Goal: Task Accomplishment & Management: Complete application form

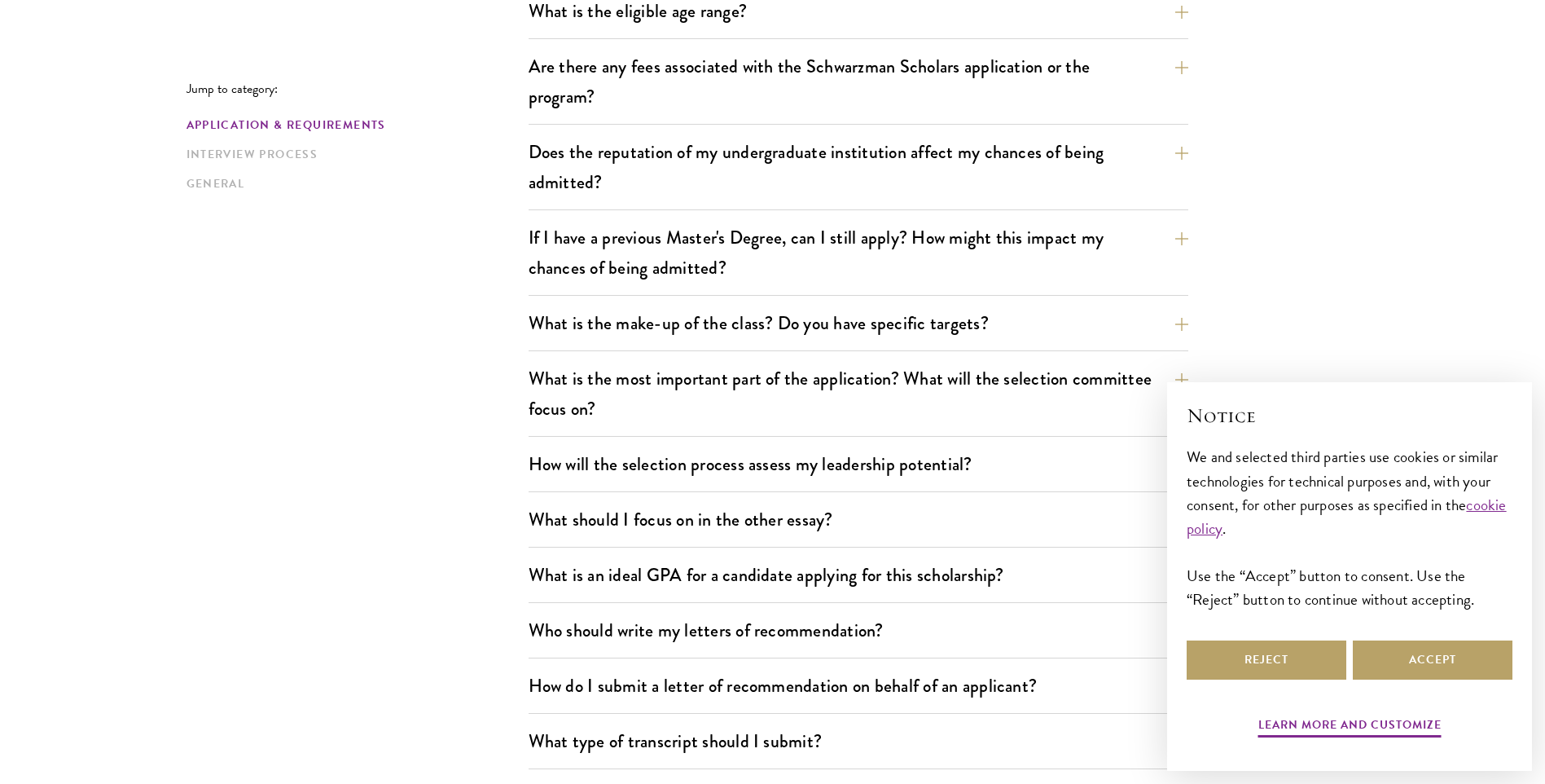
scroll to position [652, 0]
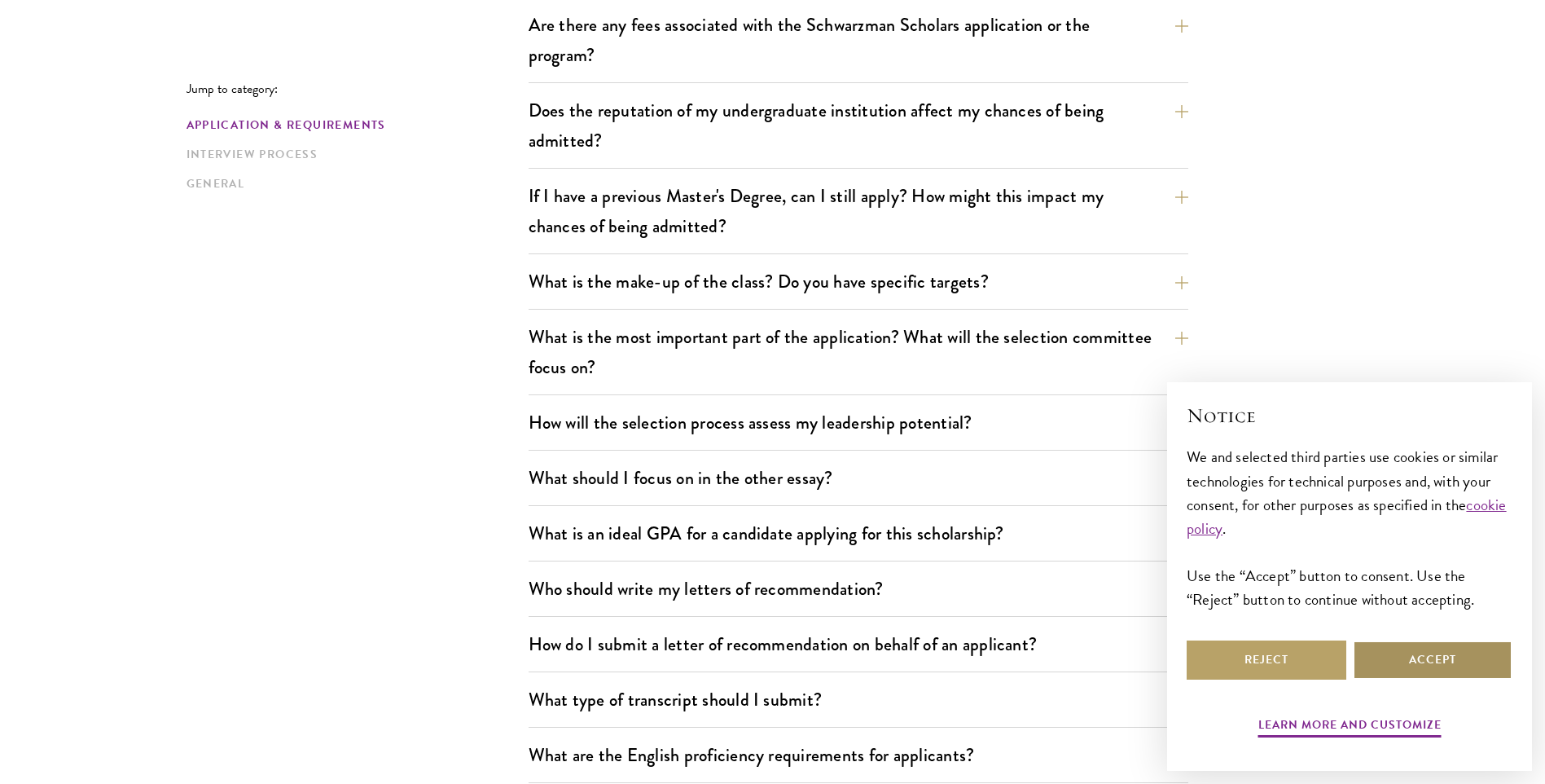
click at [1423, 658] on button "Accept" at bounding box center [1433, 659] width 160 height 39
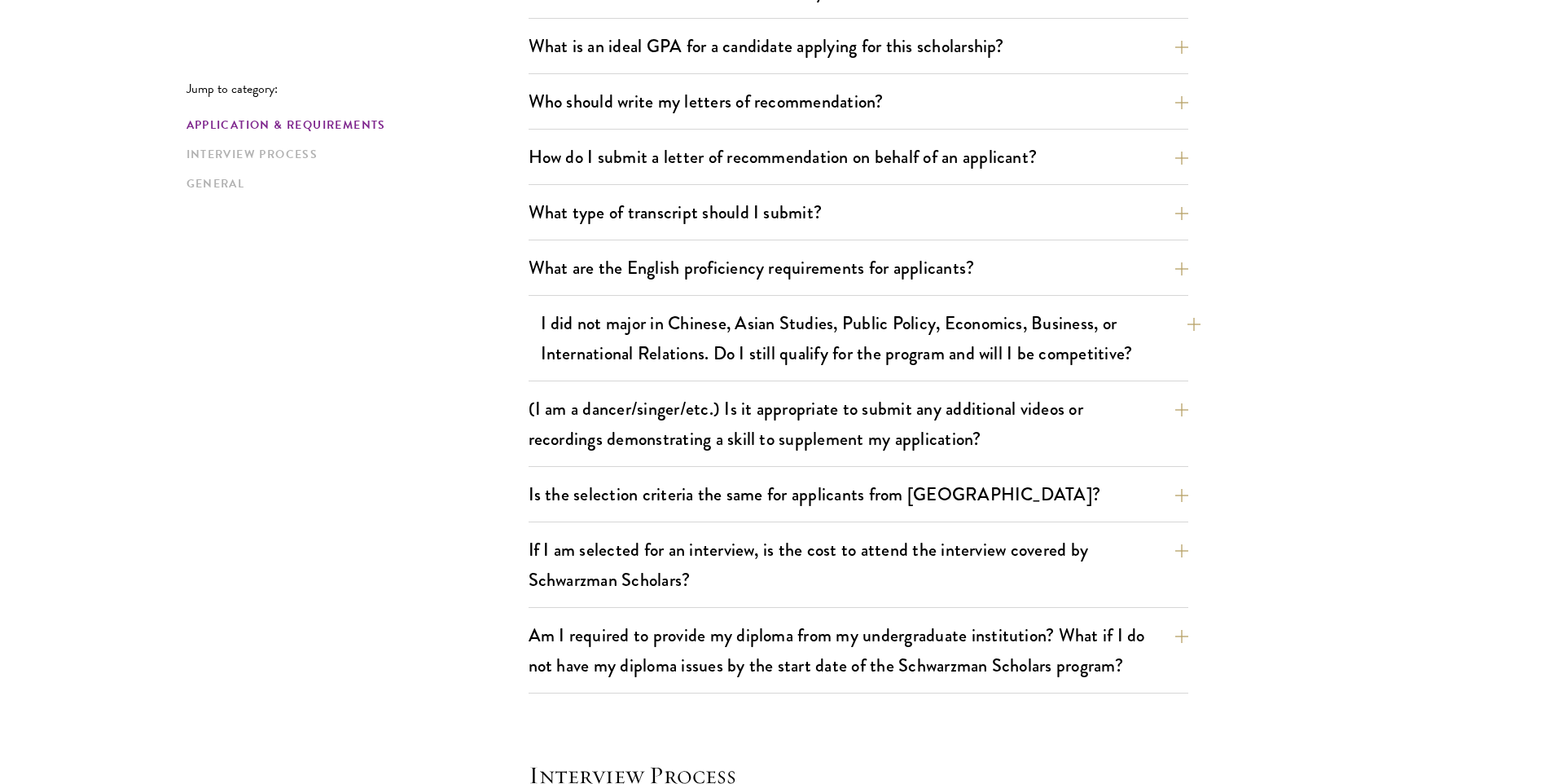
scroll to position [1140, 0]
click at [836, 326] on button "I did not major in Chinese, Asian Studies, Public Policy, Economics, Business, …" at bounding box center [871, 337] width 659 height 67
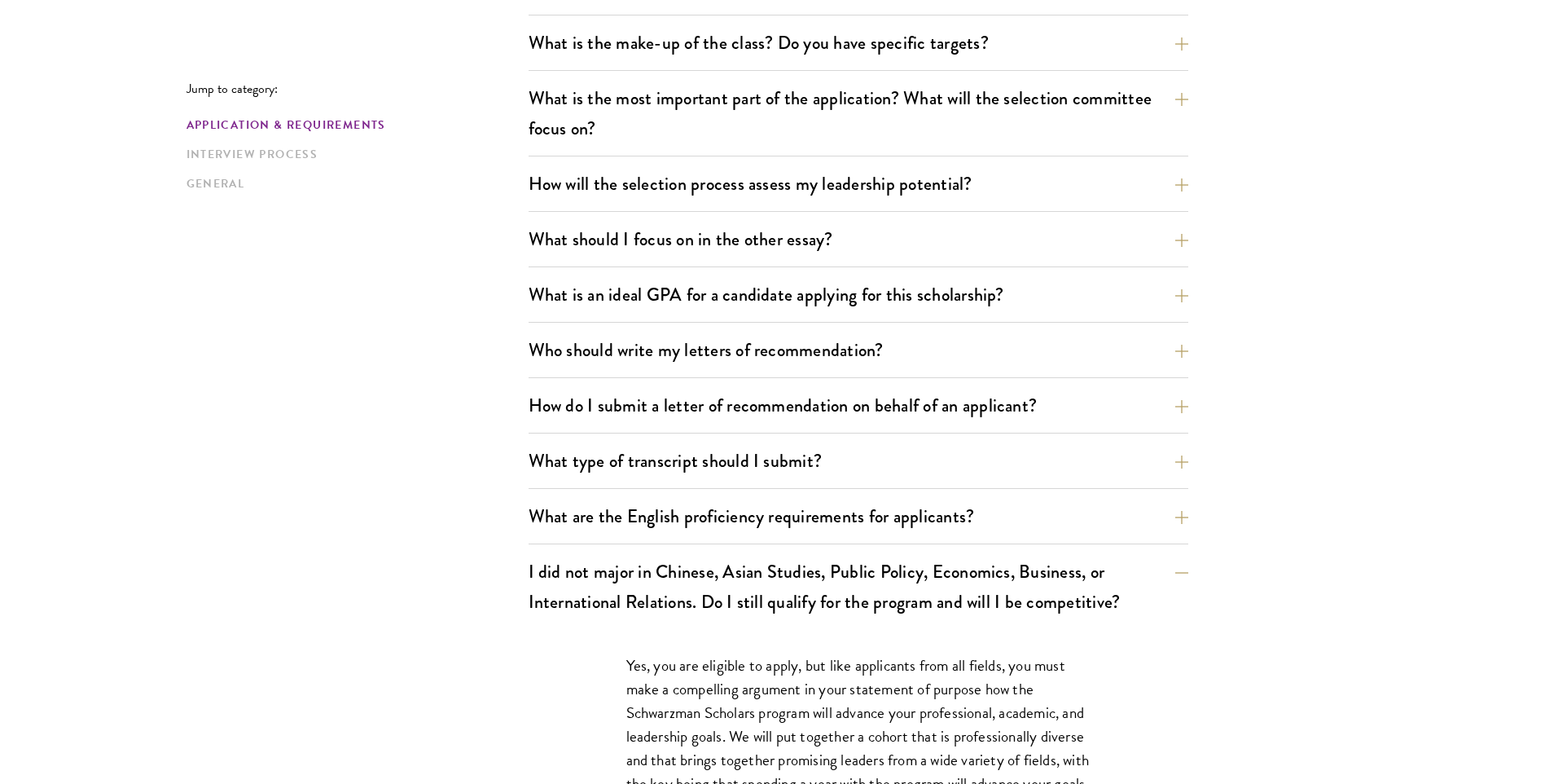
scroll to position [896, 0]
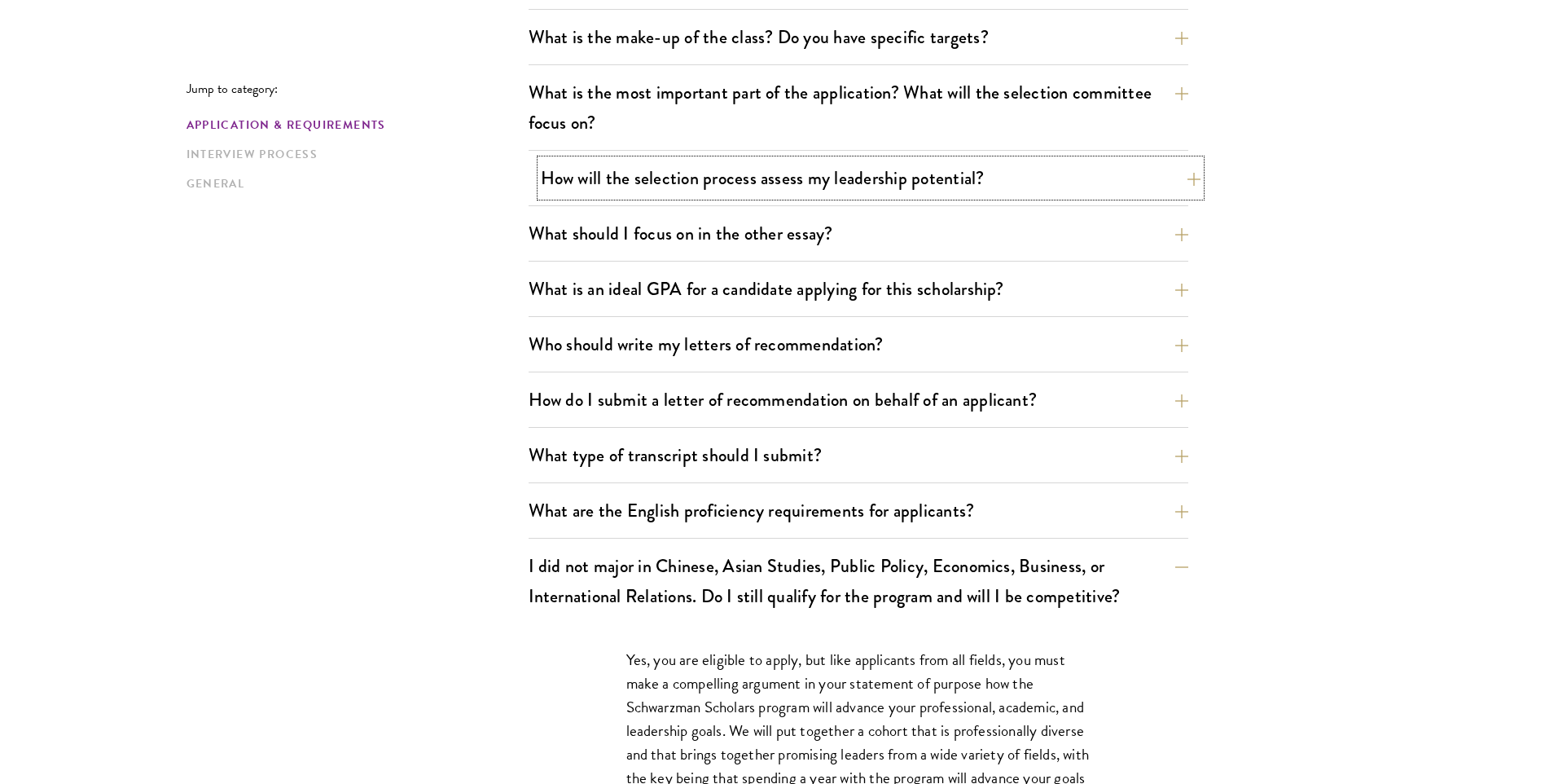
click at [694, 174] on button "How will the selection process assess my leadership potential?" at bounding box center [871, 178] width 659 height 36
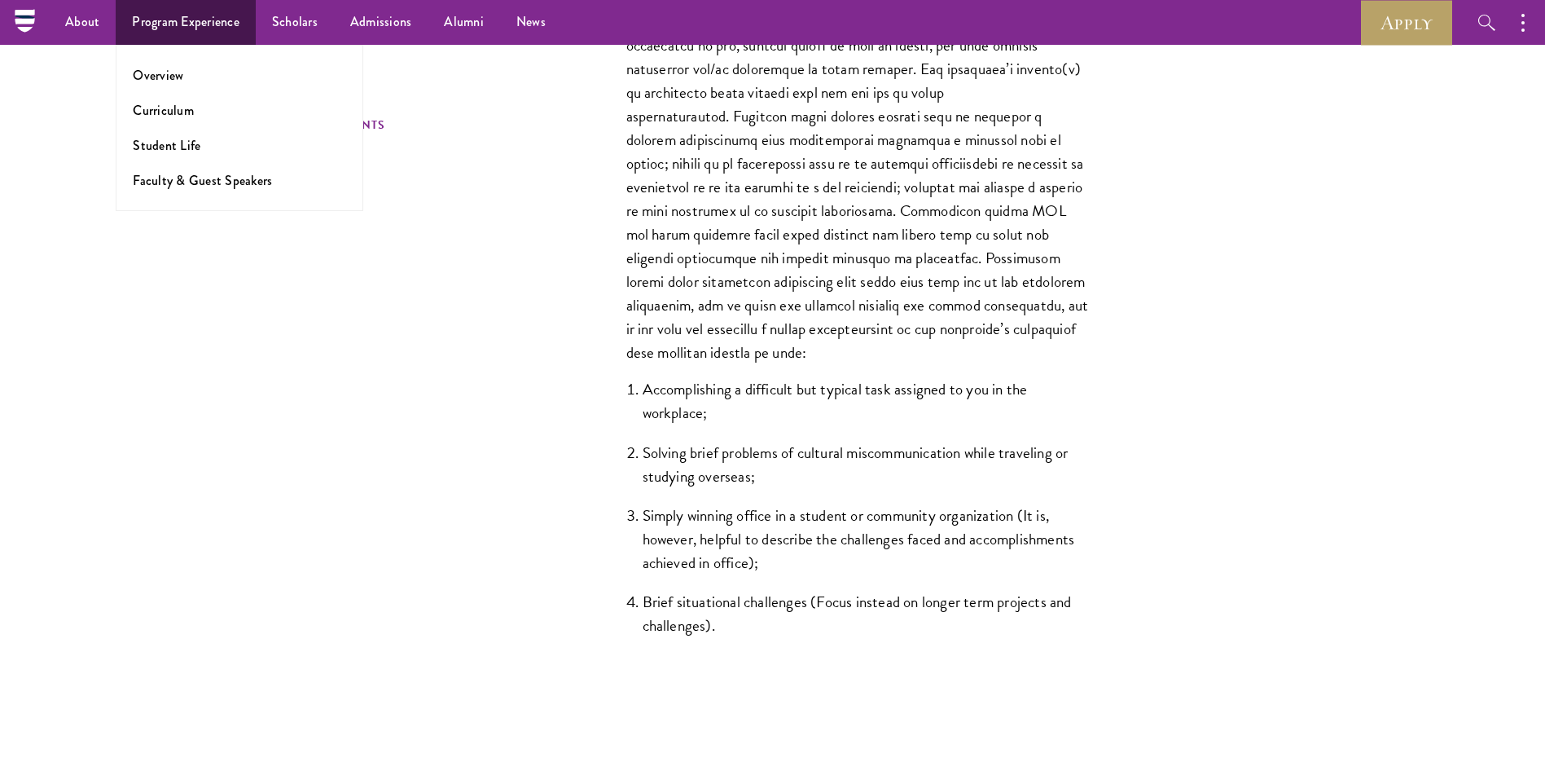
scroll to position [1222, 0]
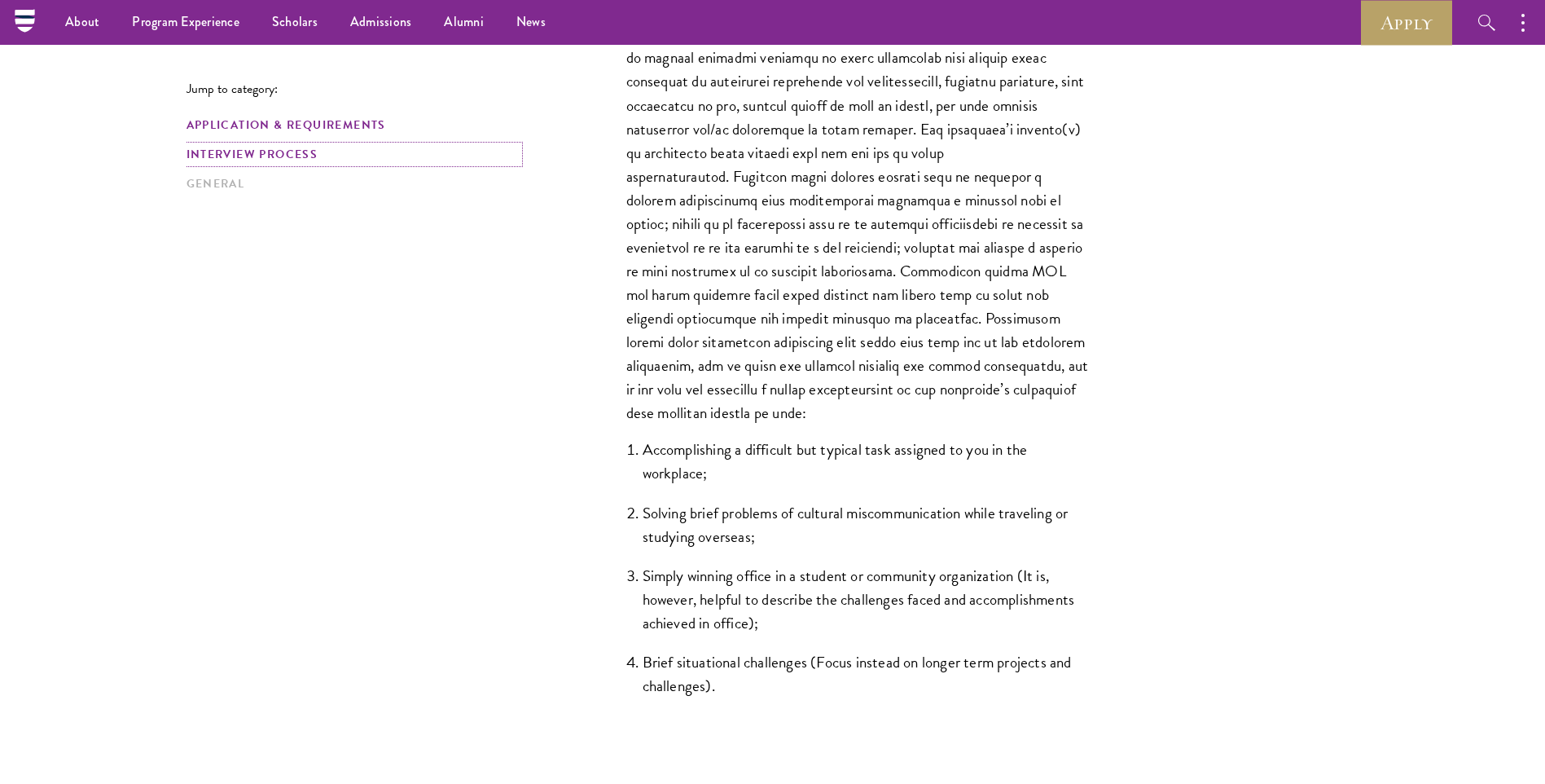
click at [260, 156] on link "Interview Process" at bounding box center [353, 154] width 332 height 17
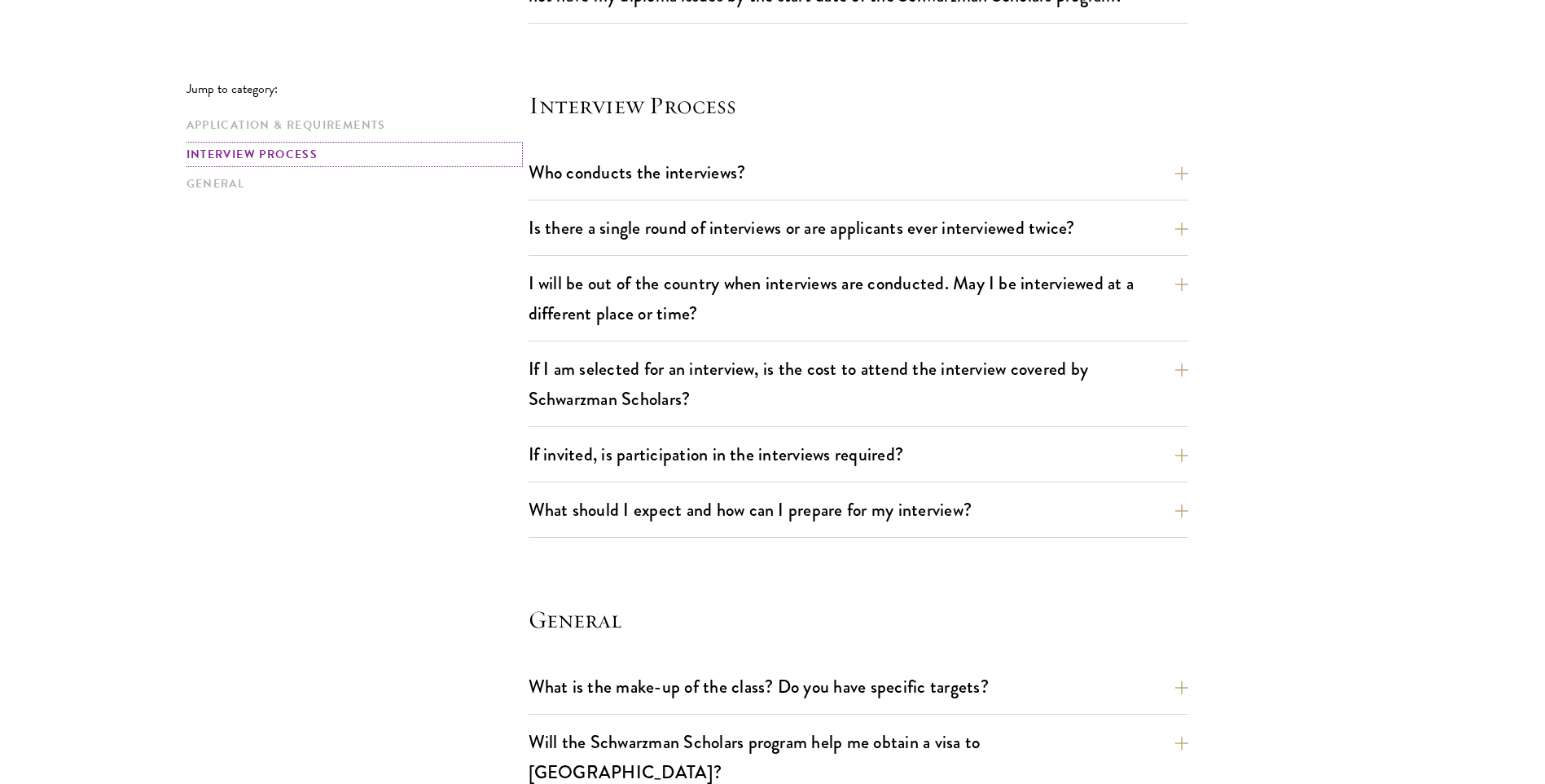
scroll to position [2864, 0]
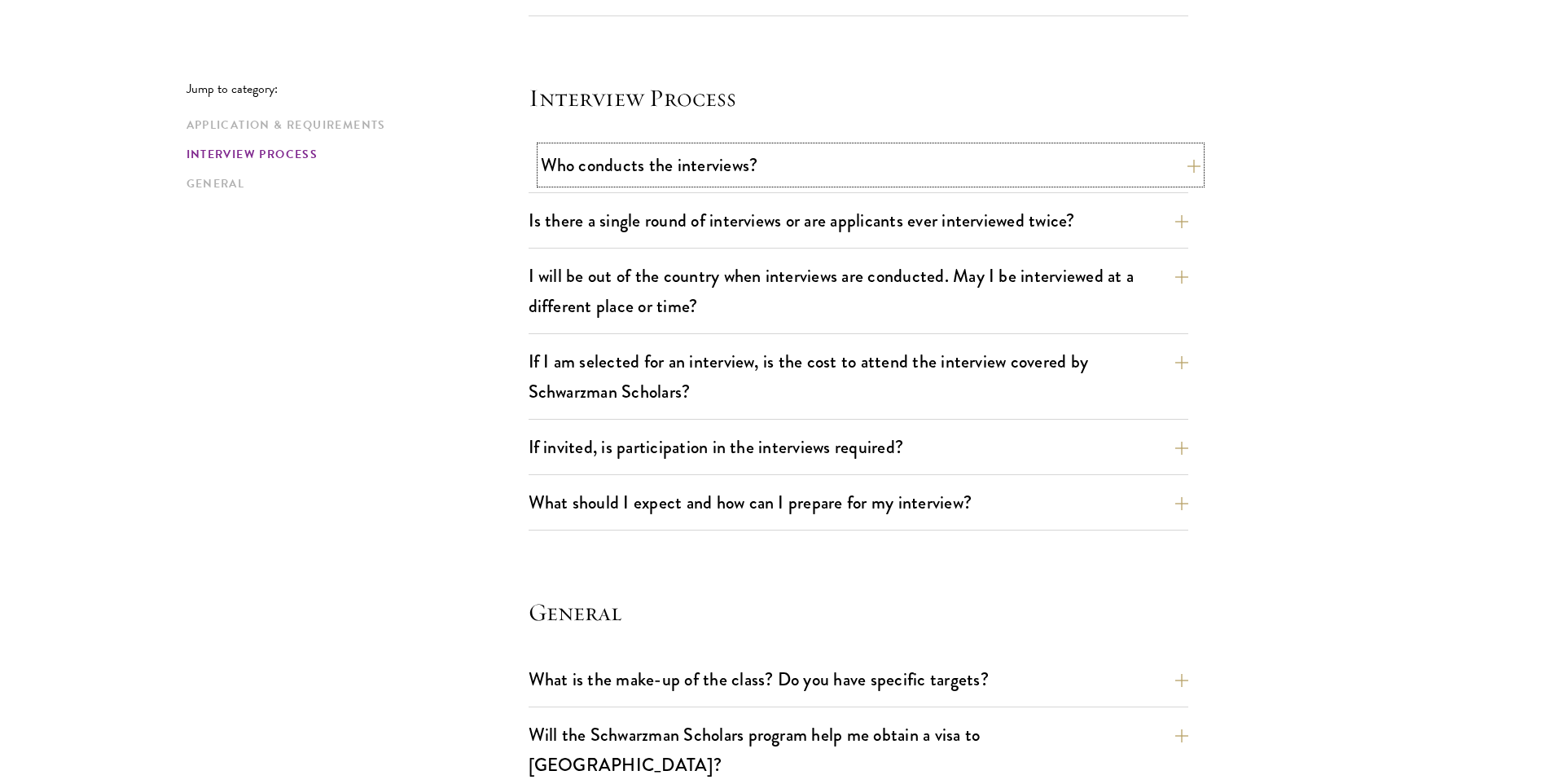
click at [762, 160] on button "Who conducts the interviews?" at bounding box center [871, 165] width 659 height 36
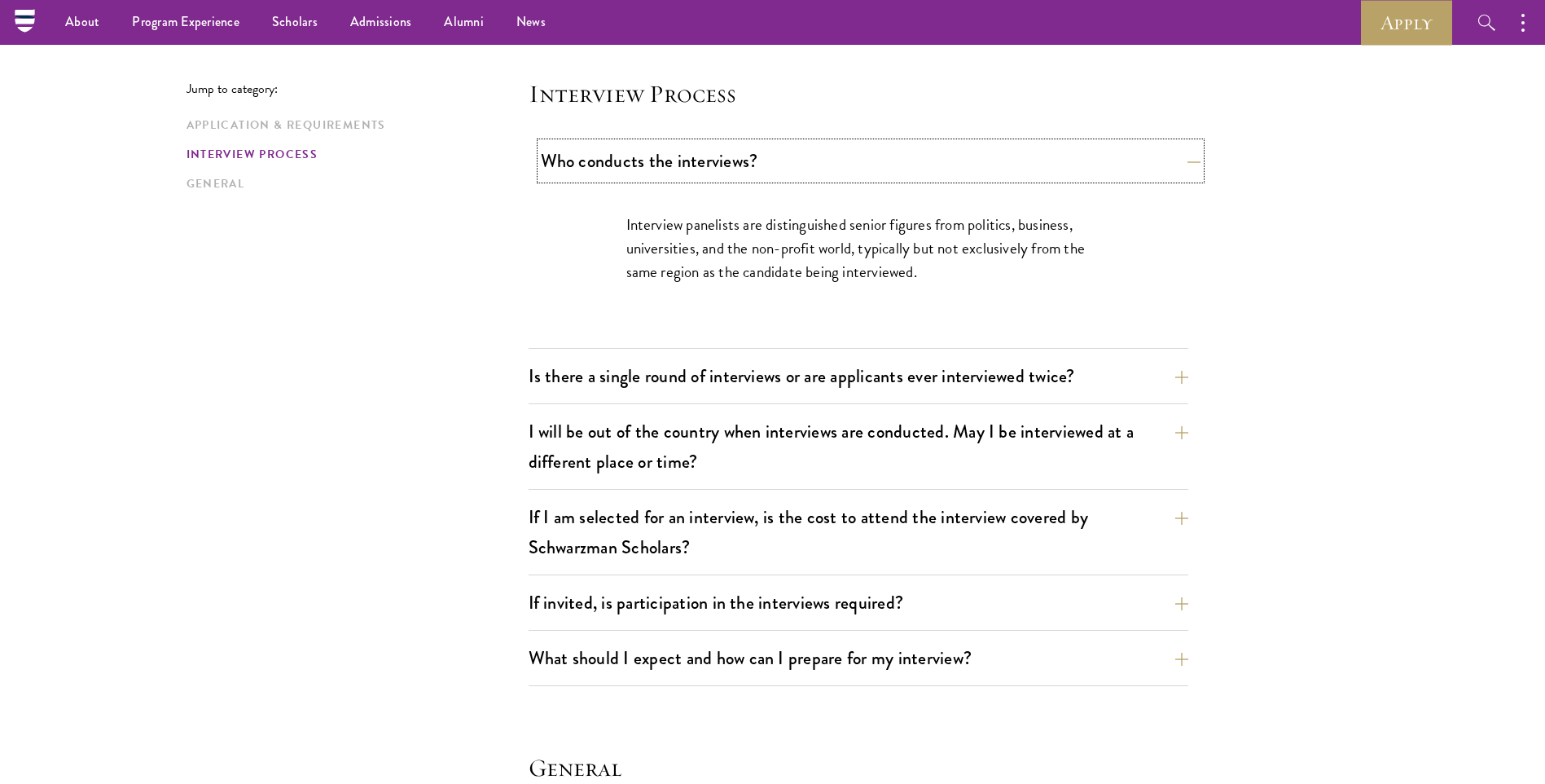
scroll to position [1815, 0]
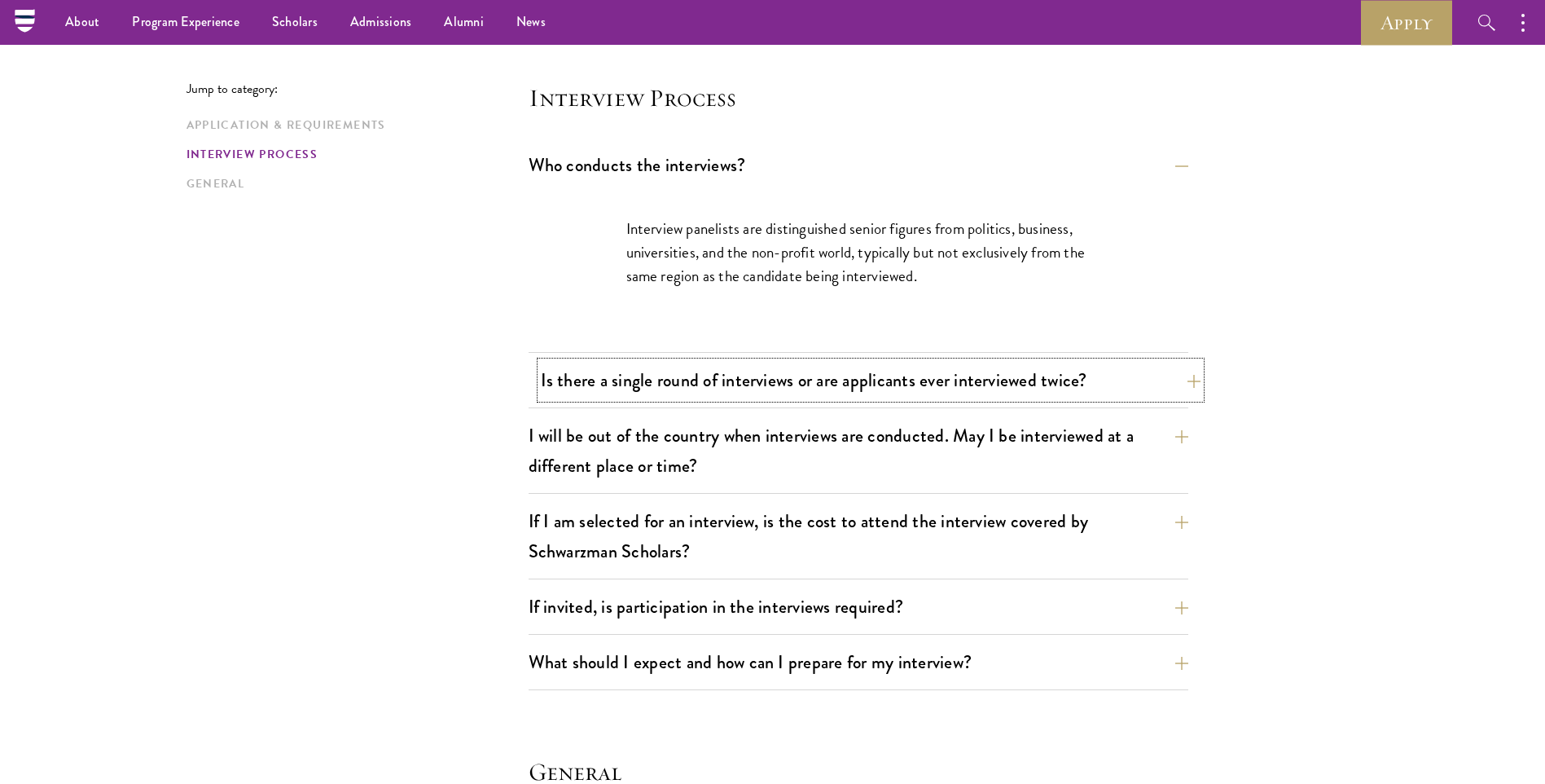
click at [712, 388] on button "Is there a single round of interviews or are applicants ever interviewed twice?" at bounding box center [871, 379] width 659 height 36
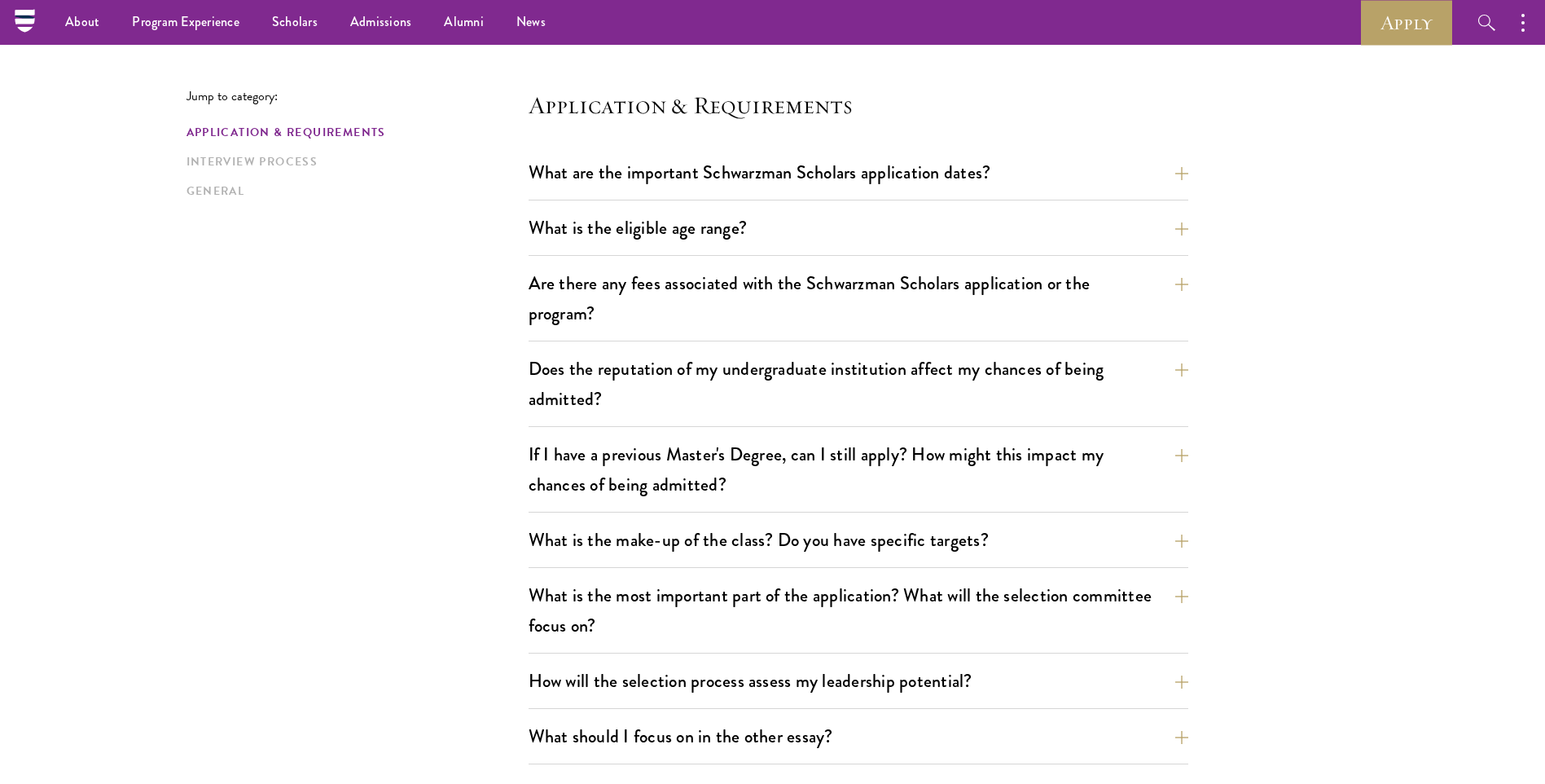
scroll to position [350, 0]
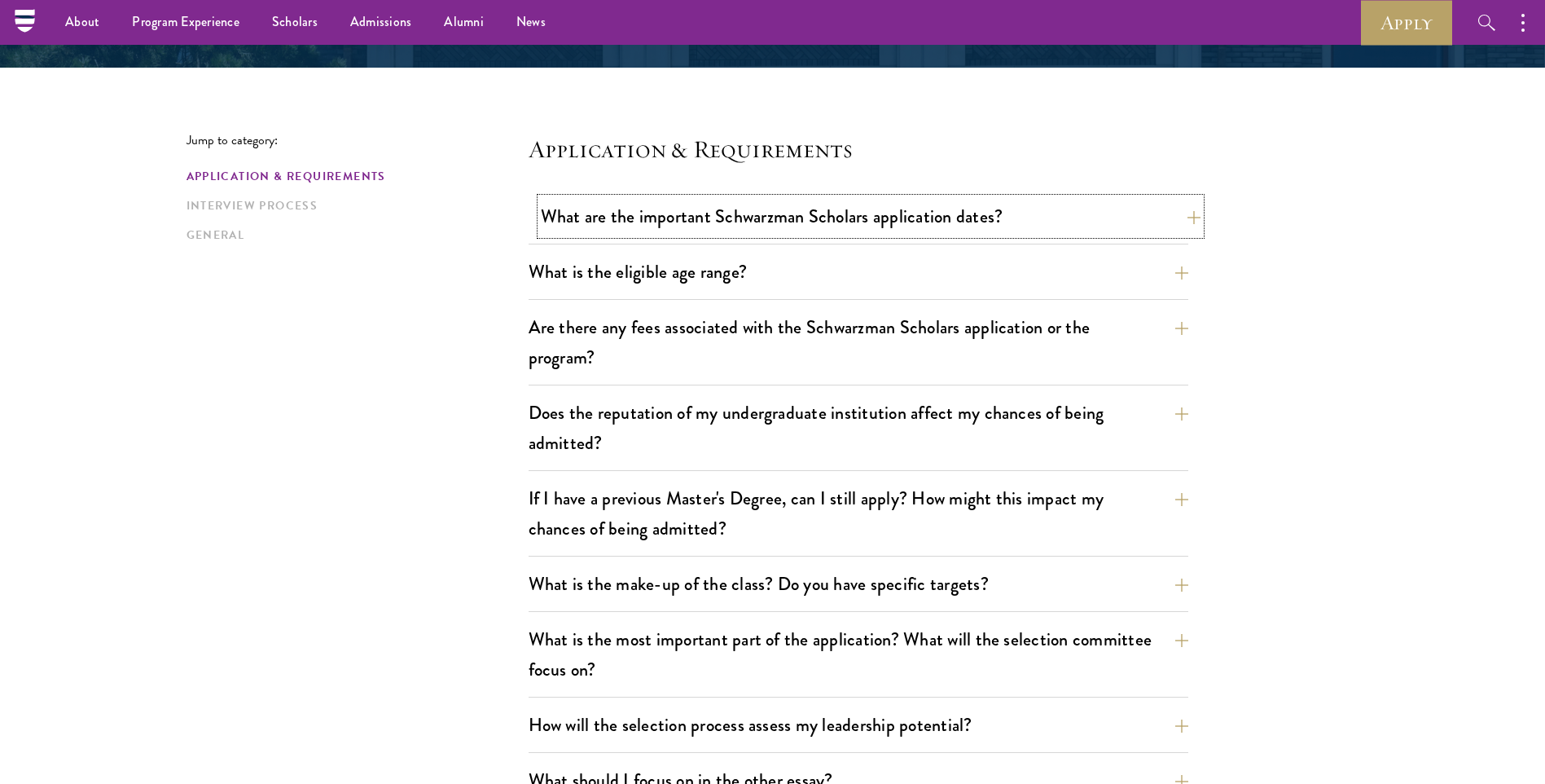
click at [750, 219] on button "What are the important Schwarzman Scholars application dates?" at bounding box center [871, 216] width 659 height 36
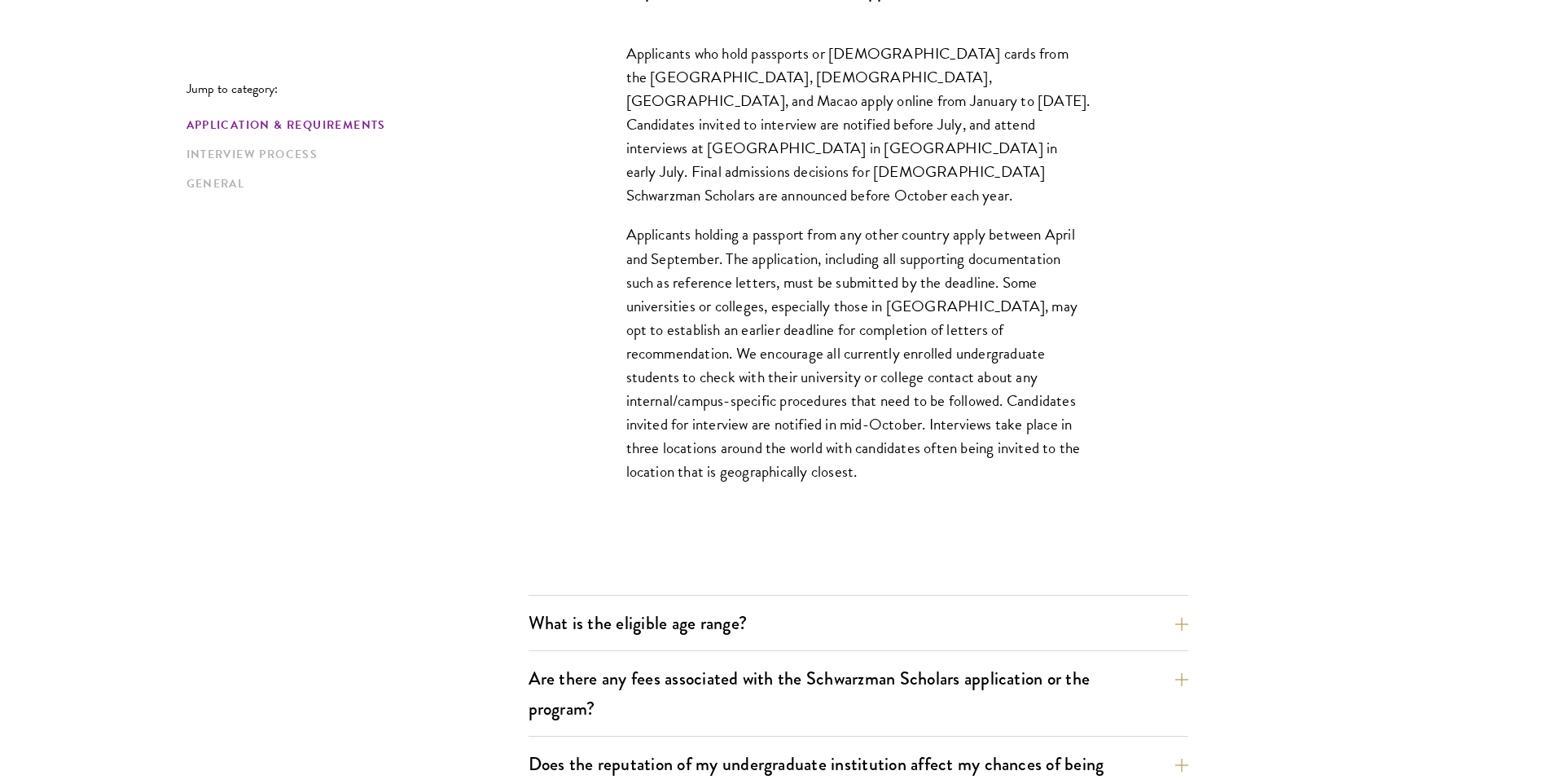
scroll to position [757, 0]
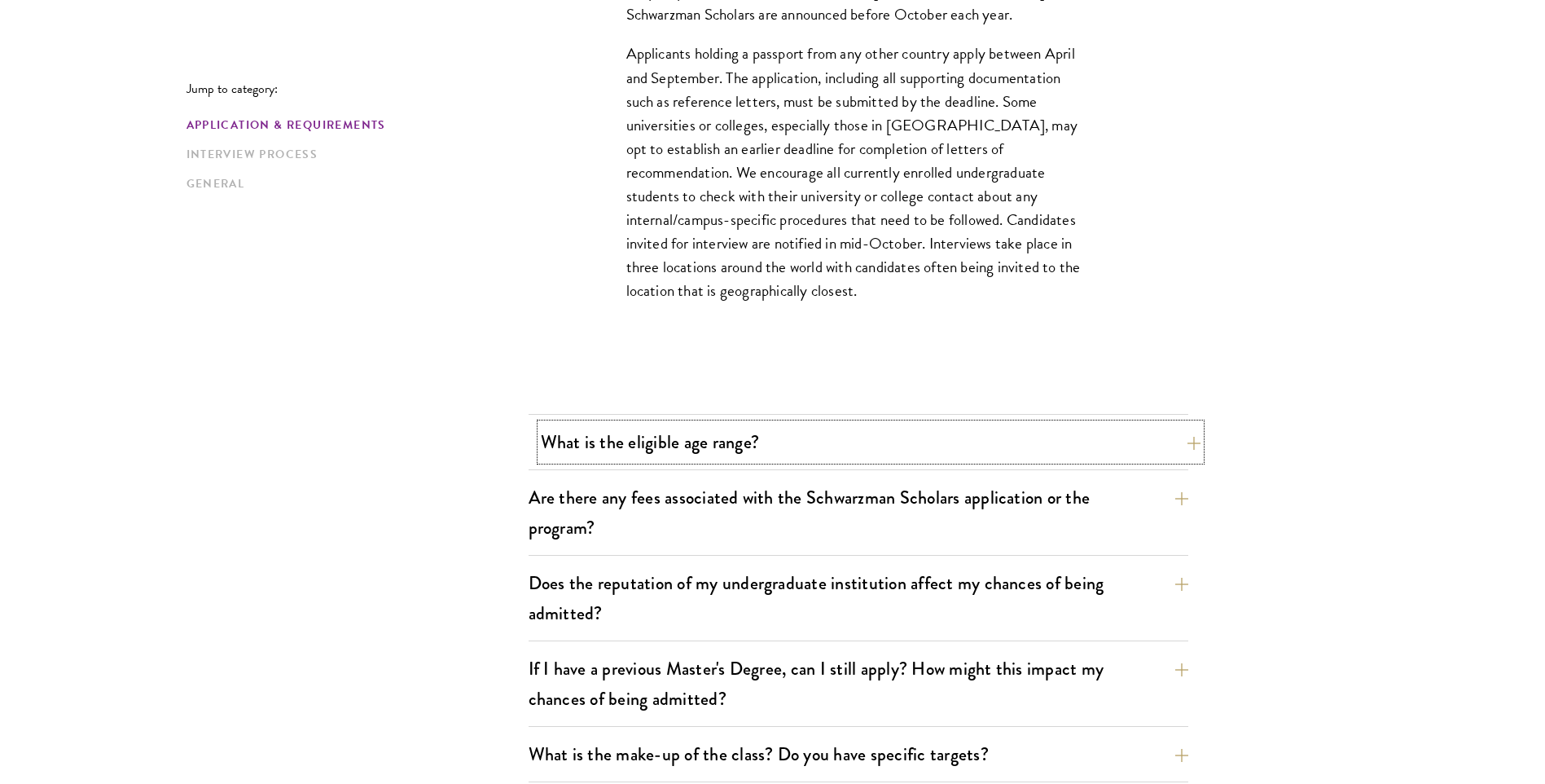
click at [805, 432] on button "What is the eligible age range?" at bounding box center [871, 441] width 659 height 36
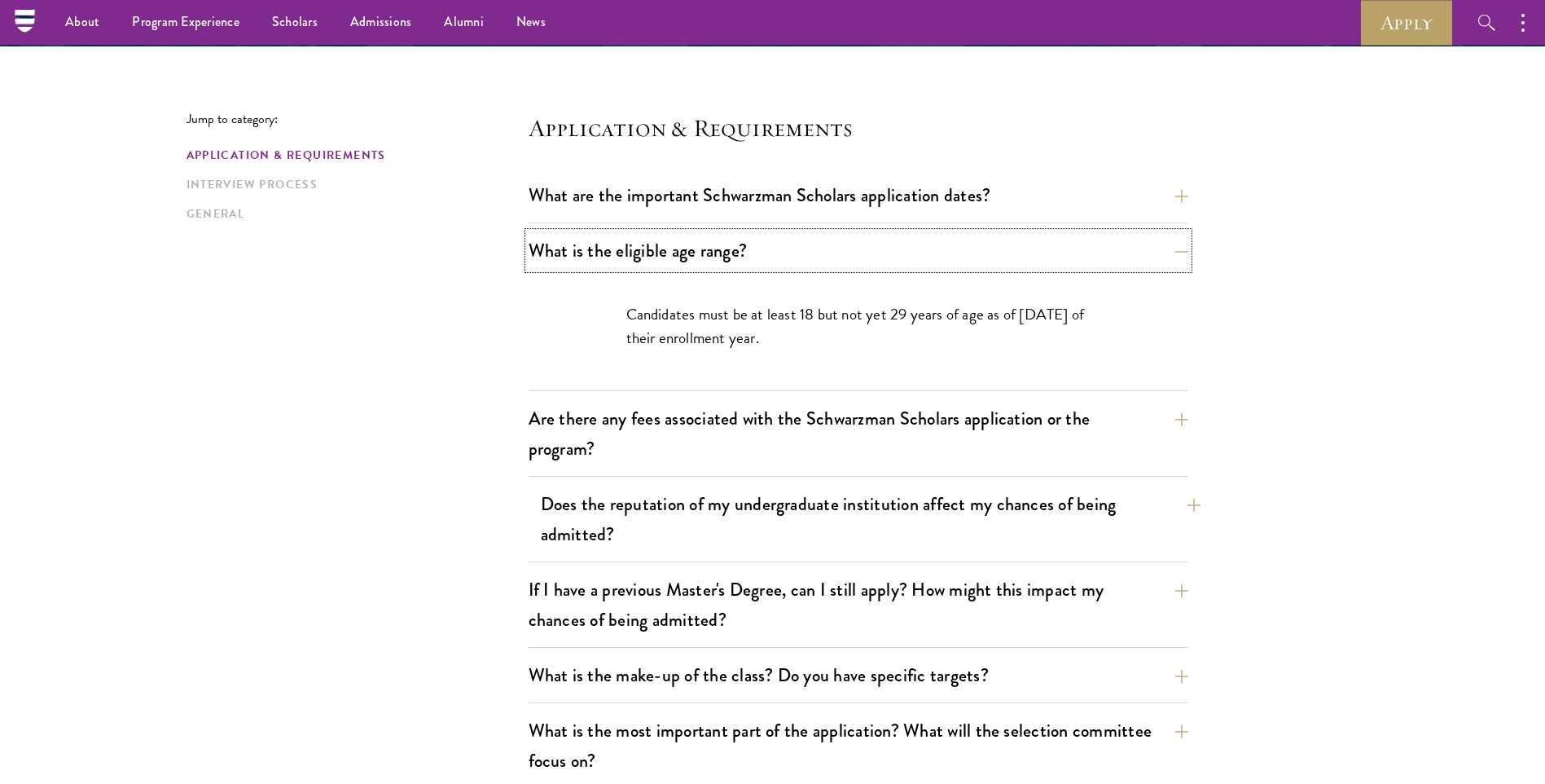
scroll to position [350, 0]
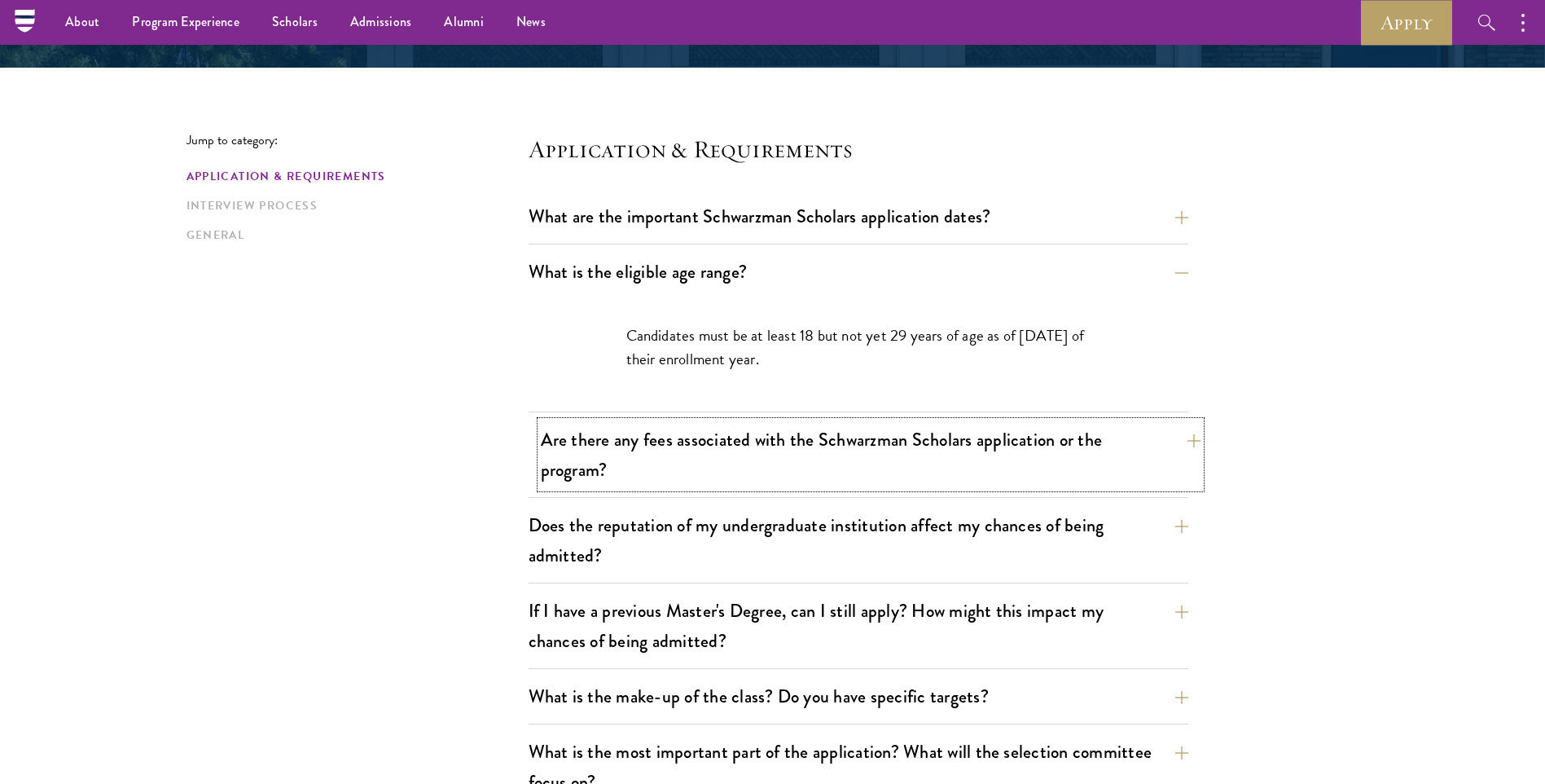
click at [819, 432] on button "Are there any fees associated with the Schwarzman Scholars application or the p…" at bounding box center [871, 455] width 659 height 67
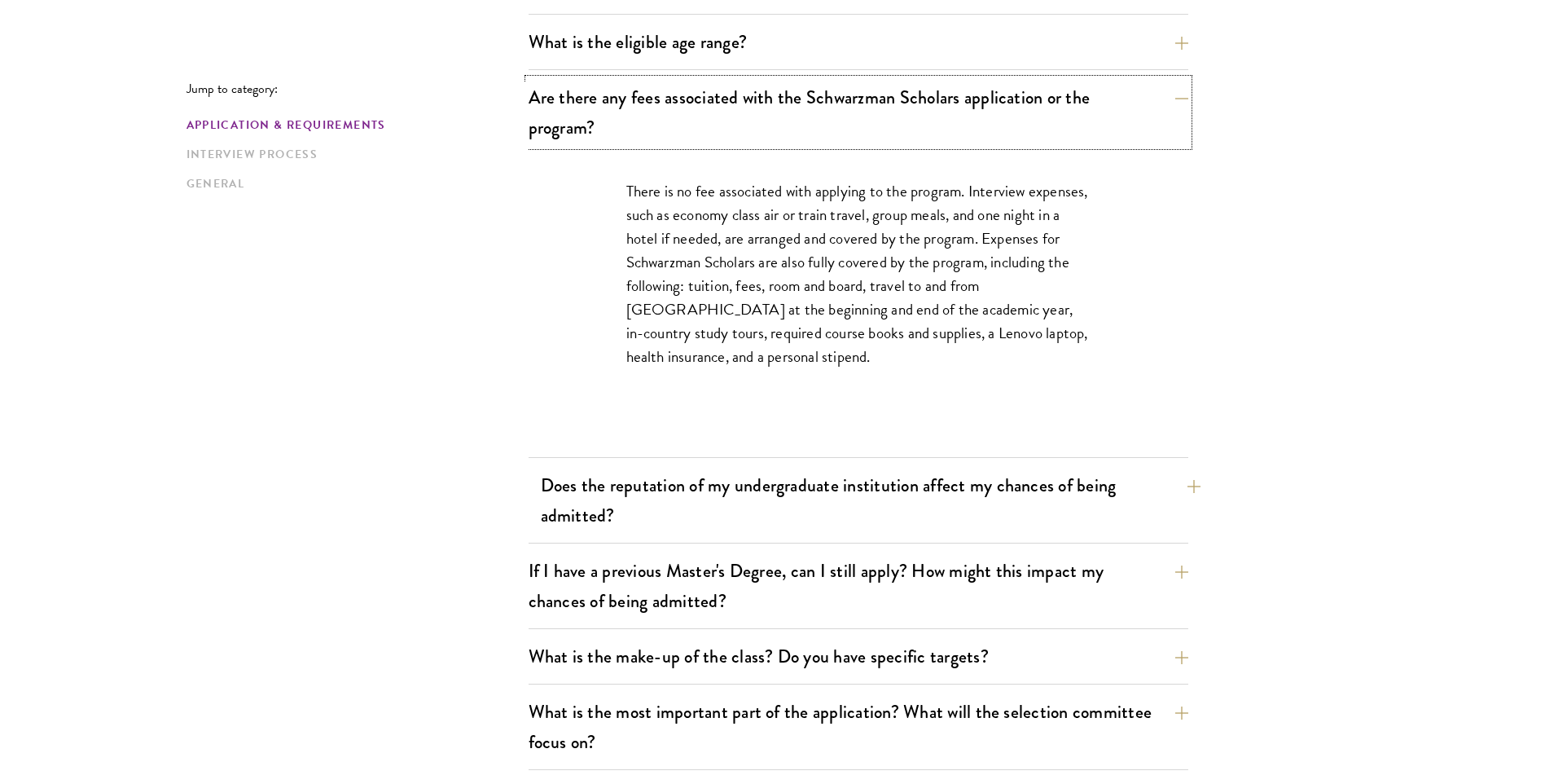
scroll to position [593, 0]
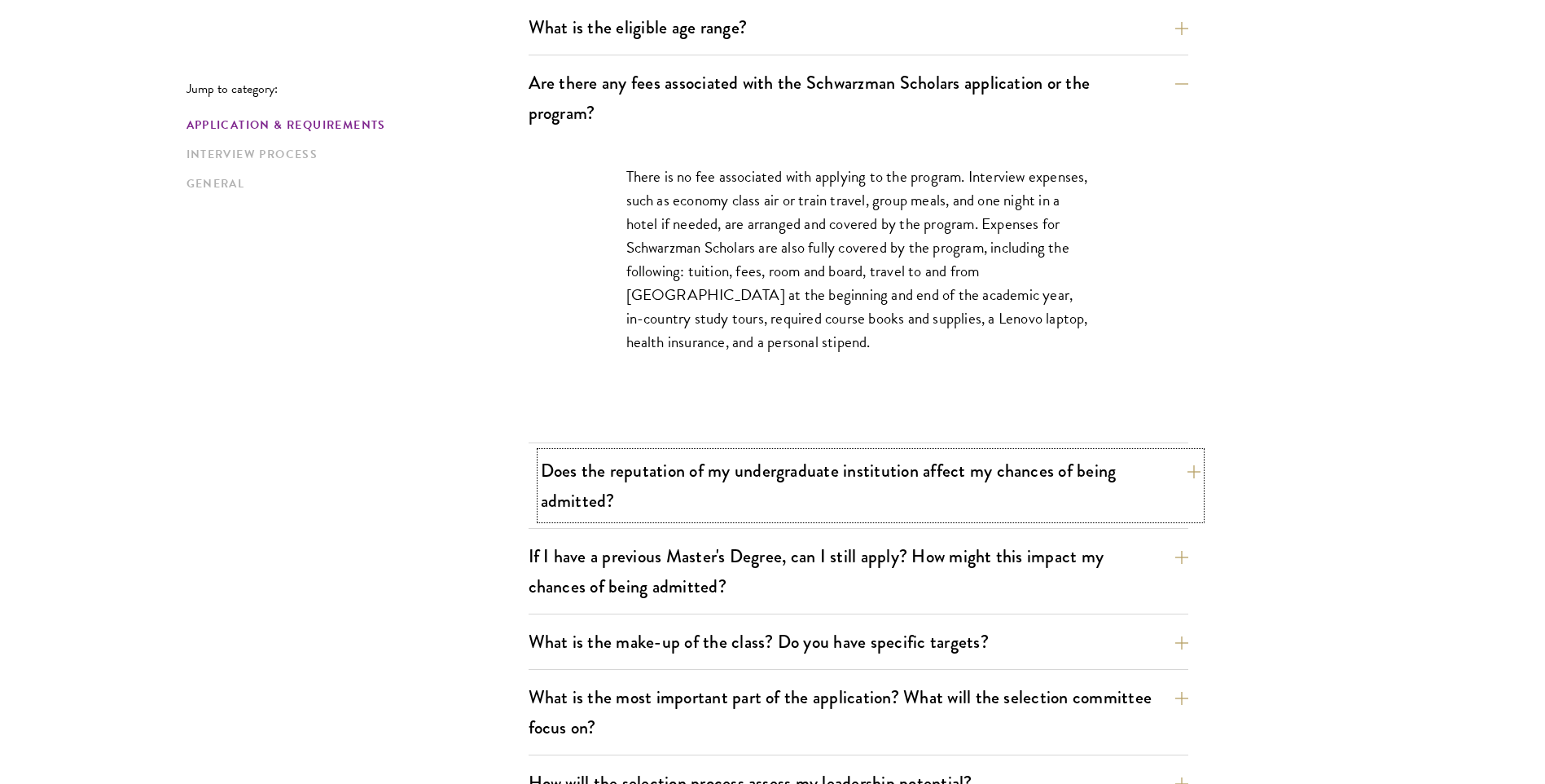
click at [718, 496] on button "Does the reputation of my undergraduate institution affect my chances of being …" at bounding box center [871, 485] width 659 height 67
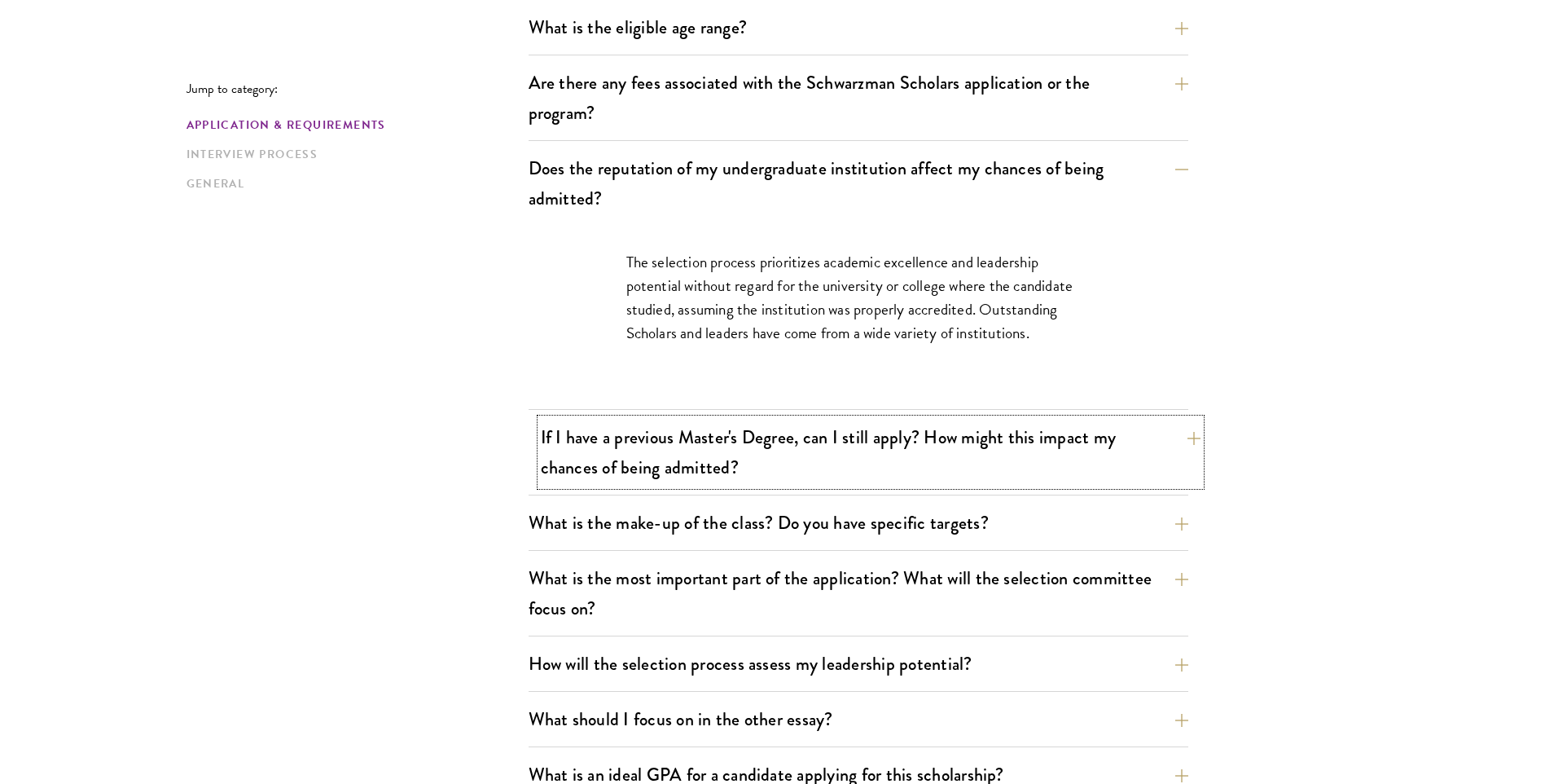
click at [743, 465] on button "If I have a previous Master's Degree, can I still apply? How might this impact …" at bounding box center [871, 452] width 659 height 67
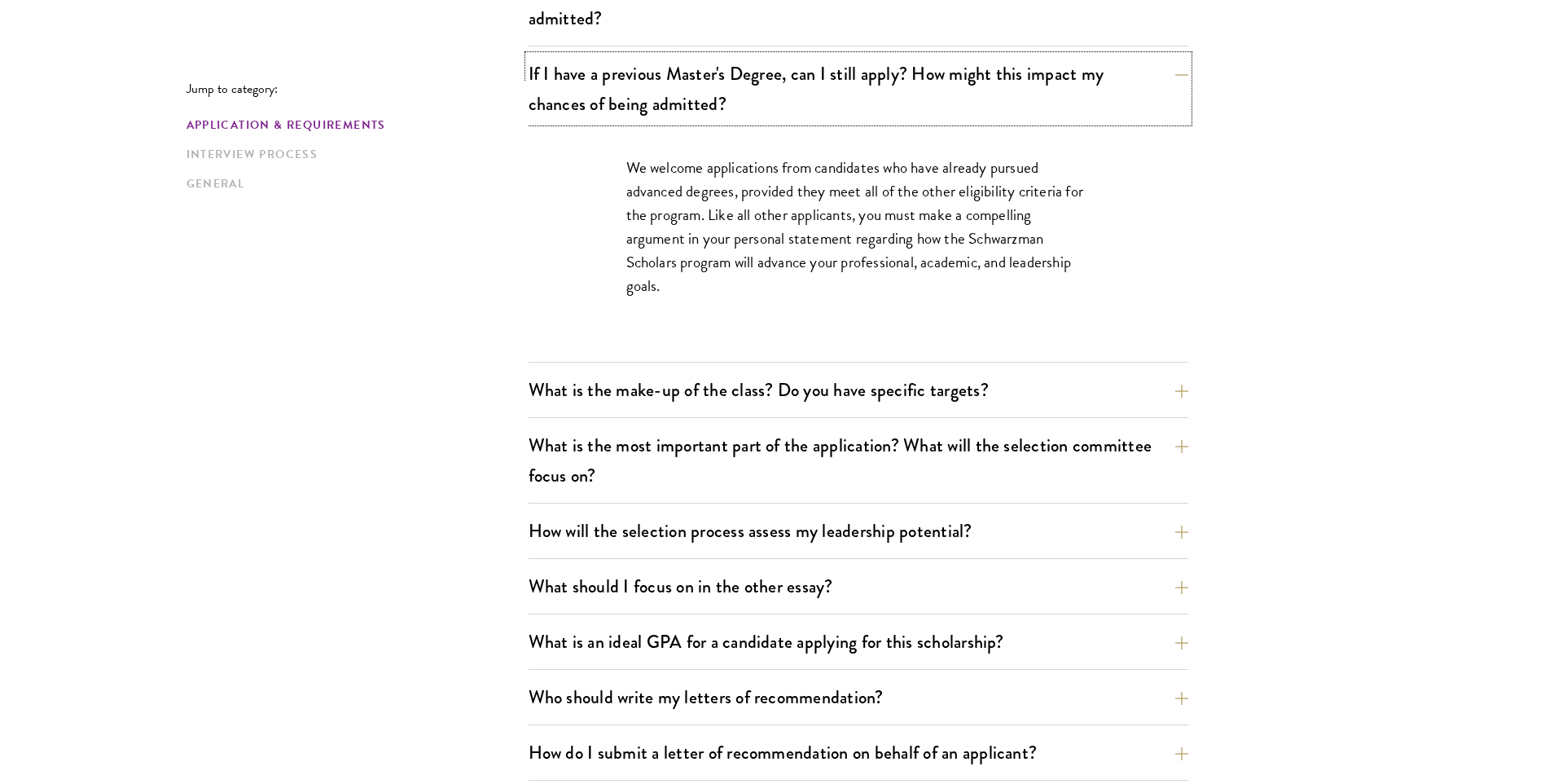
scroll to position [838, 0]
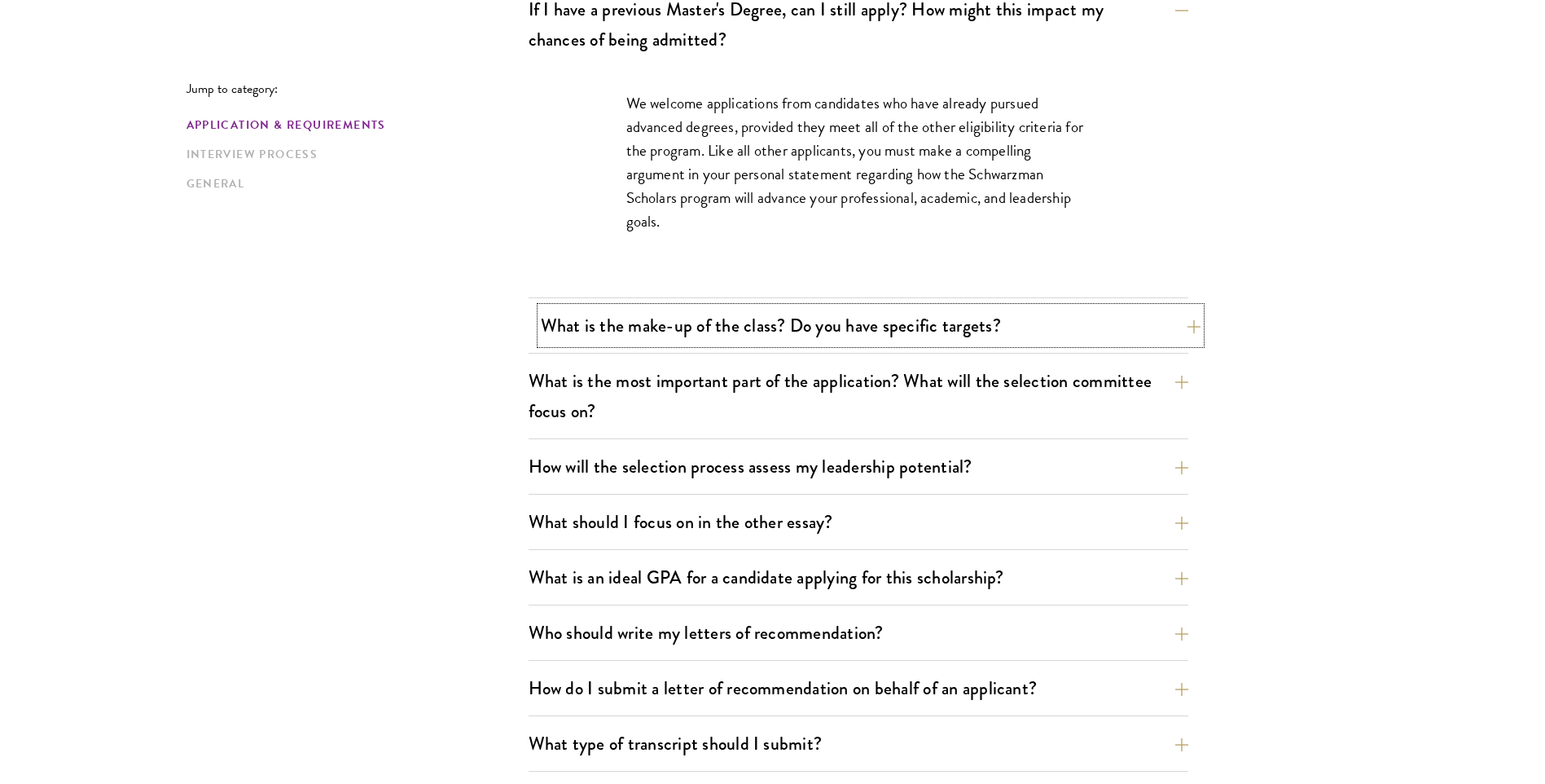
click at [771, 326] on button "What is the make-up of the class? Do you have specific targets?" at bounding box center [871, 325] width 659 height 36
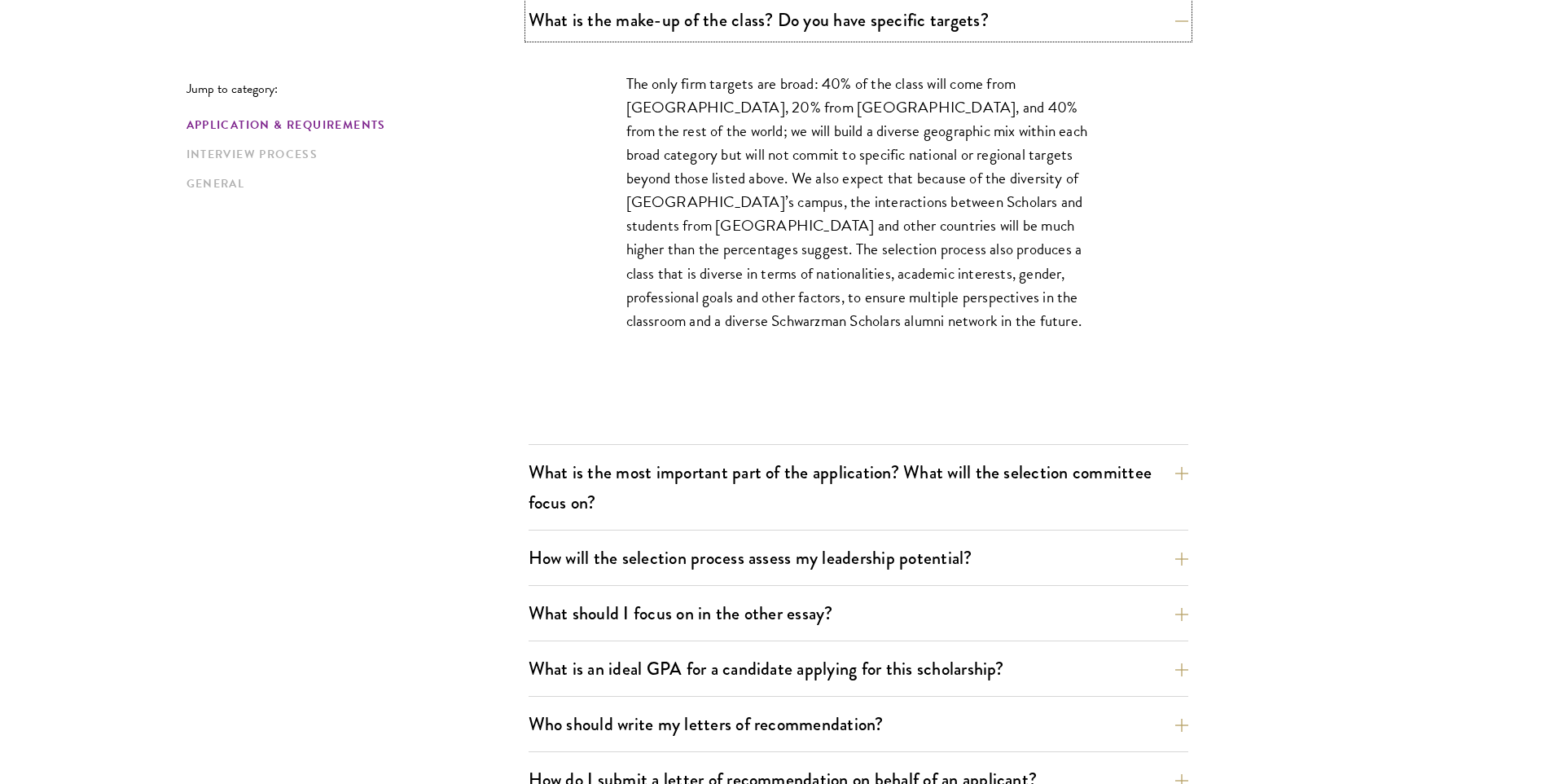
scroll to position [1083, 0]
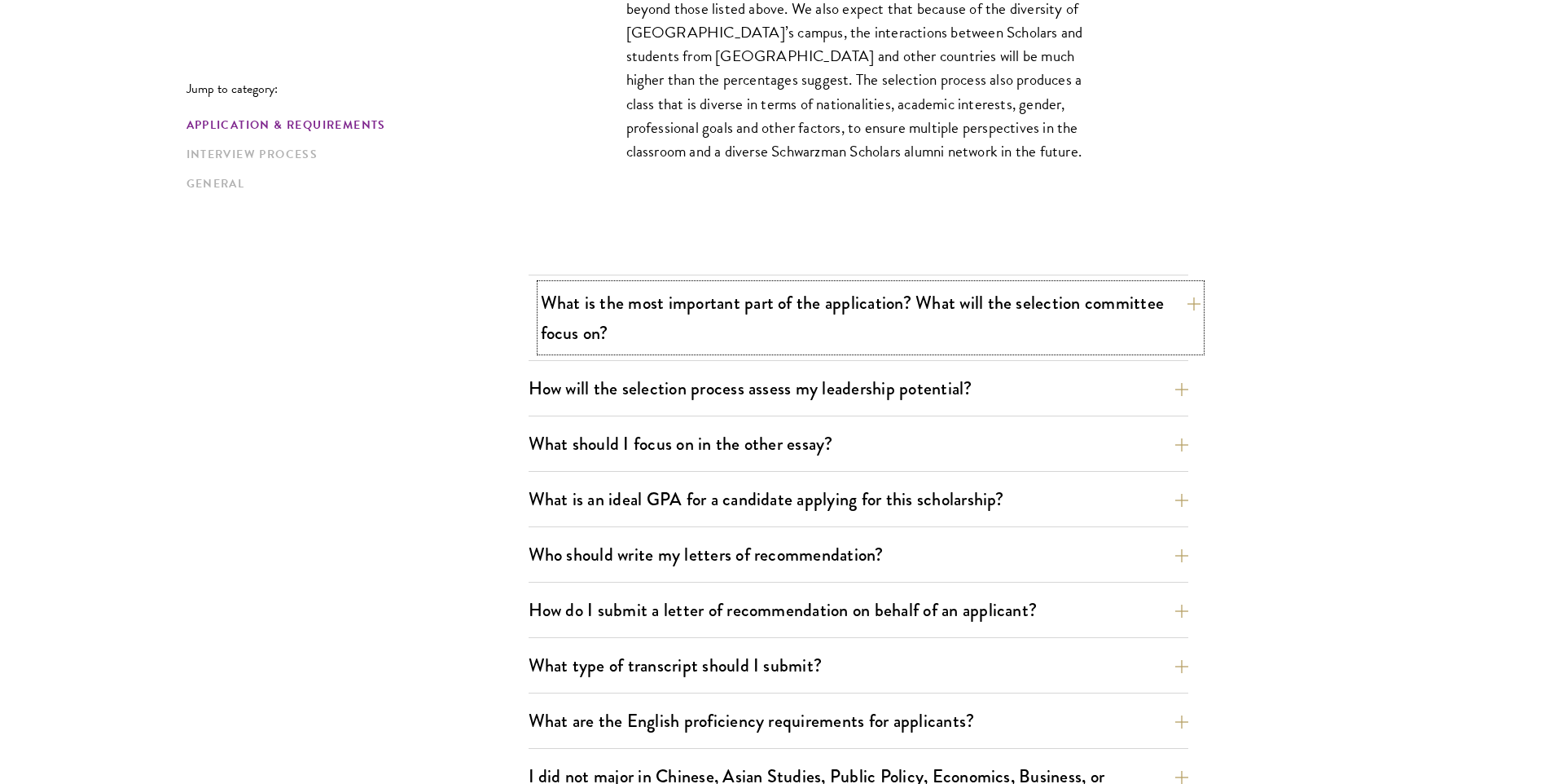
click at [753, 328] on button "What is the most important part of the application? What will the selection com…" at bounding box center [871, 318] width 659 height 67
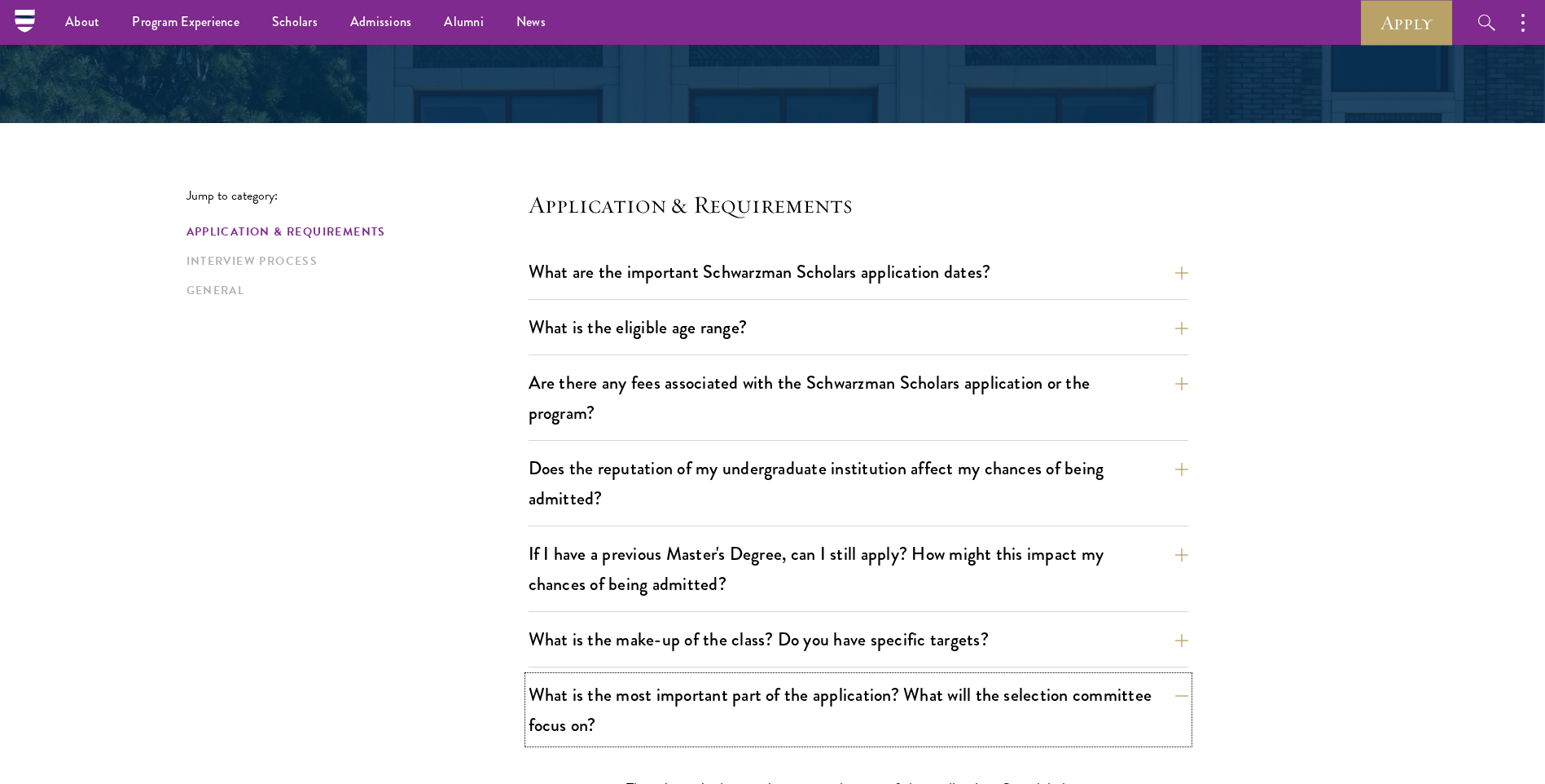
scroll to position [0, 0]
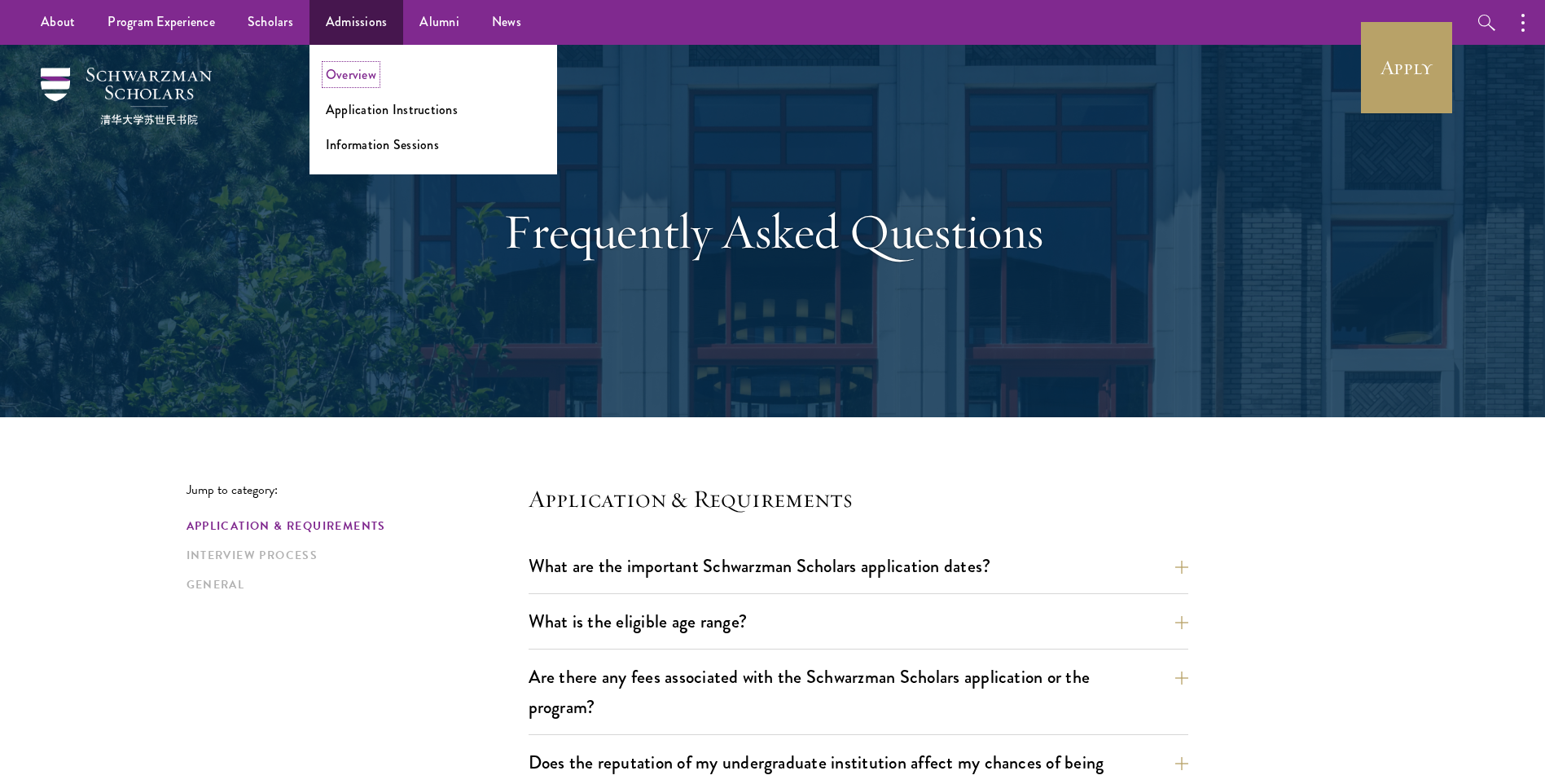
click at [366, 79] on link "Overview" at bounding box center [351, 74] width 50 height 19
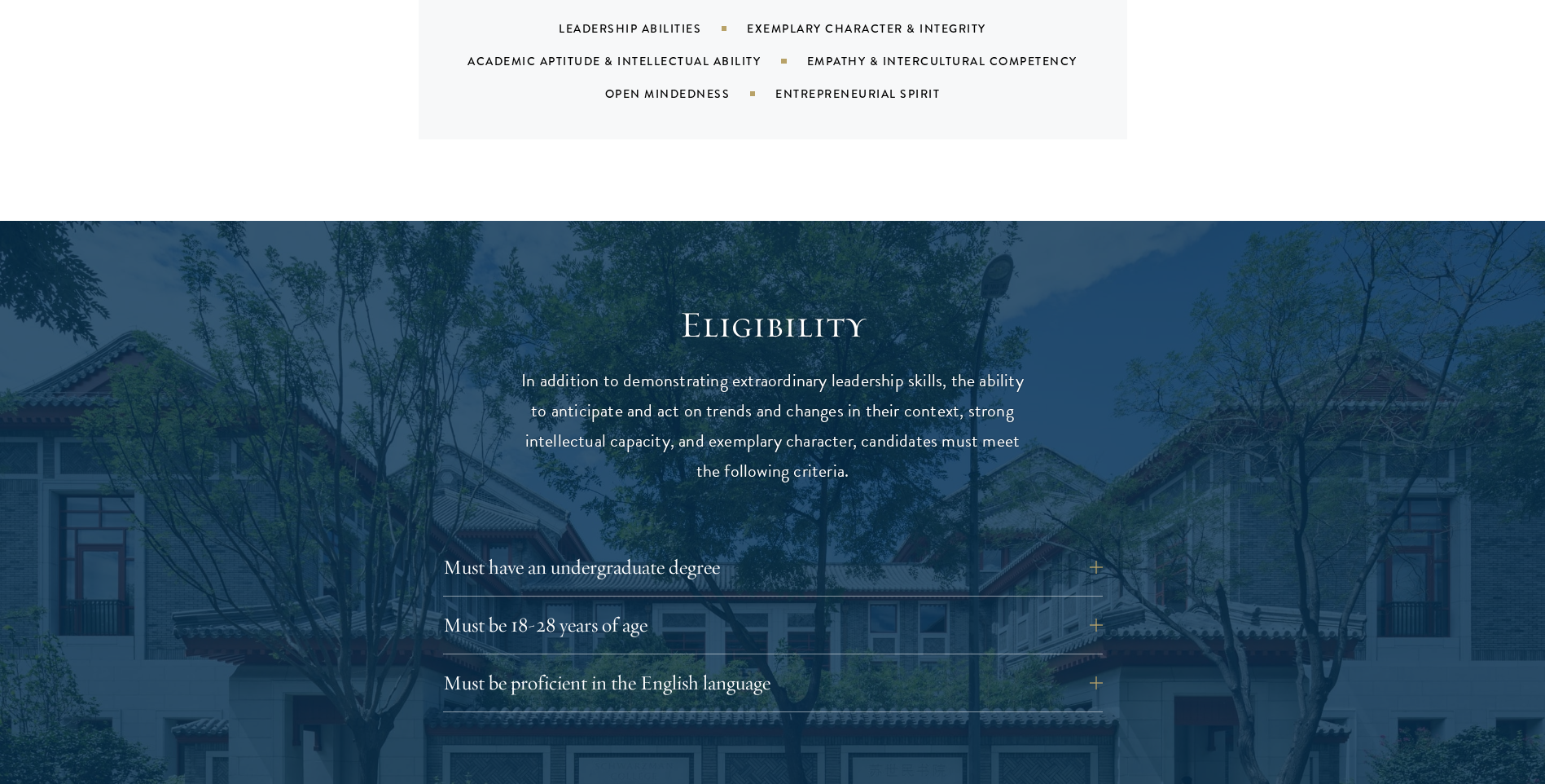
scroll to position [2280, 0]
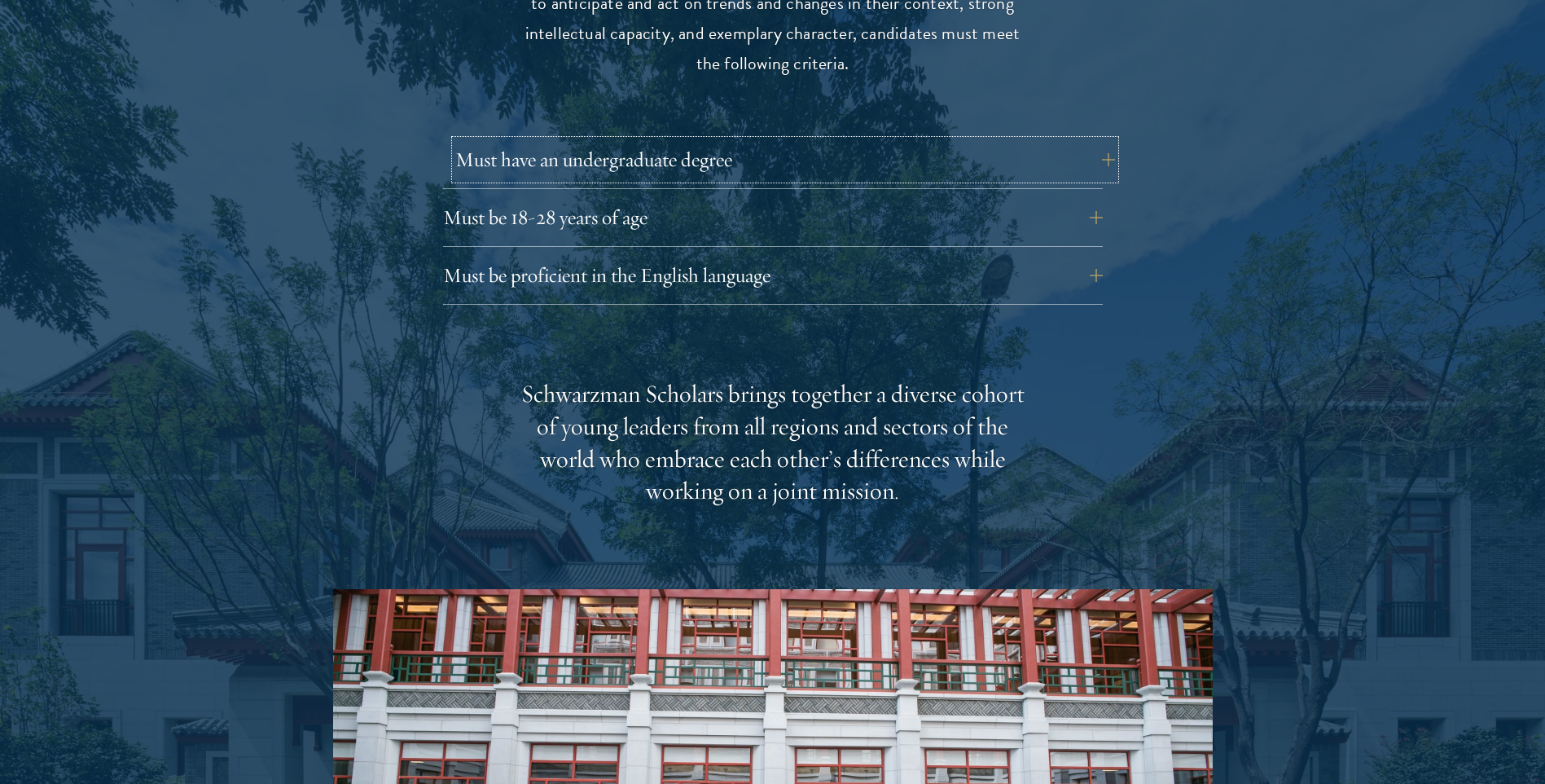
click at [783, 140] on button "Must have an undergraduate degree" at bounding box center [785, 160] width 659 height 39
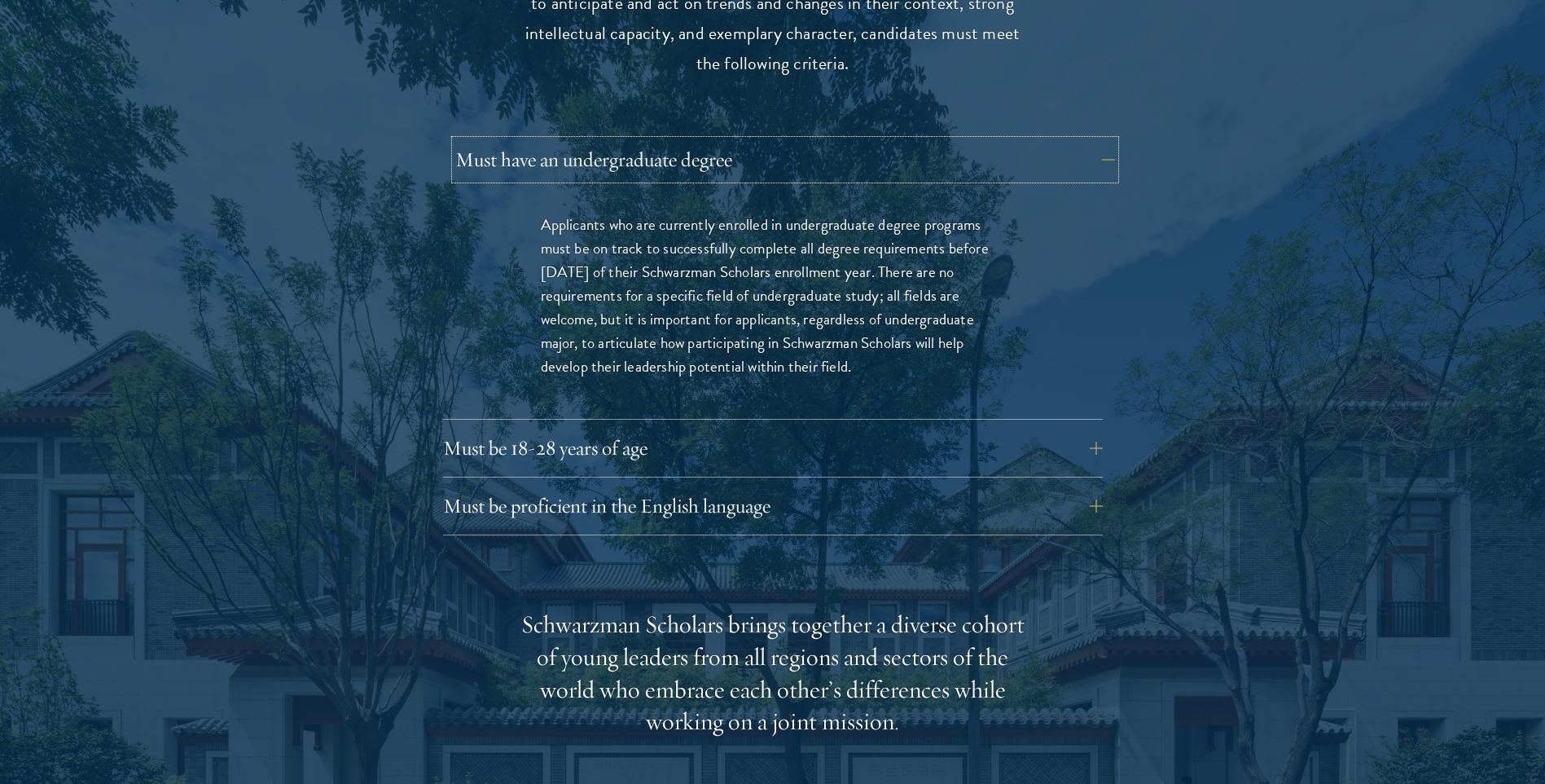
click at [783, 140] on button "Must have an undergraduate degree" at bounding box center [785, 160] width 659 height 39
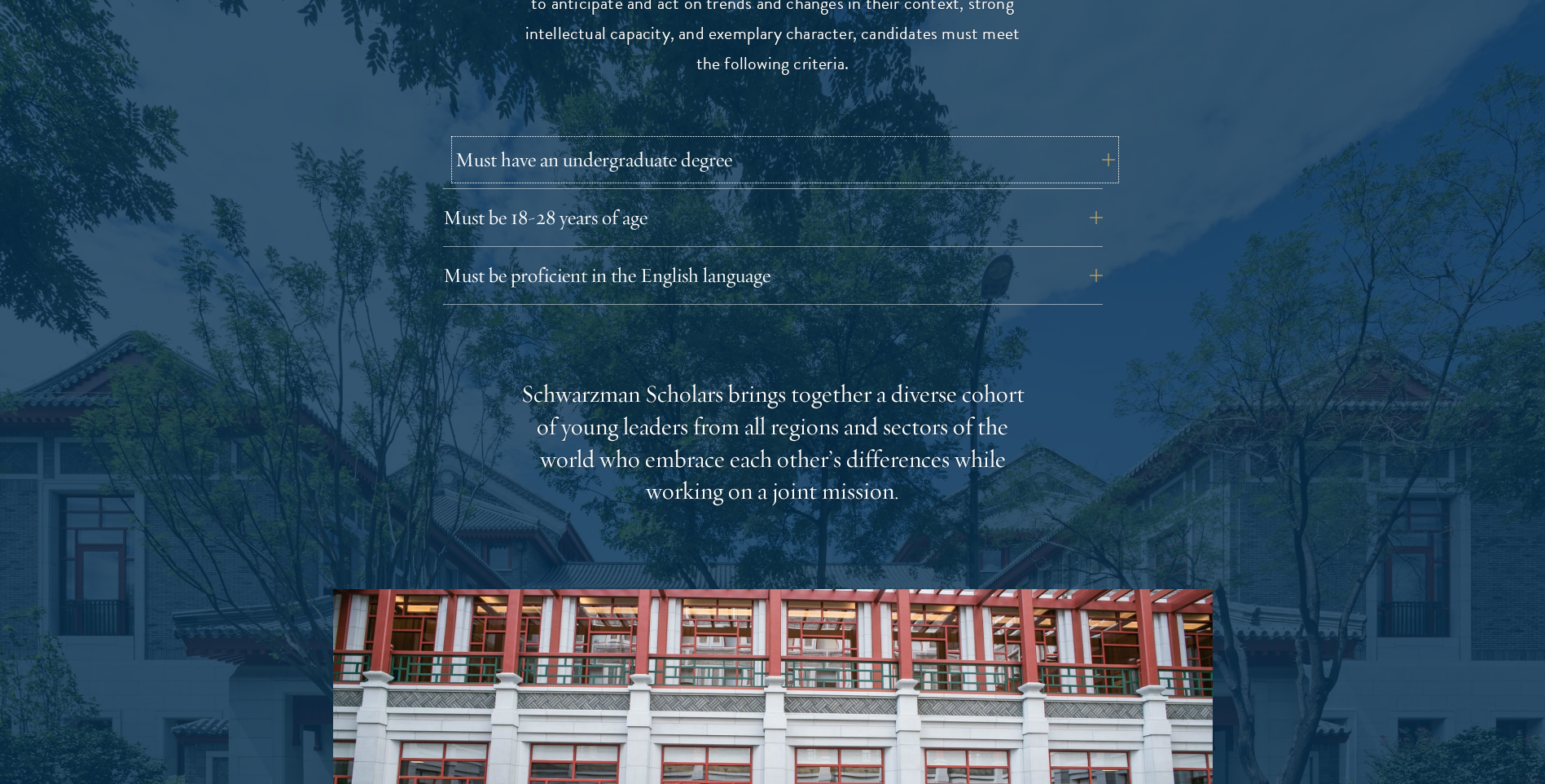
click at [783, 140] on button "Must have an undergraduate degree" at bounding box center [785, 160] width 659 height 39
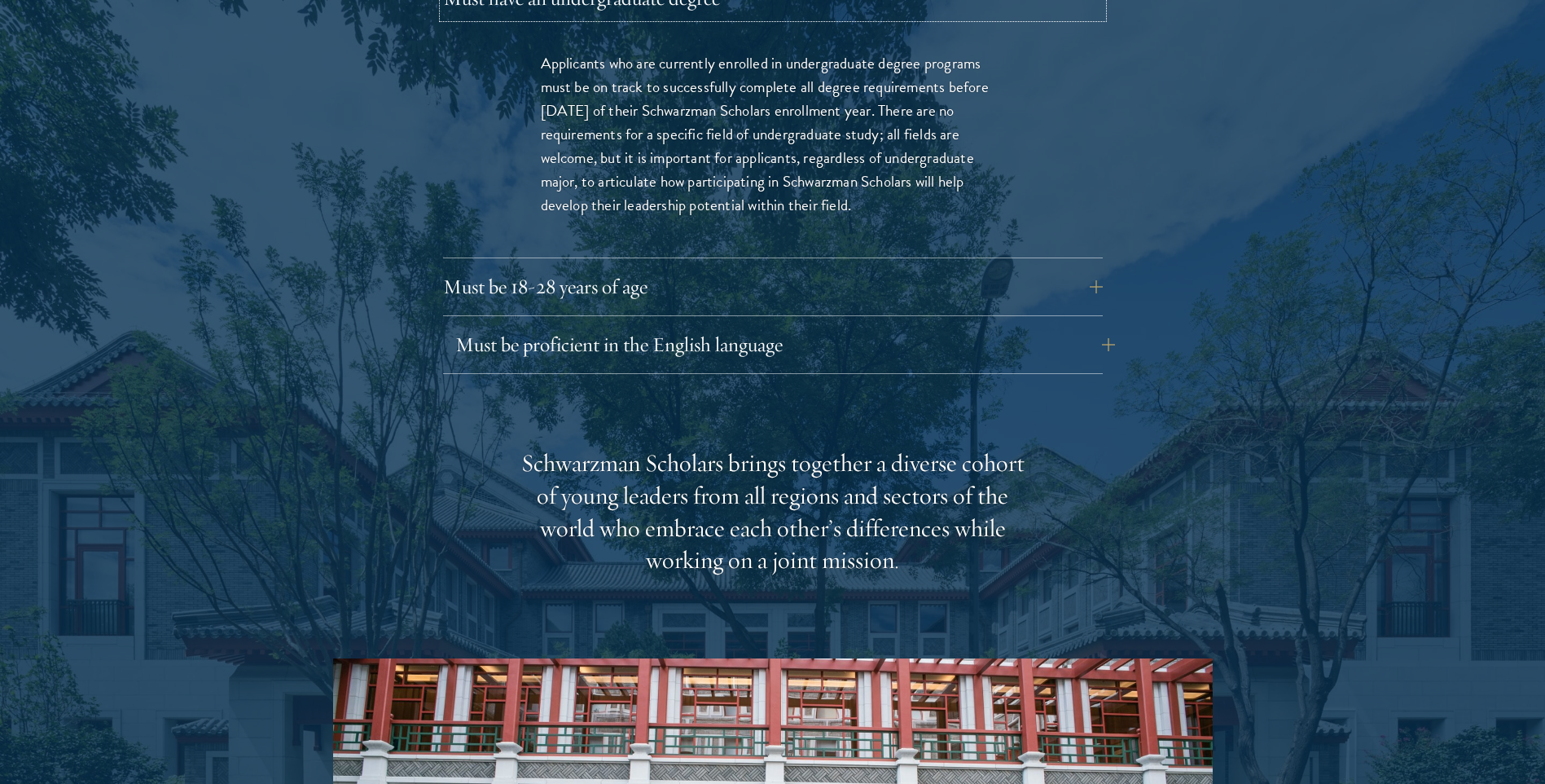
scroll to position [2443, 0]
click at [718, 324] on button "Must be proficient in the English language" at bounding box center [785, 343] width 659 height 39
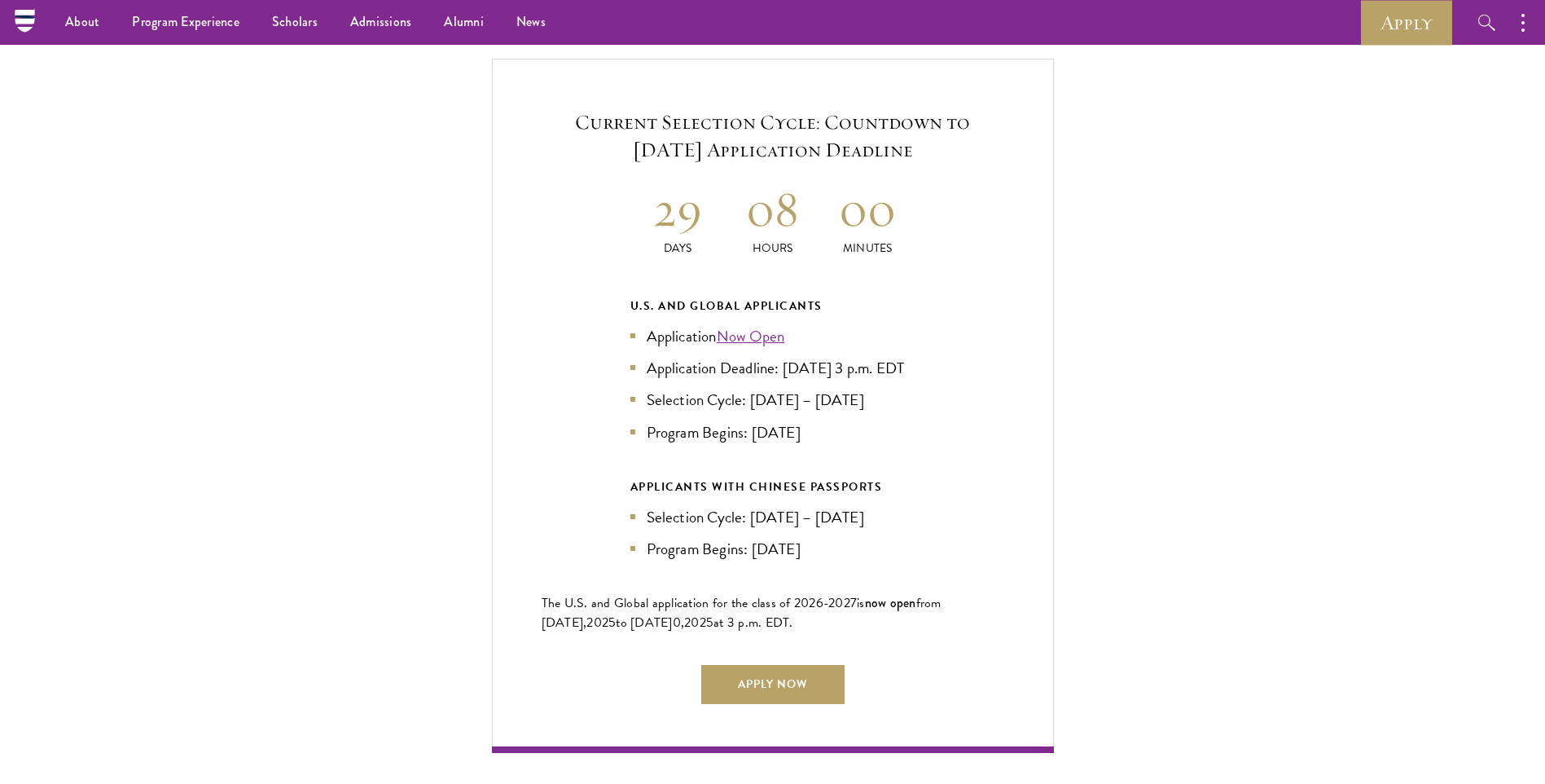
scroll to position [3910, 0]
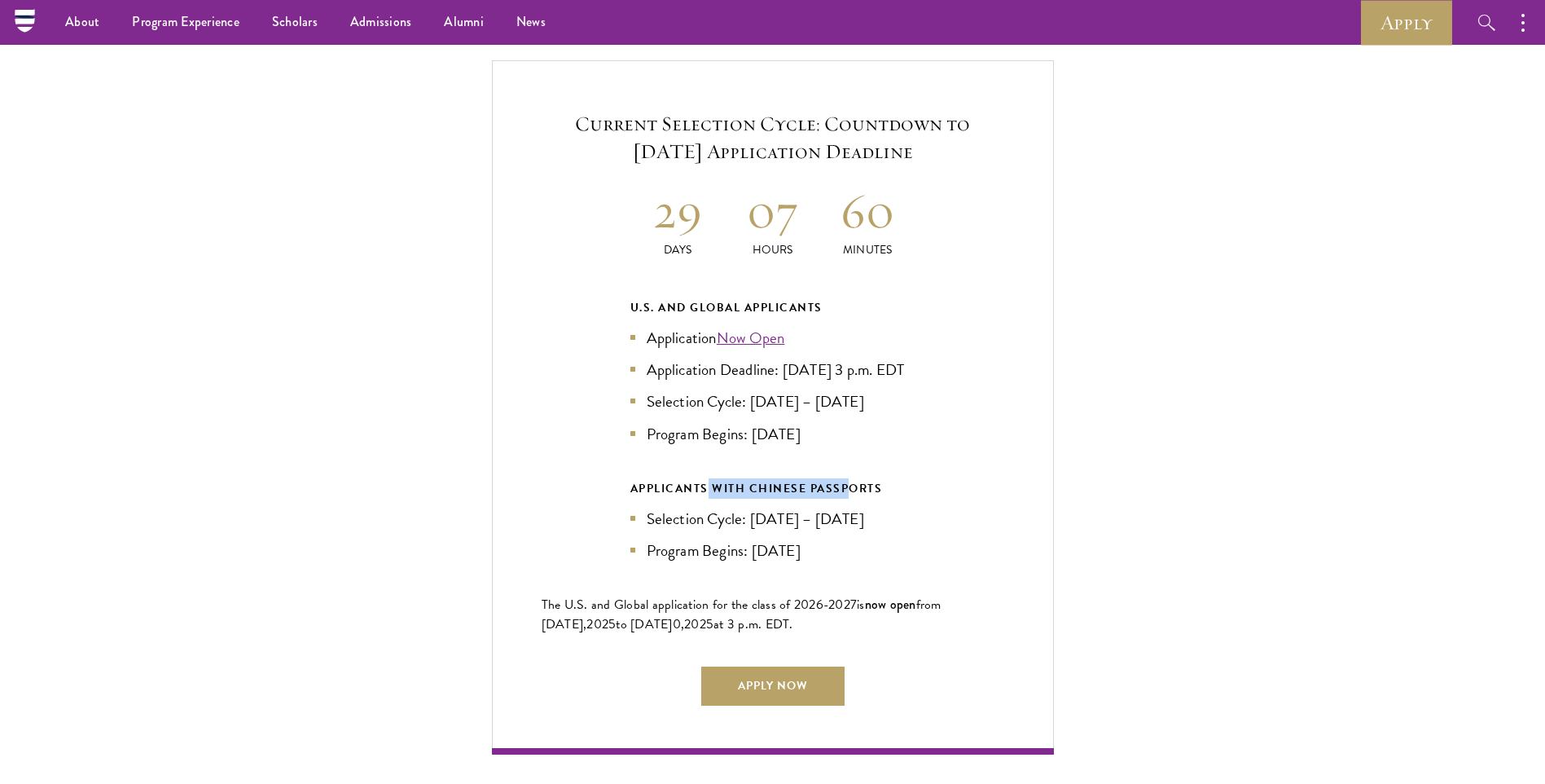
drag, startPoint x: 705, startPoint y: 474, endPoint x: 852, endPoint y: 476, distance: 147.0
click at [852, 478] on div "APPLICANTS WITH CHINESE PASSPORTS" at bounding box center [773, 488] width 286 height 20
copy div "WITH CHINESE PASSP"
click at [822, 527] on ul "Selection Cycle: Jun – Jul 2025 Program Begins: Aug 2026" at bounding box center [773, 535] width 286 height 56
click at [660, 359] on li "Application Deadline: [DATE] 3 p.m. EDT" at bounding box center [773, 368] width 286 height 23
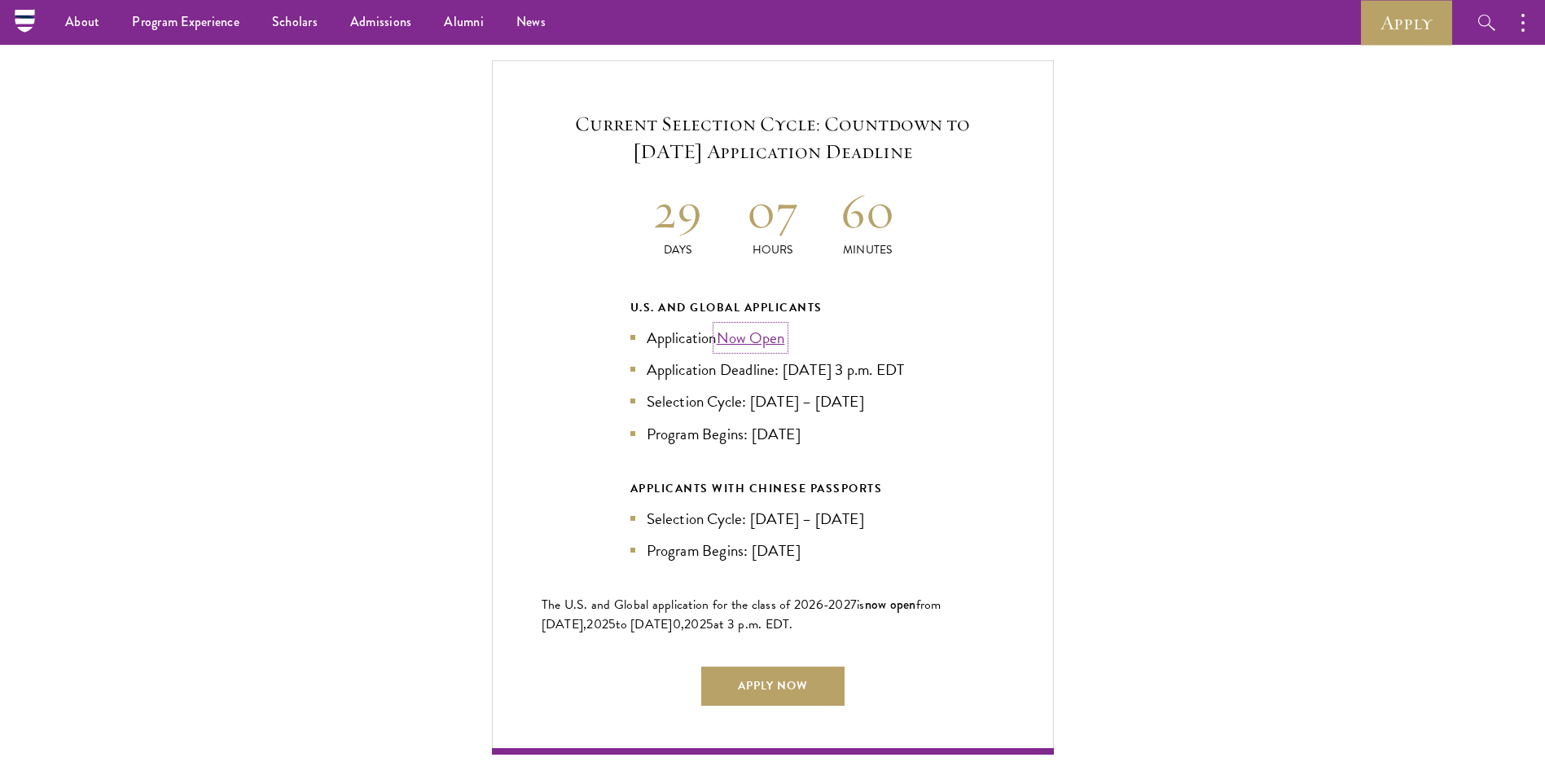
click at [765, 326] on link "Now Open" at bounding box center [752, 337] width 69 height 23
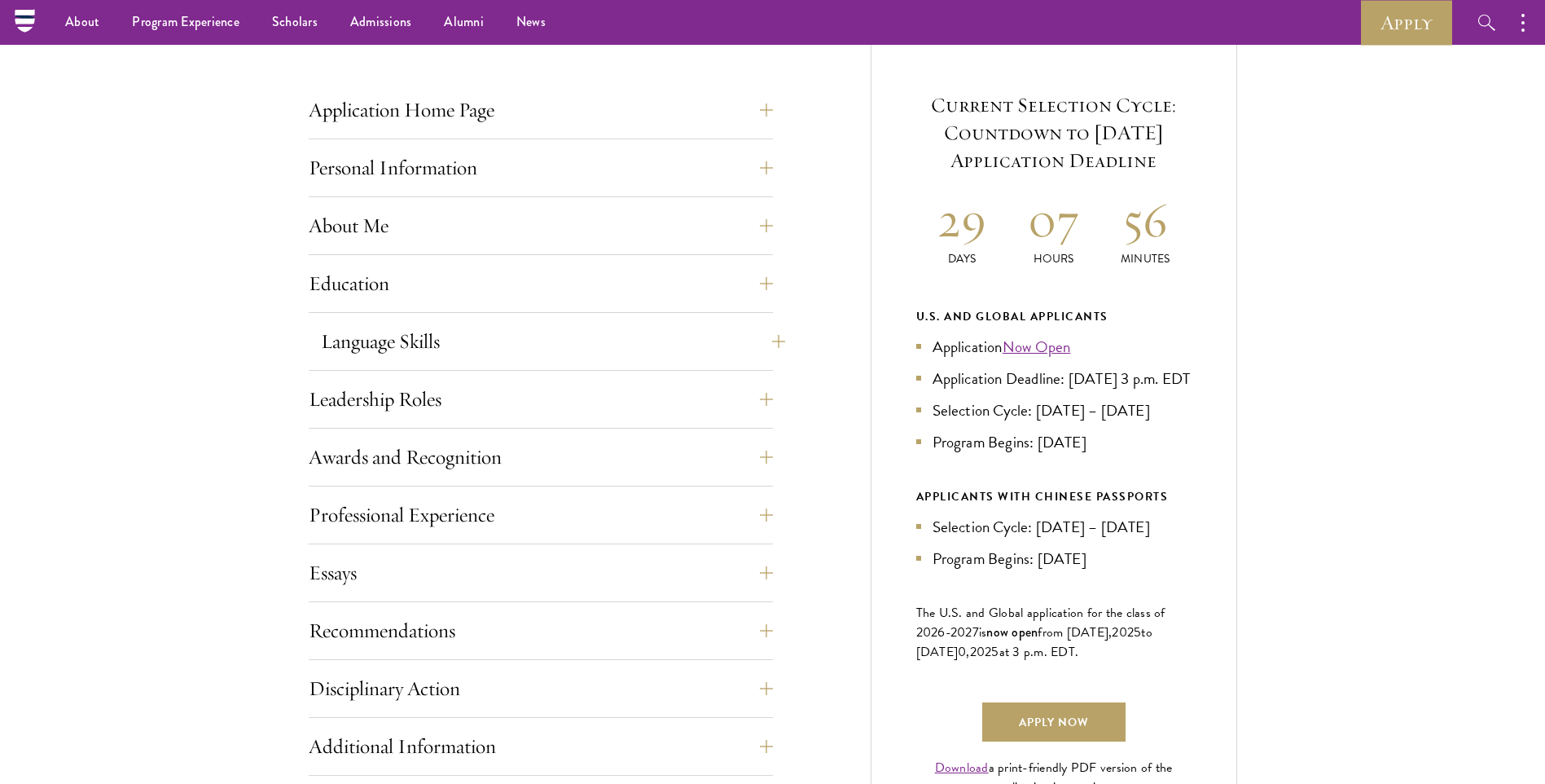
scroll to position [570, 0]
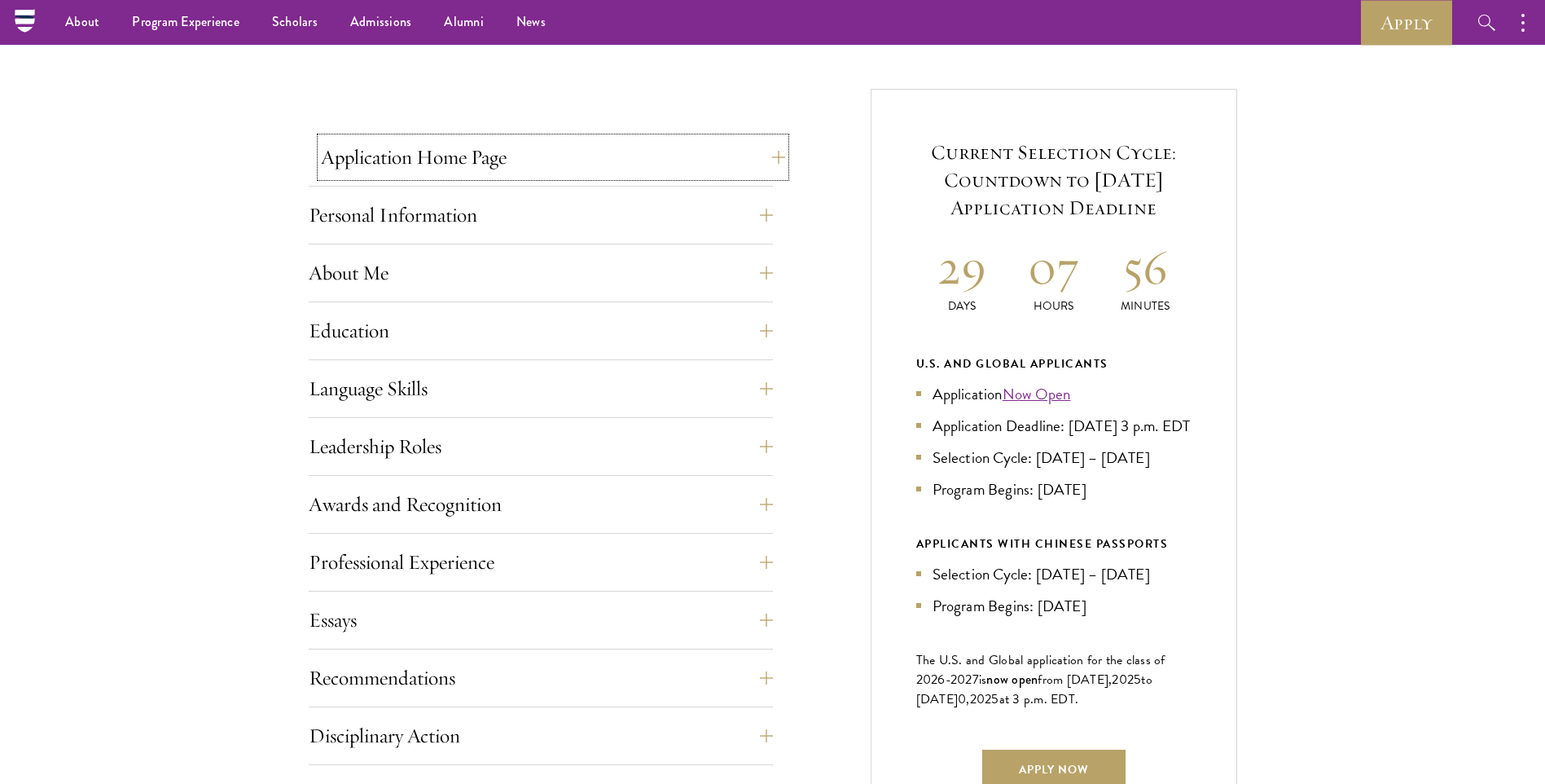
click at [710, 167] on button "Application Home Page" at bounding box center [553, 157] width 464 height 39
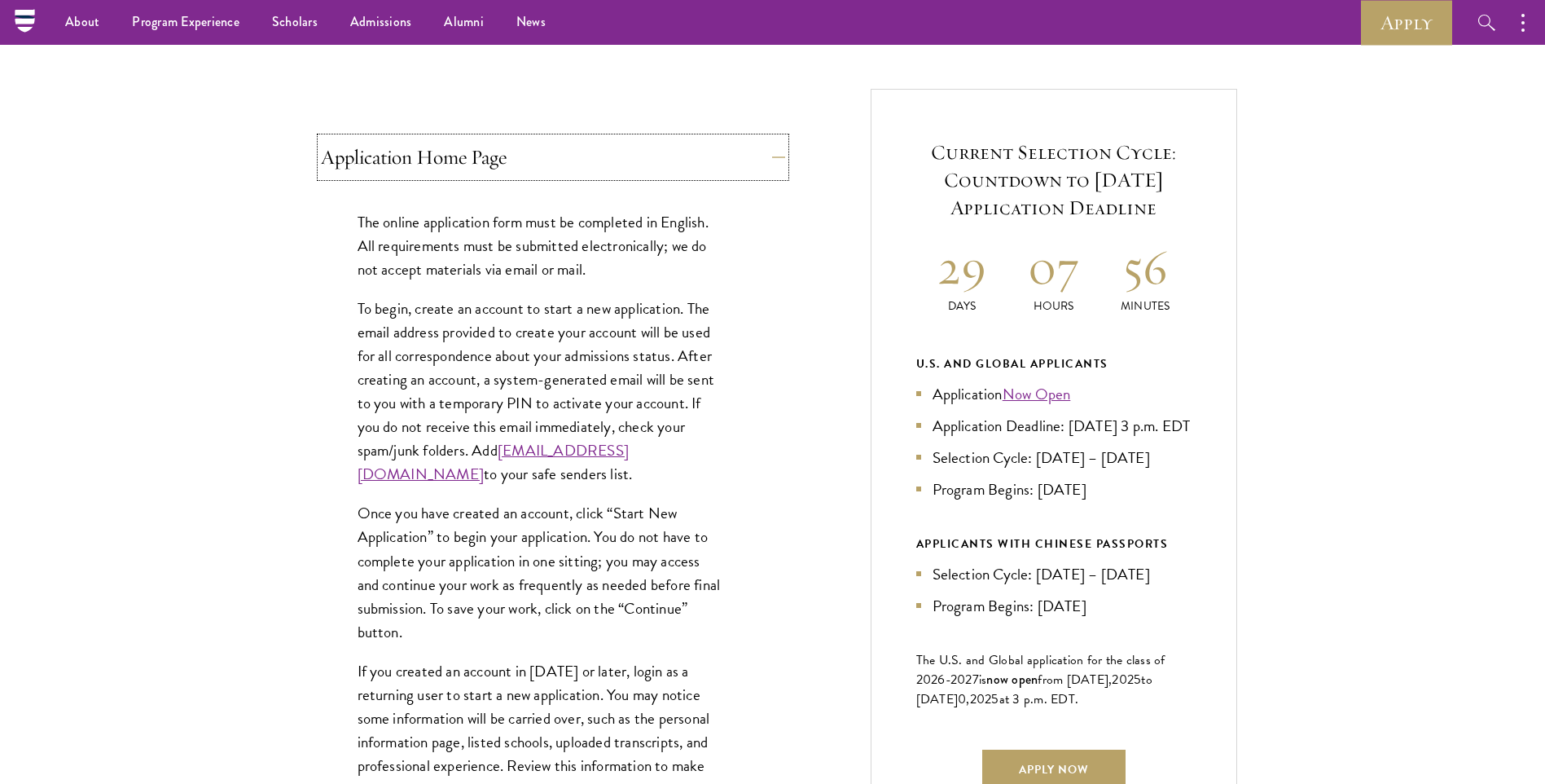
click at [710, 167] on button "Application Home Page" at bounding box center [553, 157] width 464 height 39
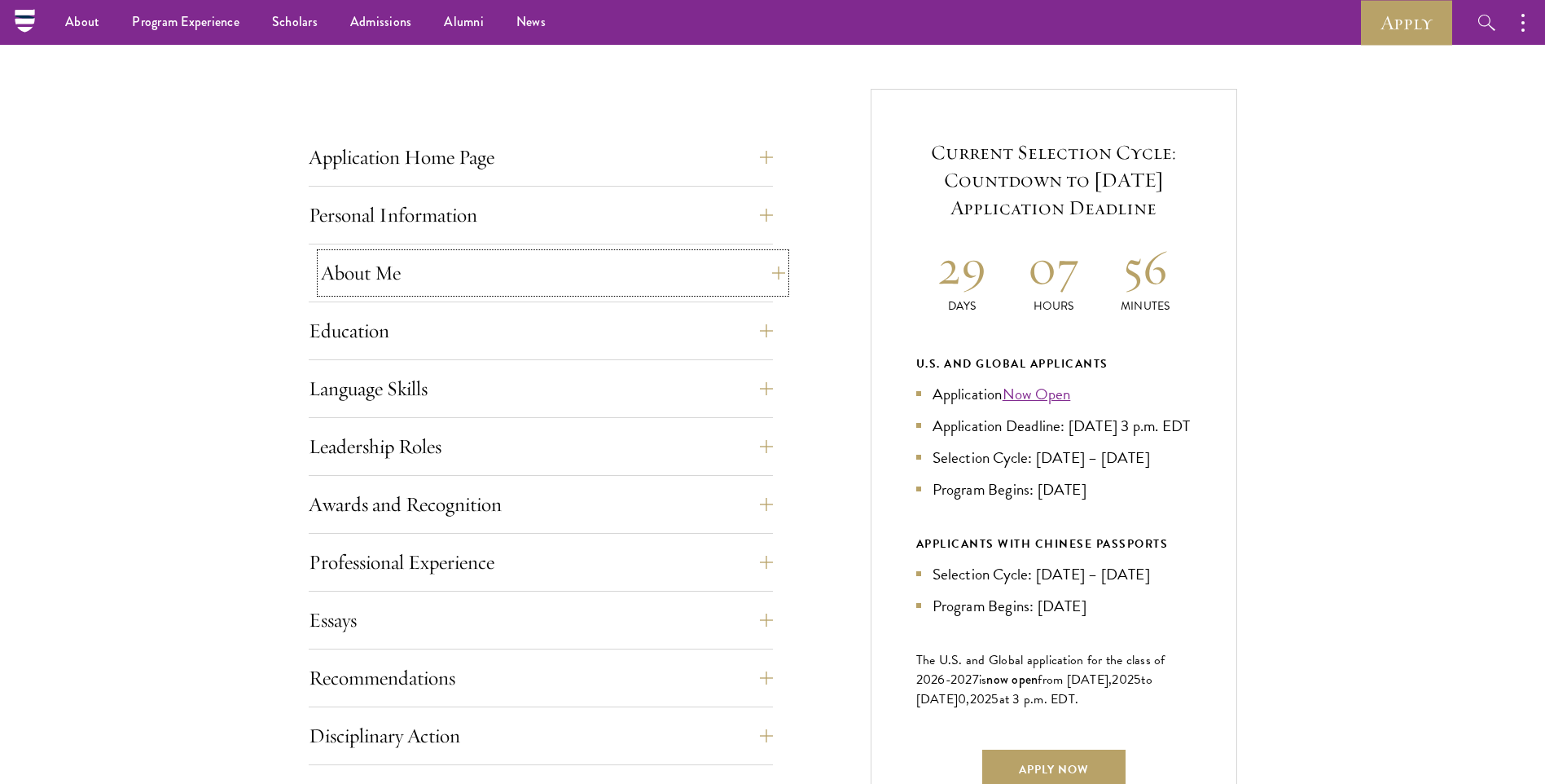
click at [547, 279] on button "About Me" at bounding box center [553, 272] width 464 height 39
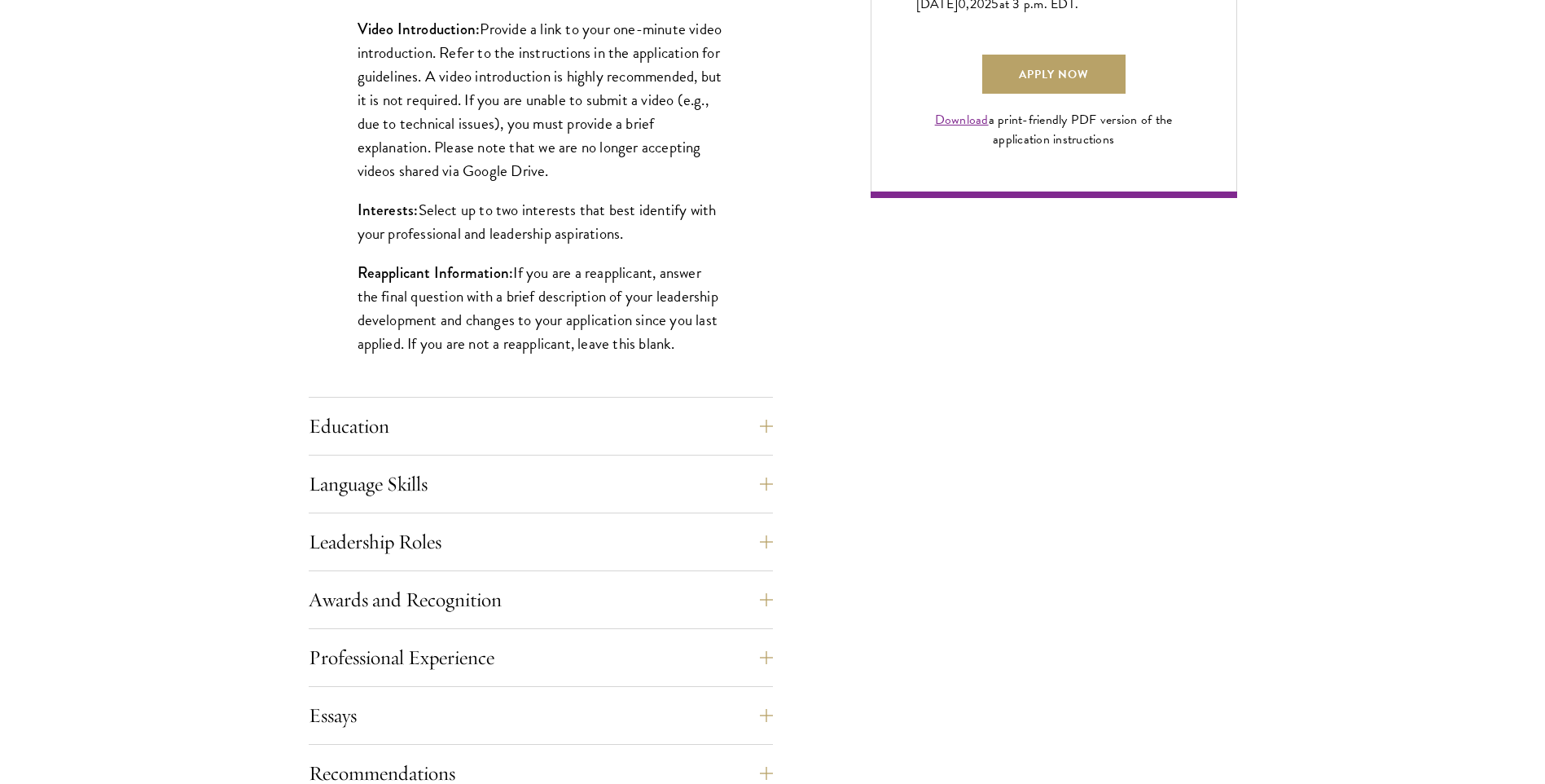
scroll to position [1303, 0]
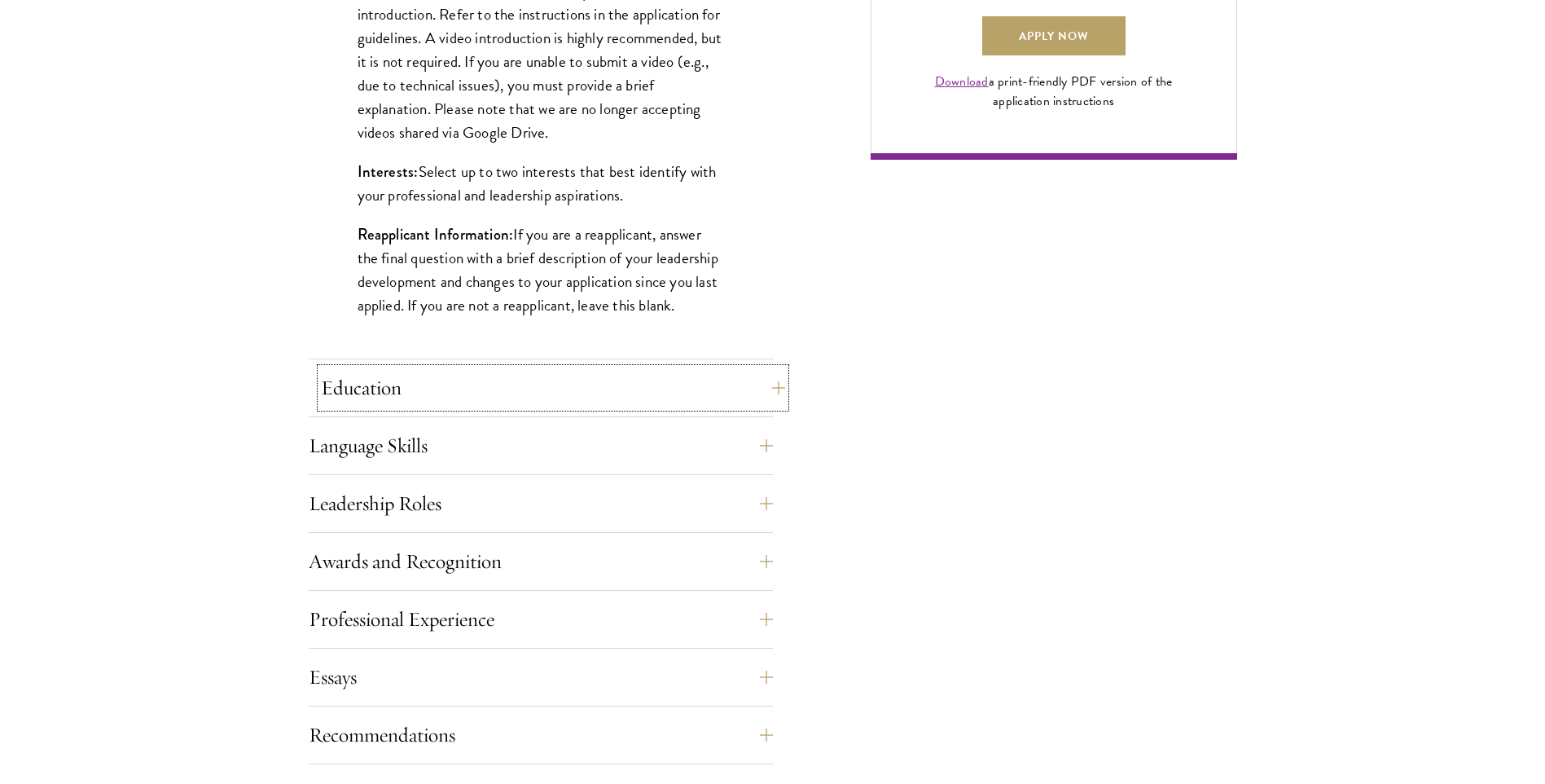
click at [489, 388] on button "Education" at bounding box center [553, 388] width 464 height 39
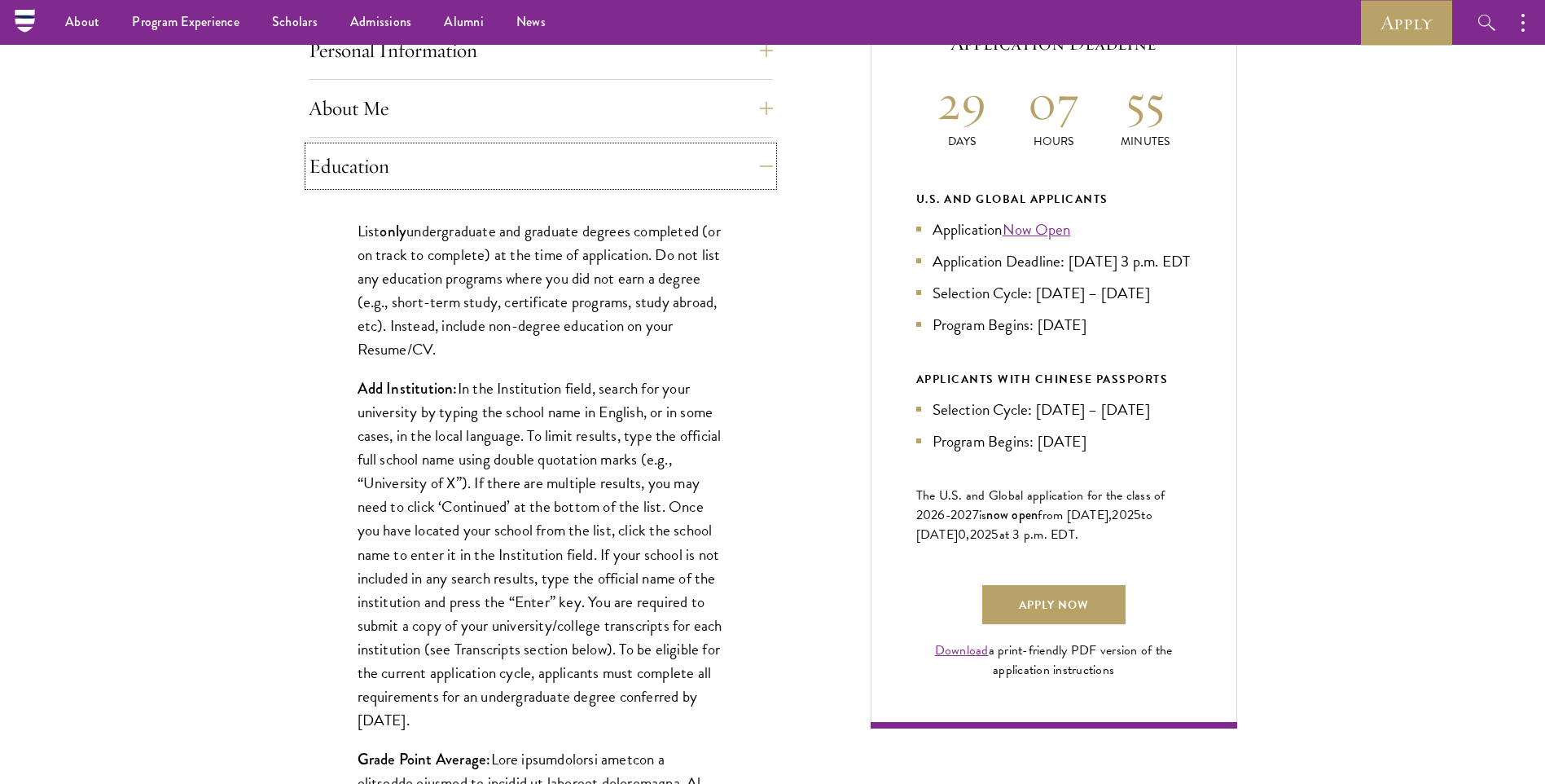
scroll to position [733, 0]
click at [395, 255] on p "List only undergraduate and graduate degrees completed (or on track to complete…" at bounding box center [540, 291] width 366 height 141
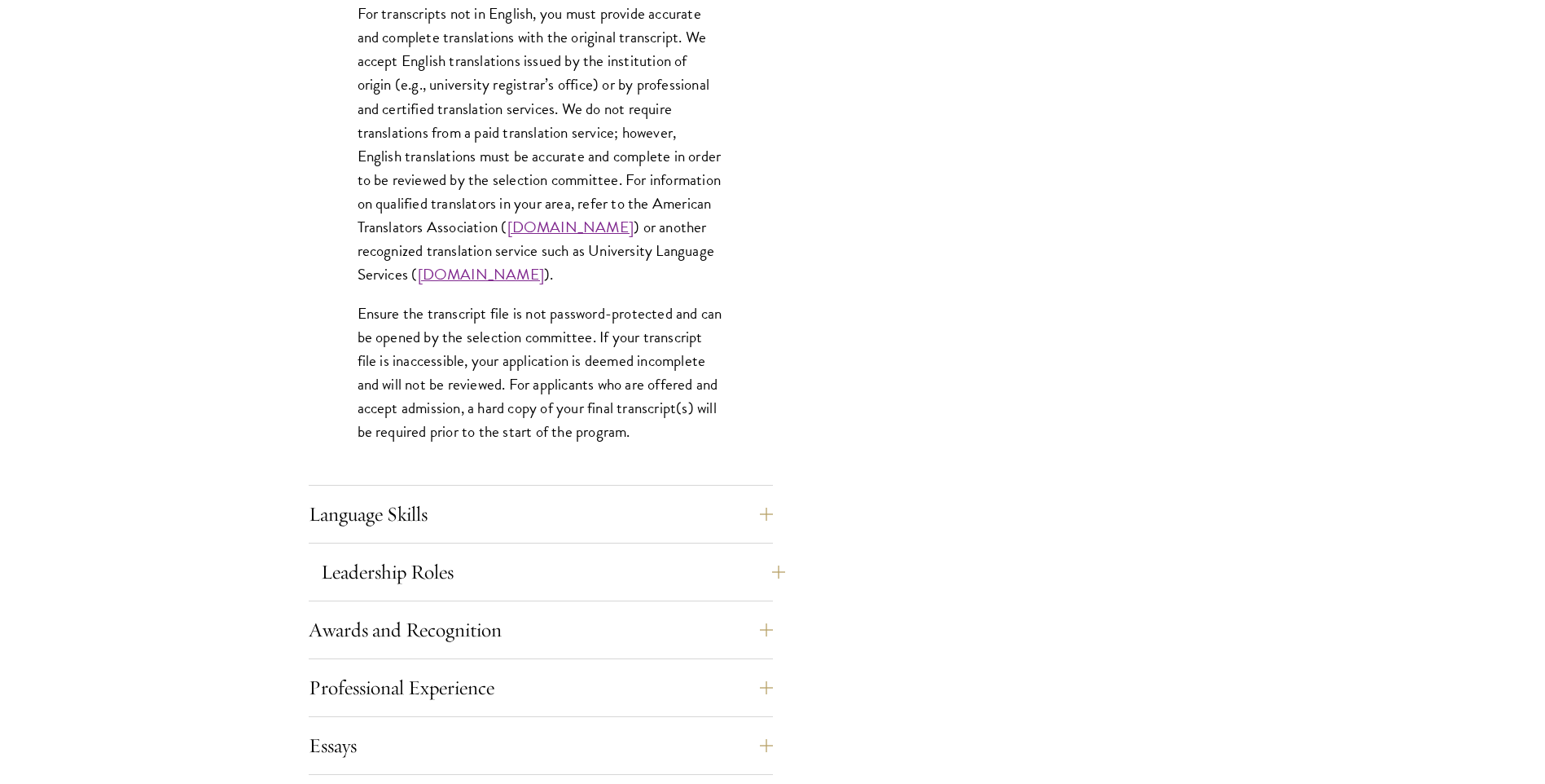
scroll to position [2525, 0]
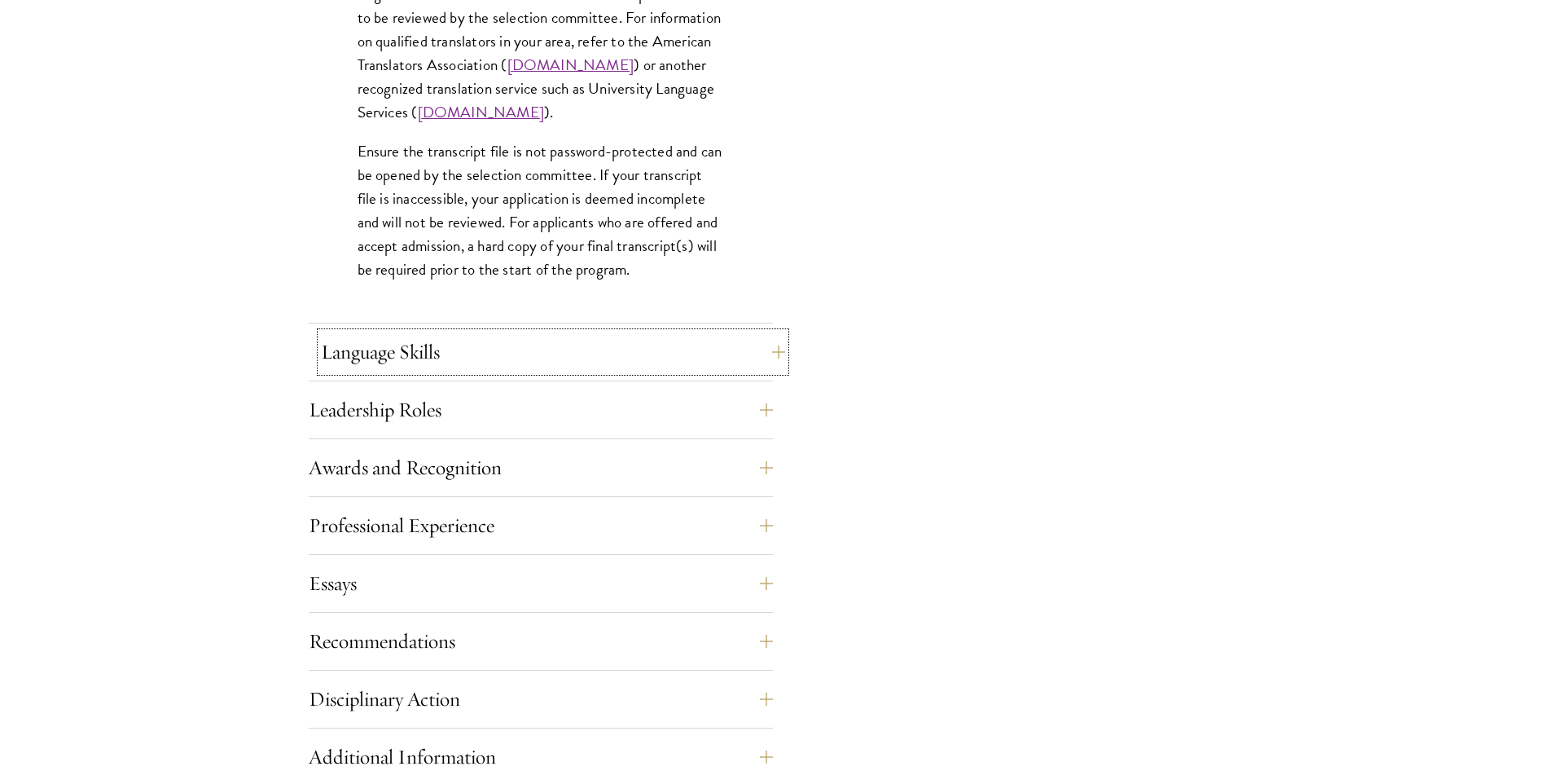
click at [462, 352] on button "Language Skills" at bounding box center [553, 352] width 464 height 39
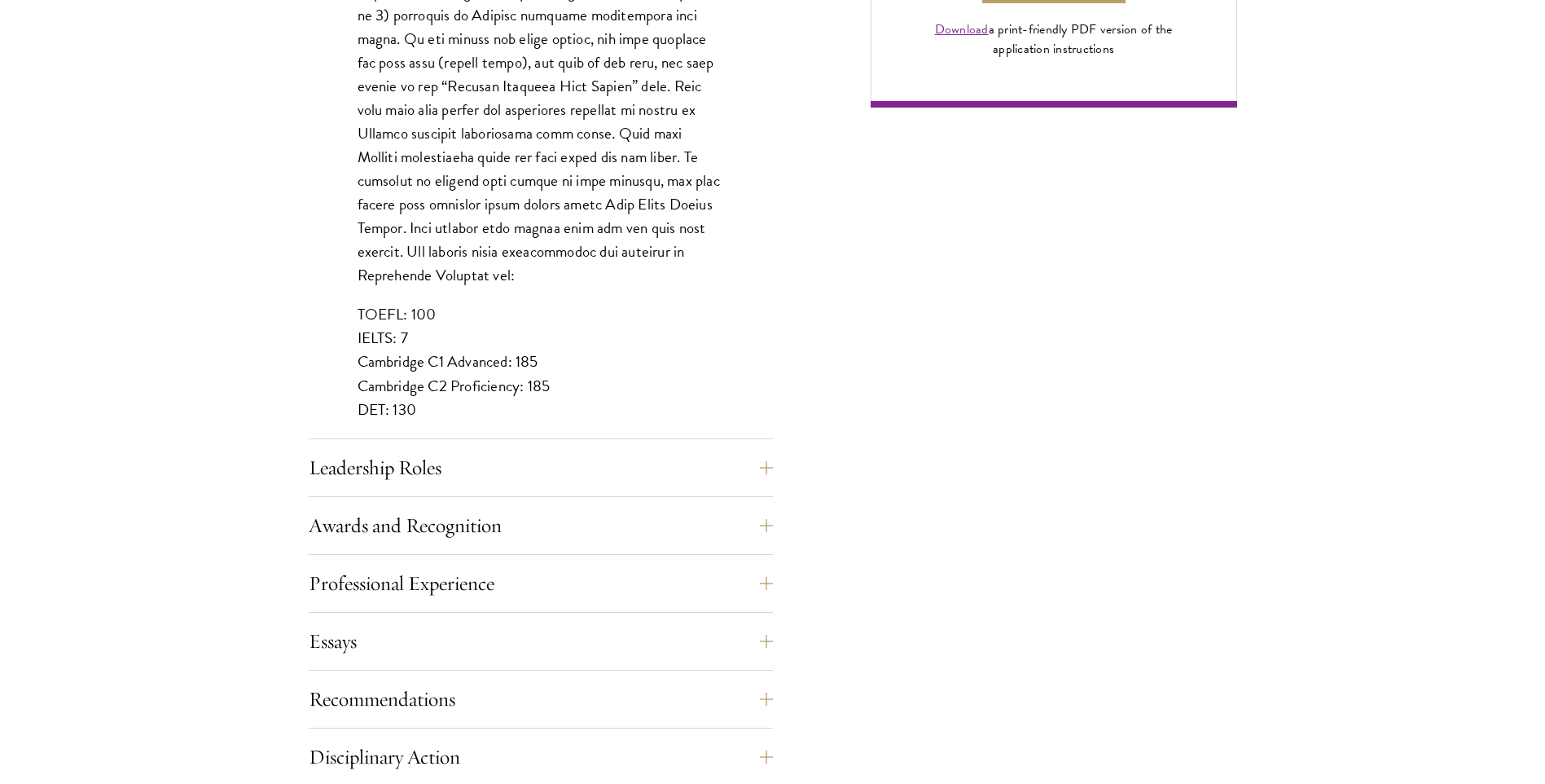
scroll to position [1385, 0]
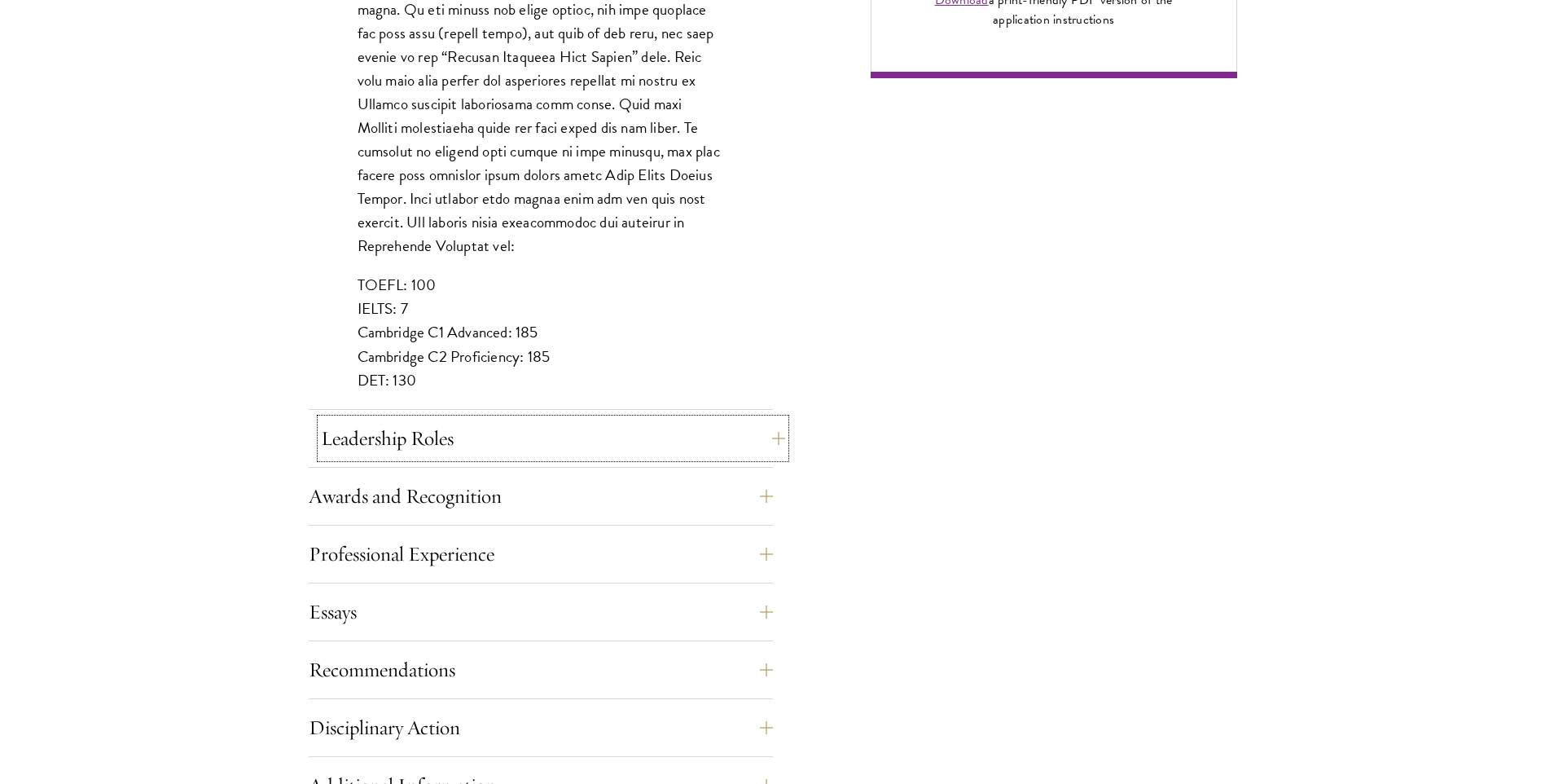
click at [477, 440] on button "Leadership Roles" at bounding box center [553, 438] width 464 height 39
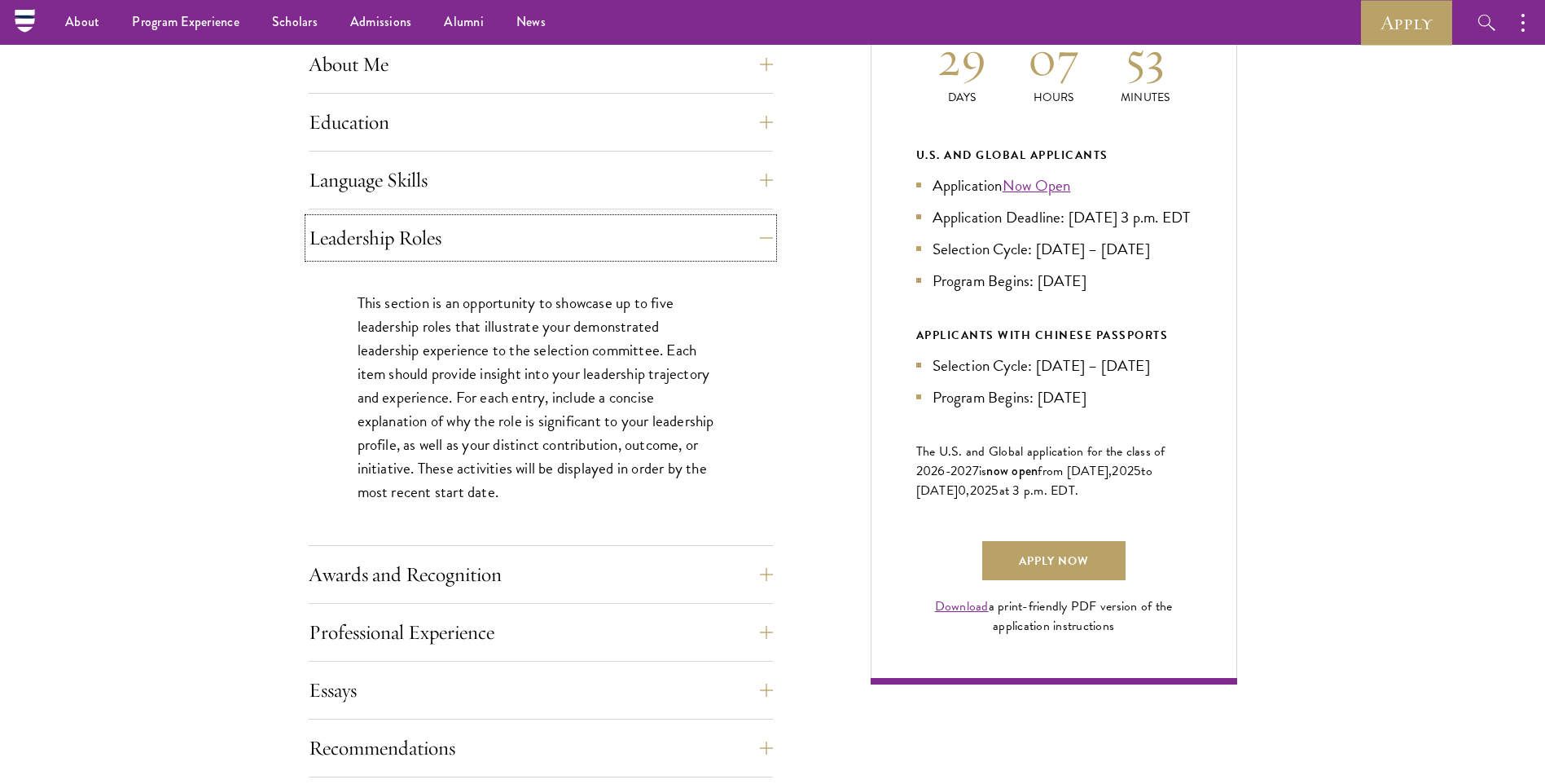
scroll to position [733, 0]
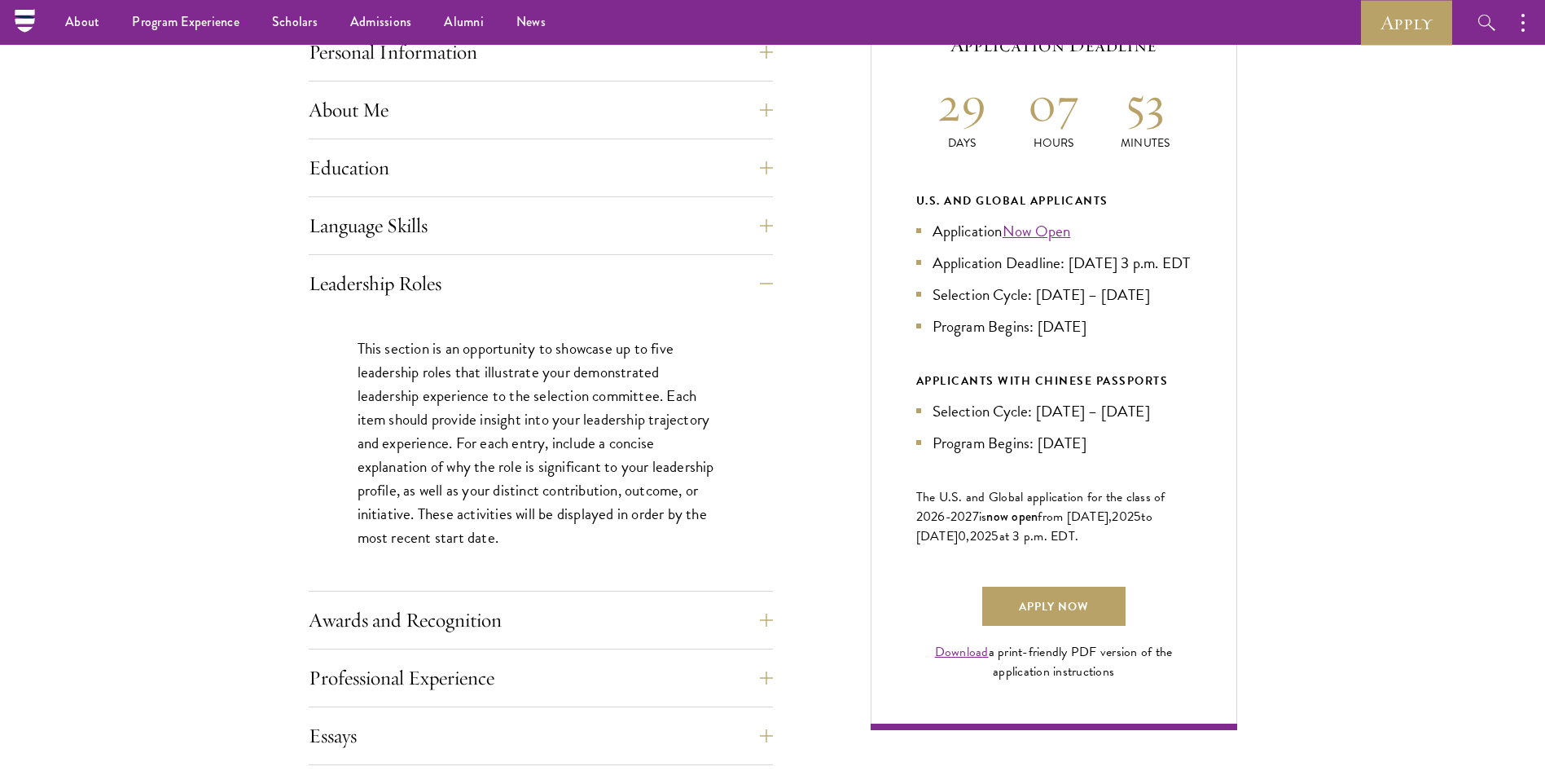
click at [475, 386] on p "This section is an opportunity to showcase up to five leadership roles that ill…" at bounding box center [540, 443] width 366 height 213
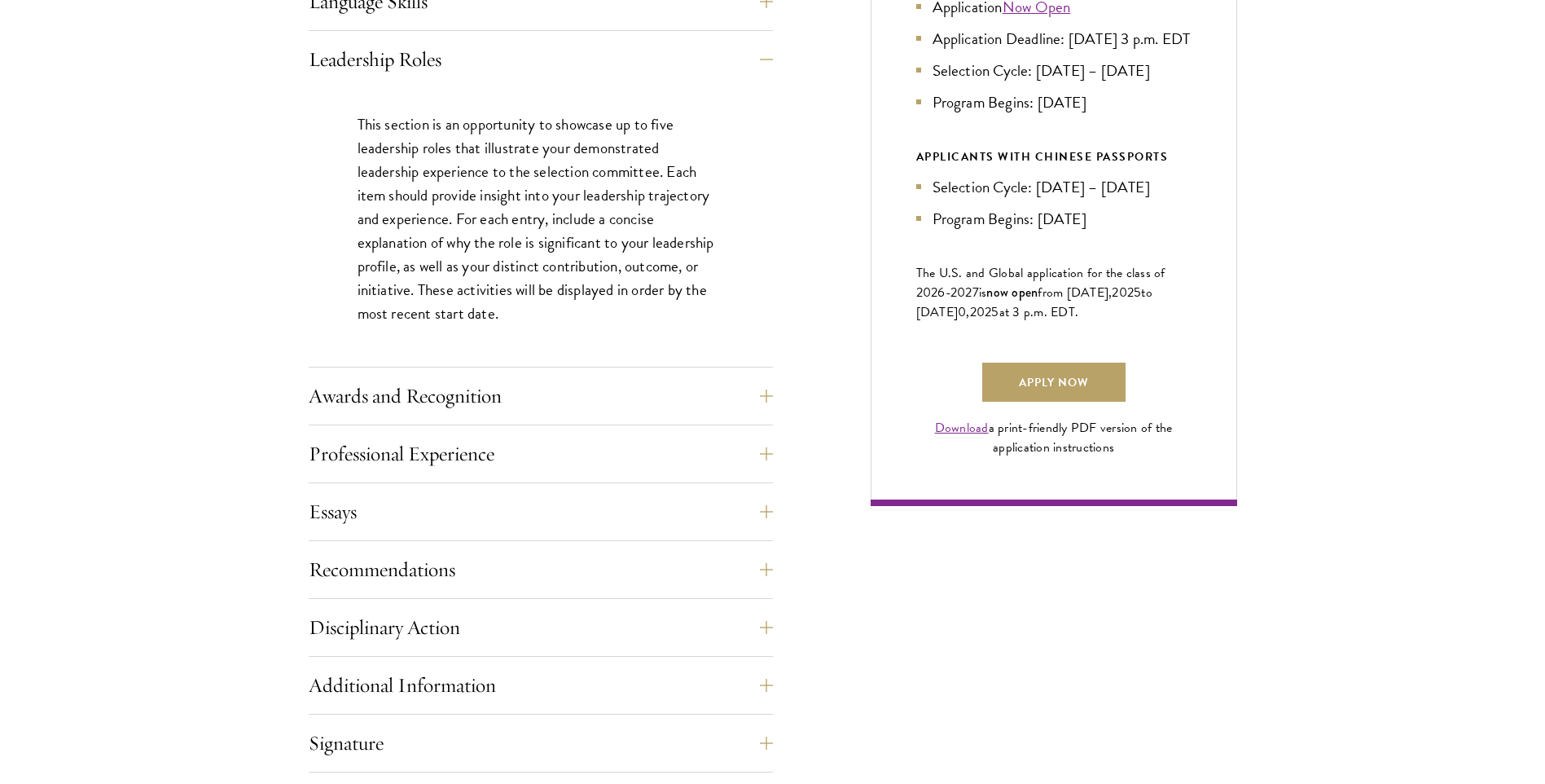
scroll to position [977, 0]
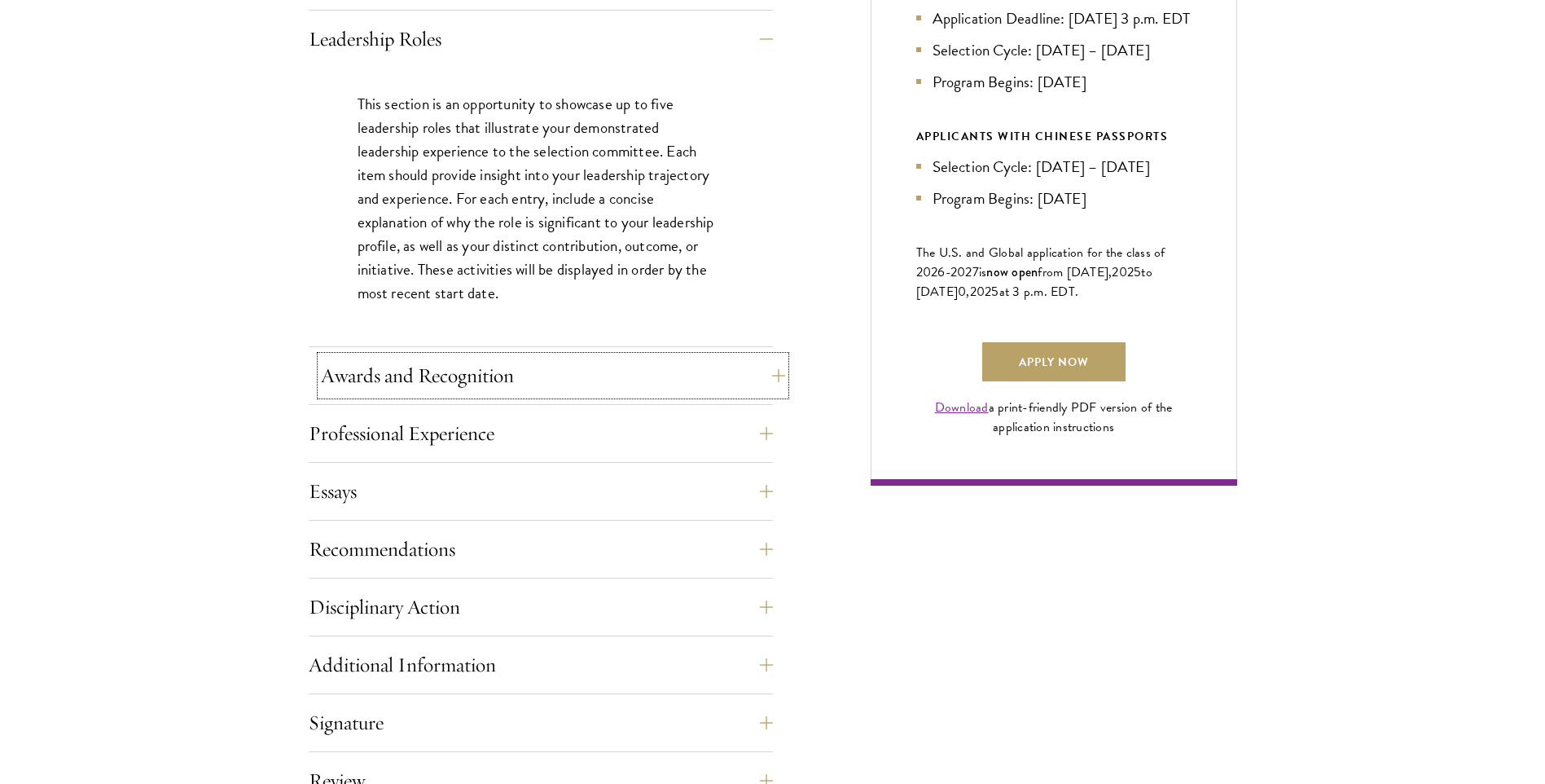
click at [456, 371] on button "Awards and Recognition" at bounding box center [553, 376] width 464 height 39
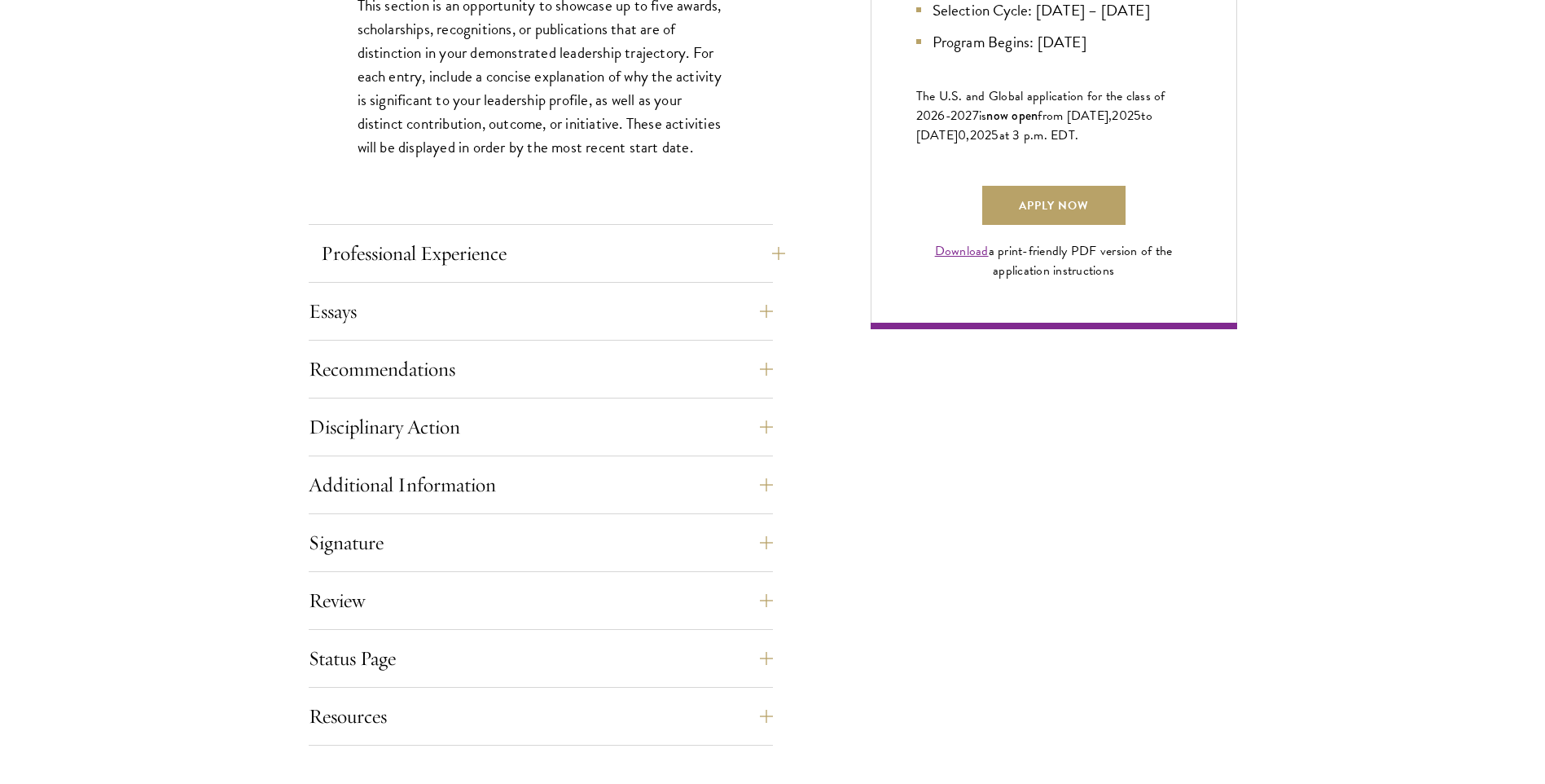
scroll to position [1140, 0]
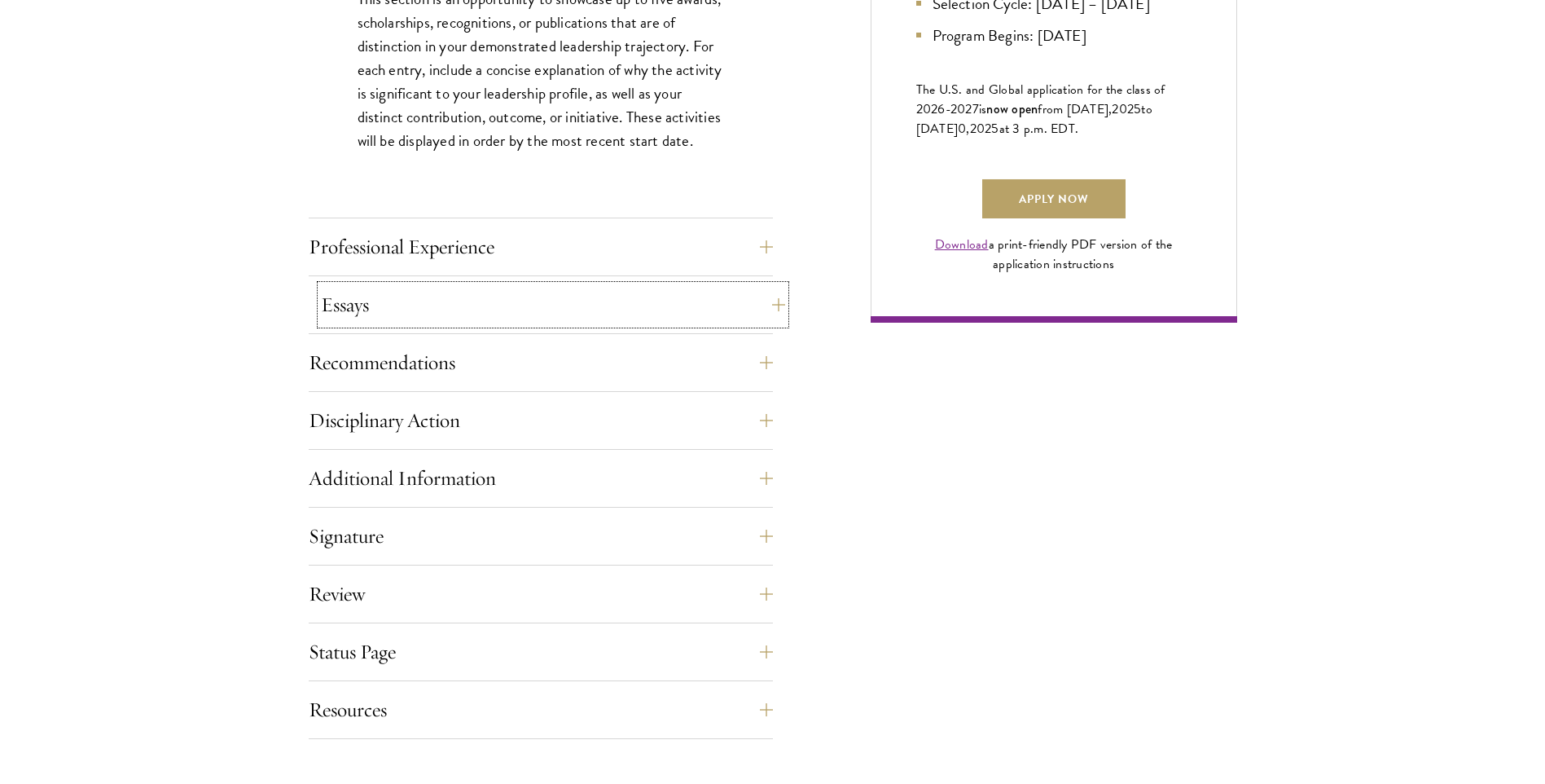
click at [470, 309] on button "Essays" at bounding box center [553, 305] width 464 height 39
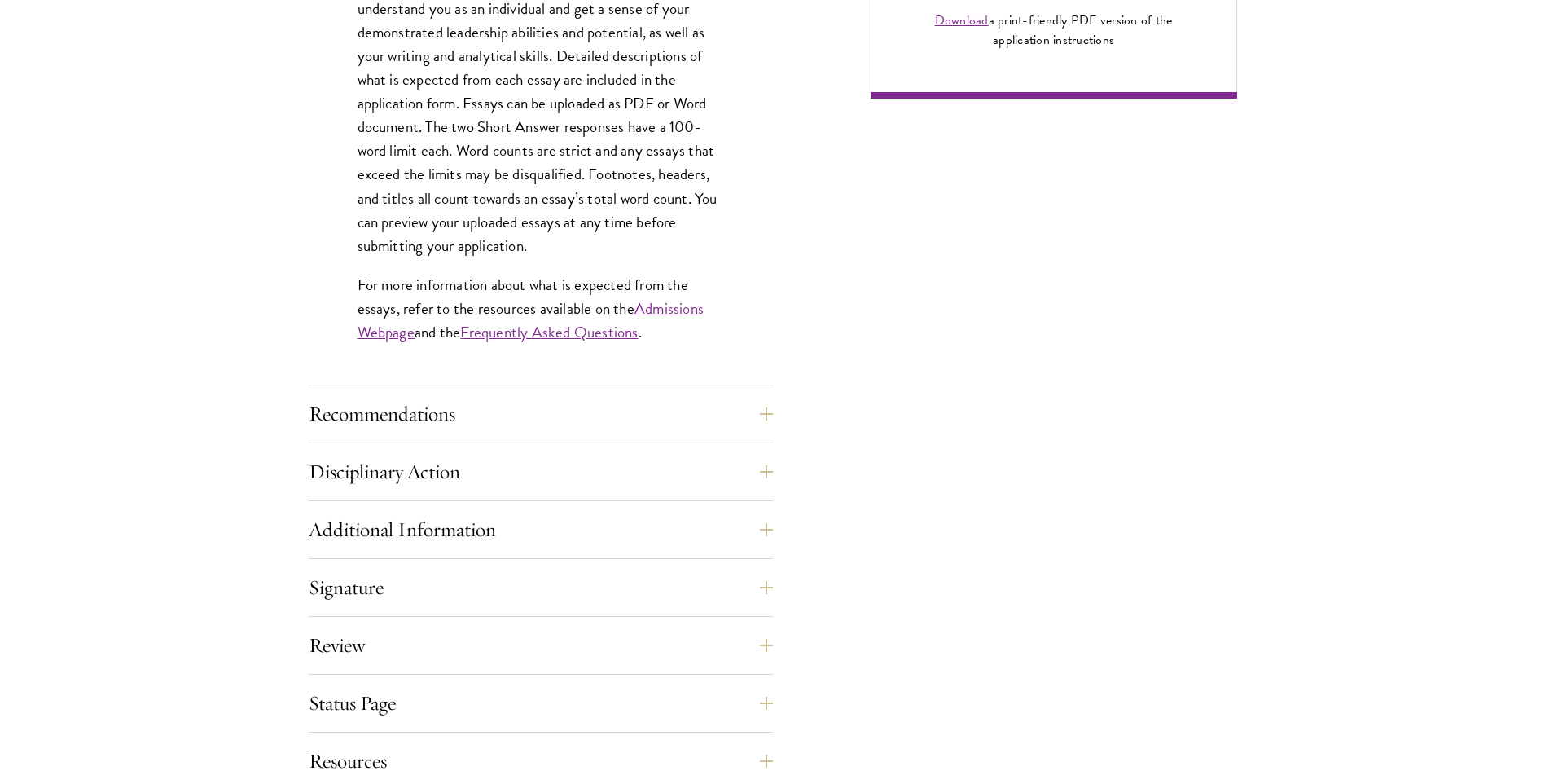
scroll to position [1466, 0]
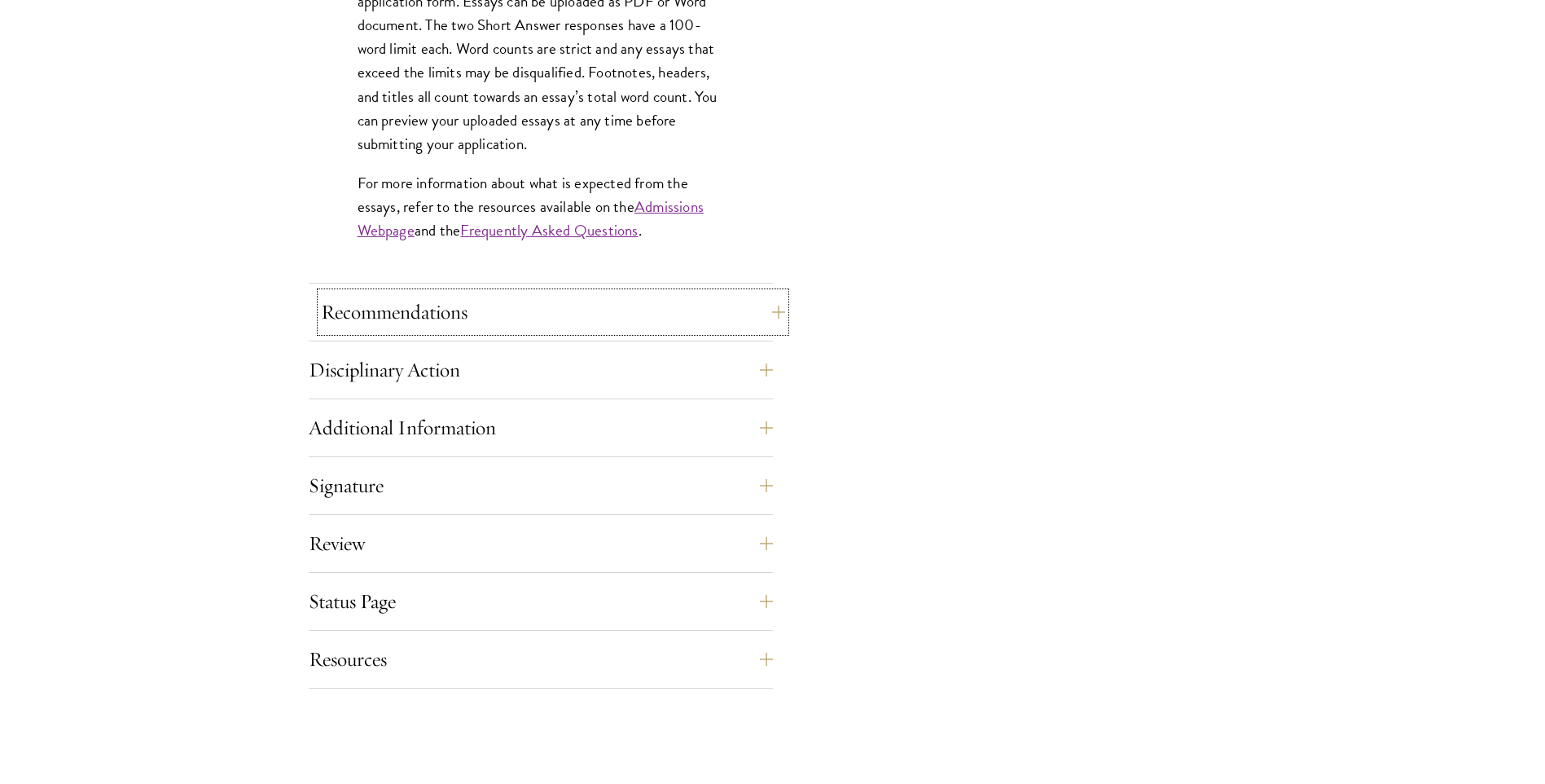
click at [480, 317] on button "Recommendations" at bounding box center [553, 312] width 464 height 39
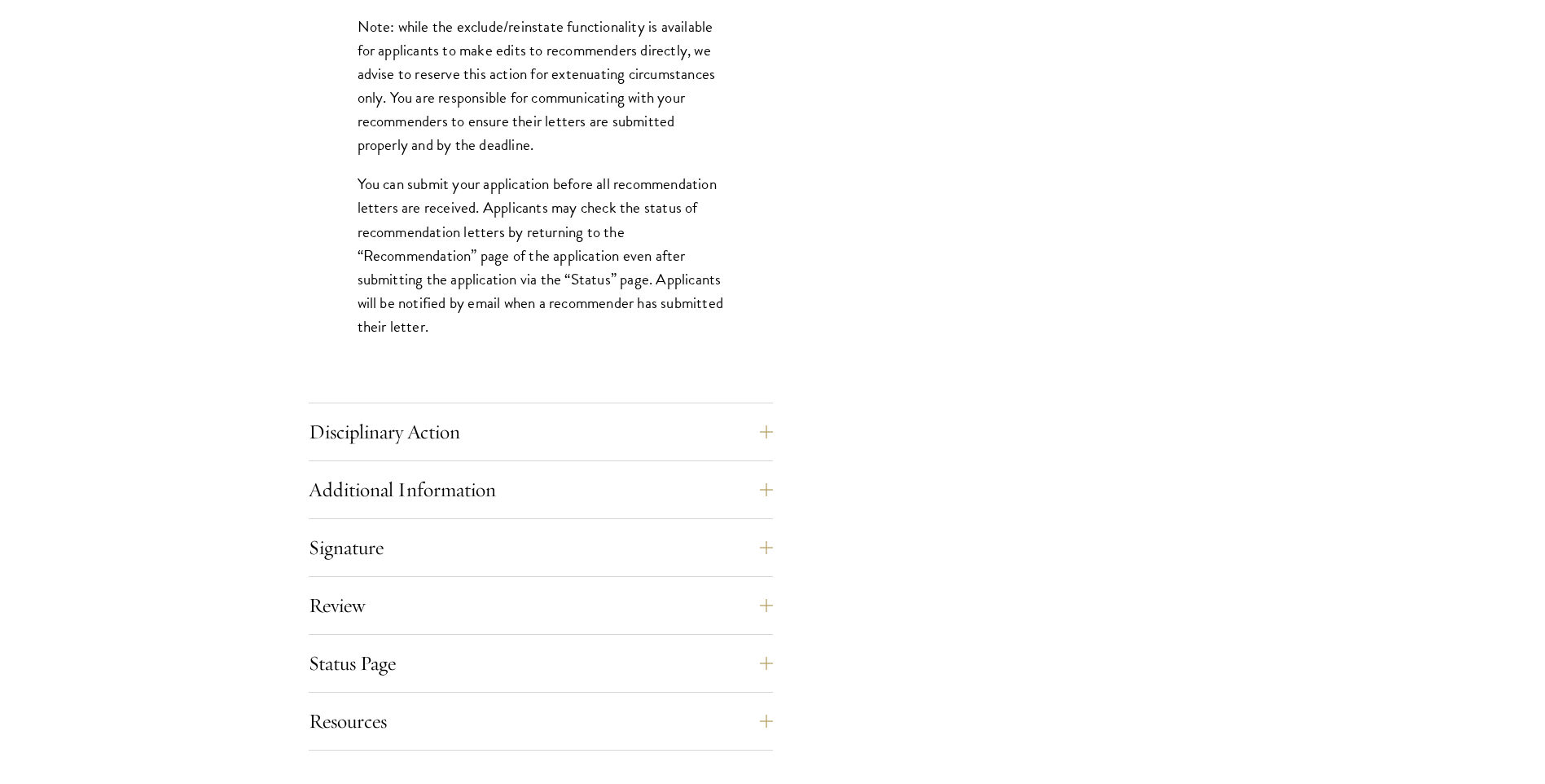
scroll to position [2443, 0]
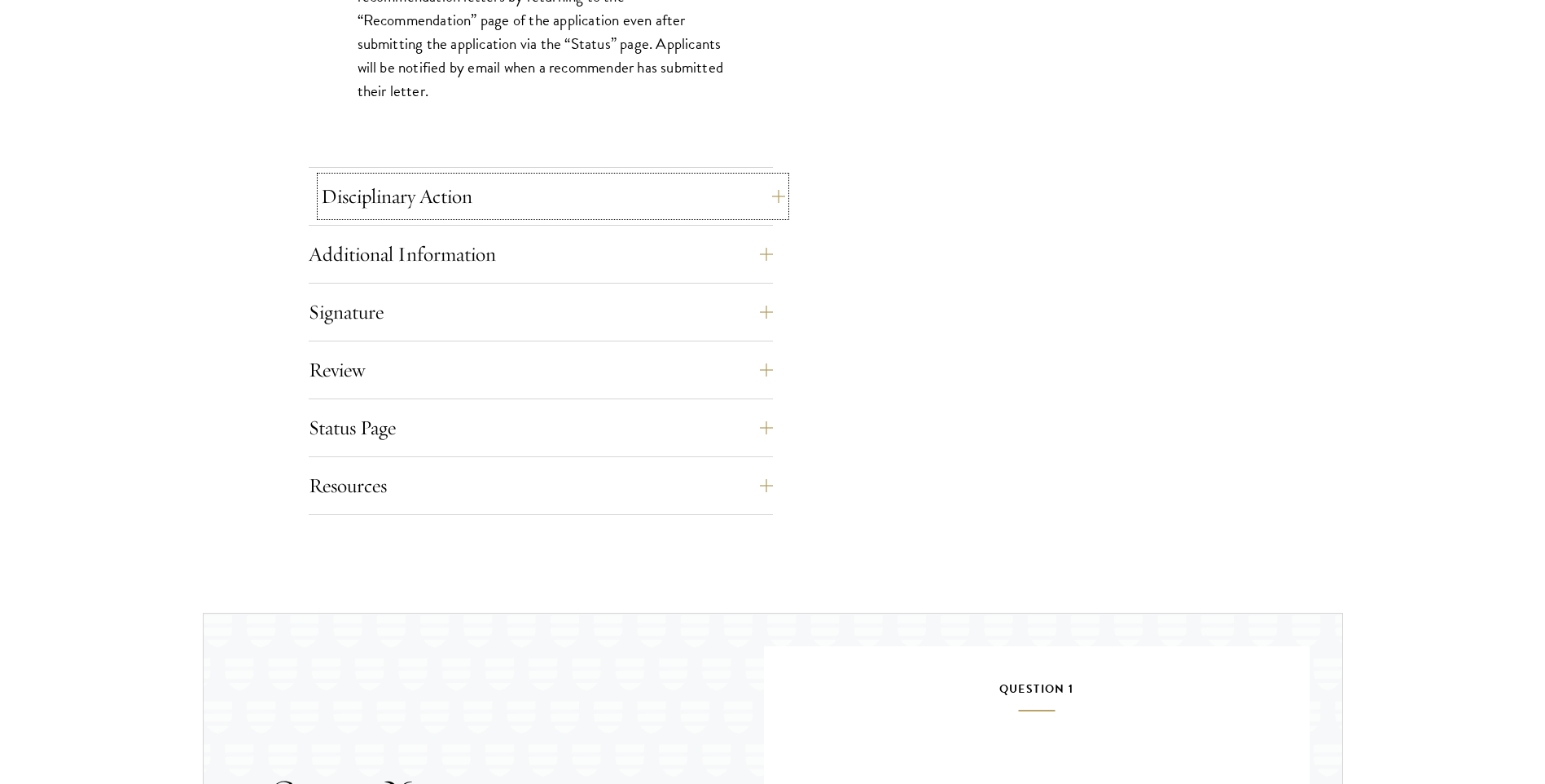
click at [443, 198] on button "Disciplinary Action" at bounding box center [553, 196] width 464 height 39
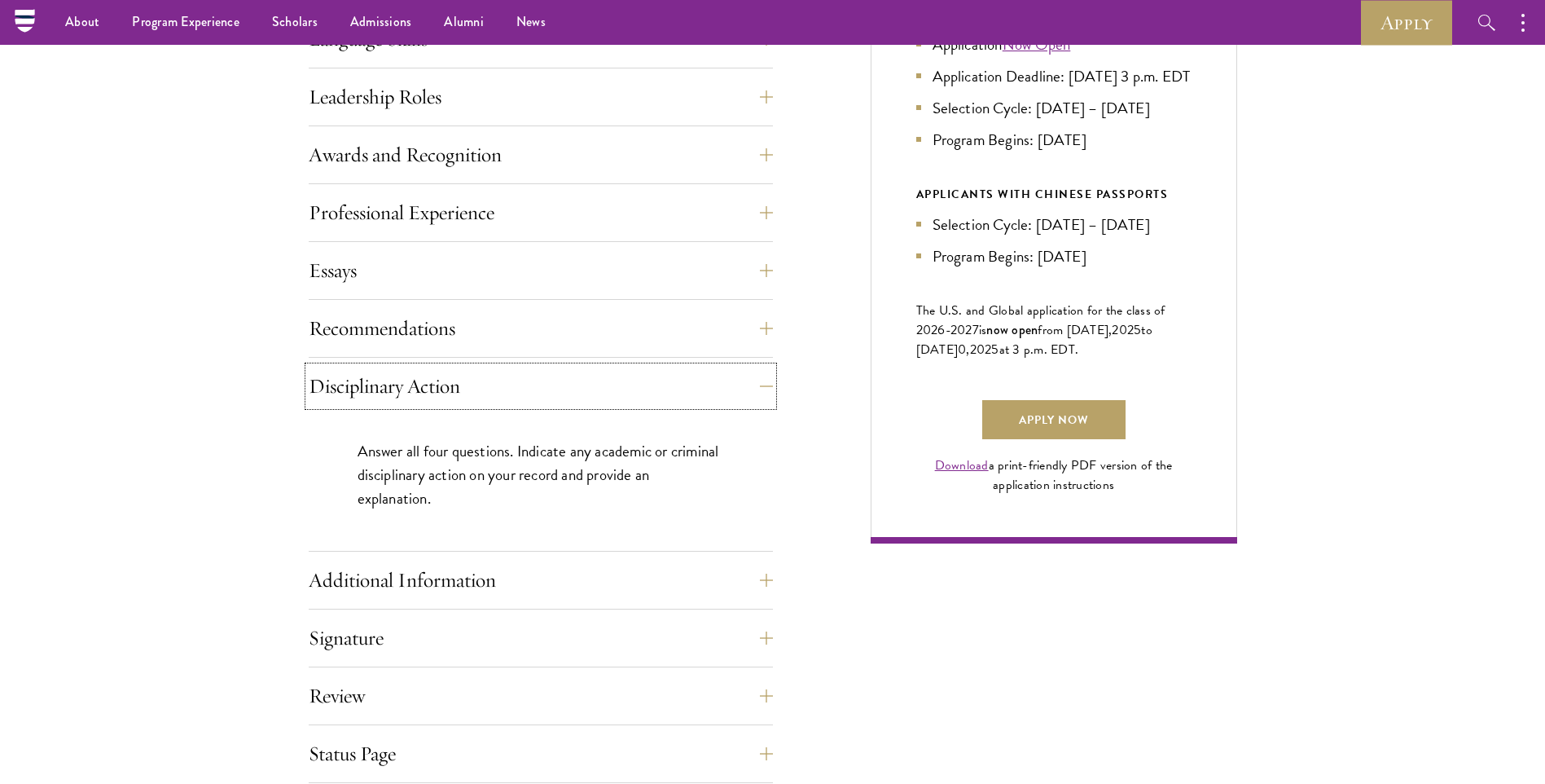
scroll to position [896, 0]
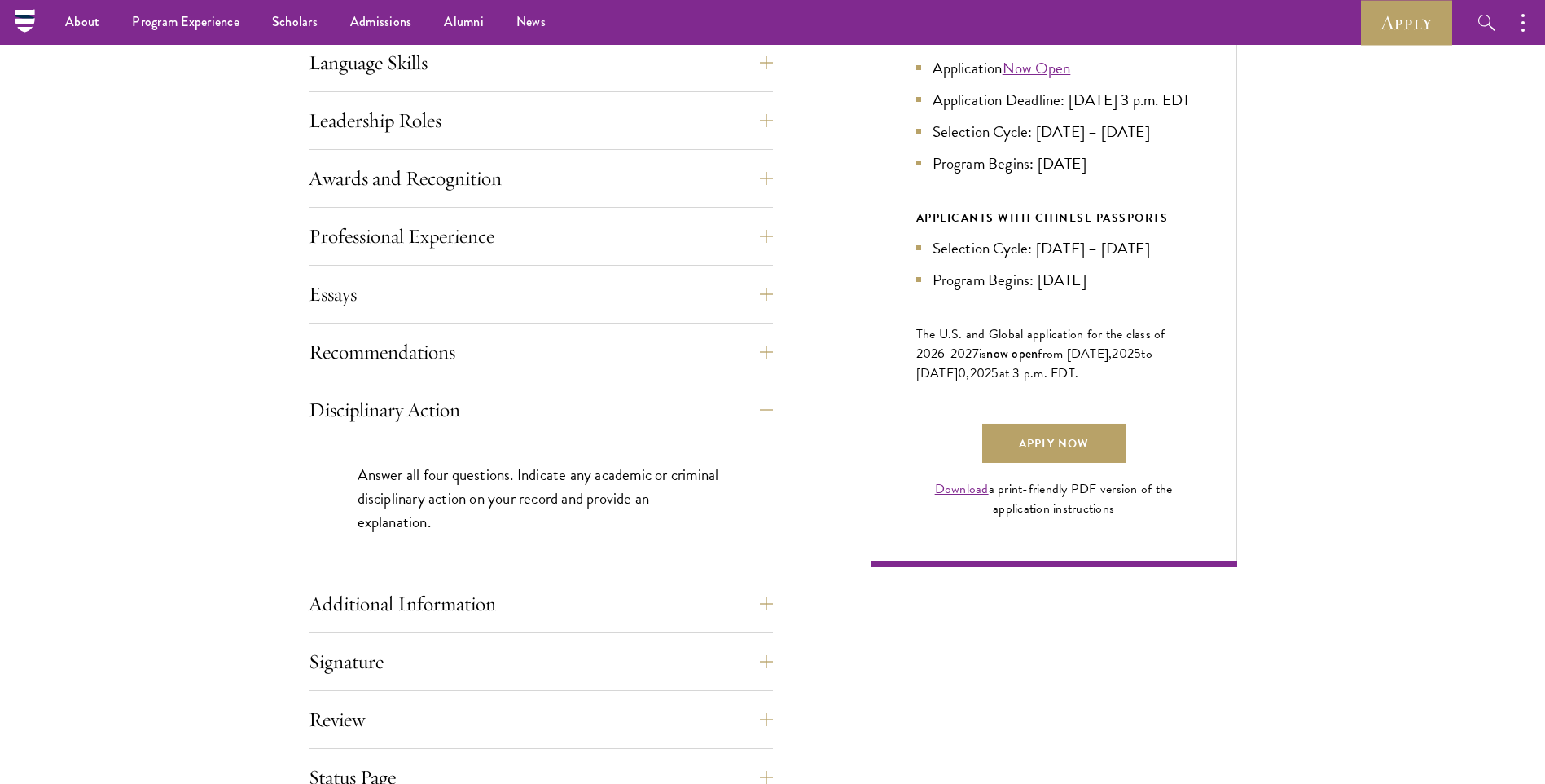
click at [260, 486] on div "Start the Process Take the first step toward joining a global community that wi…" at bounding box center [772, 220] width 1545 height 1286
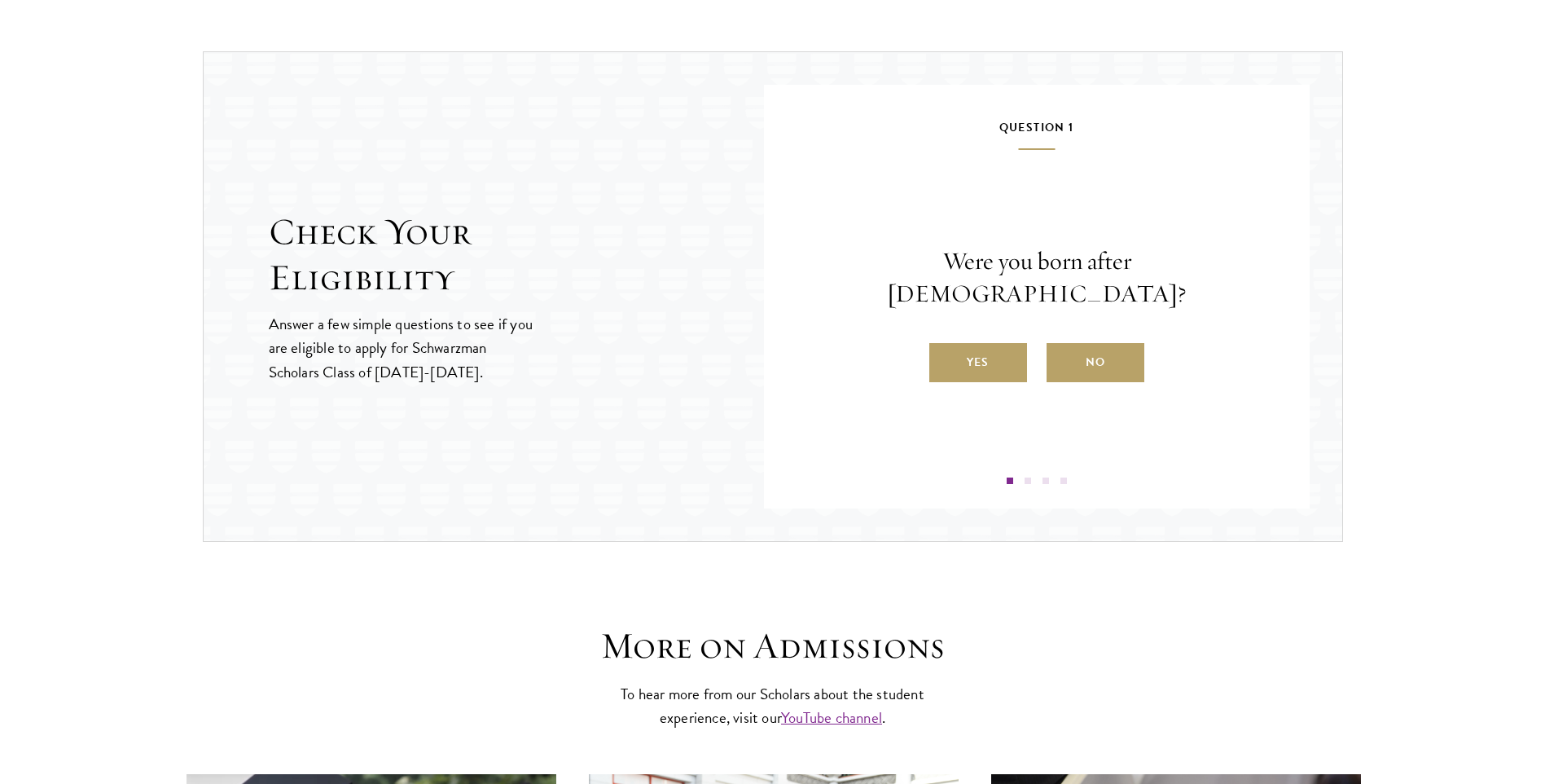
scroll to position [1955, 0]
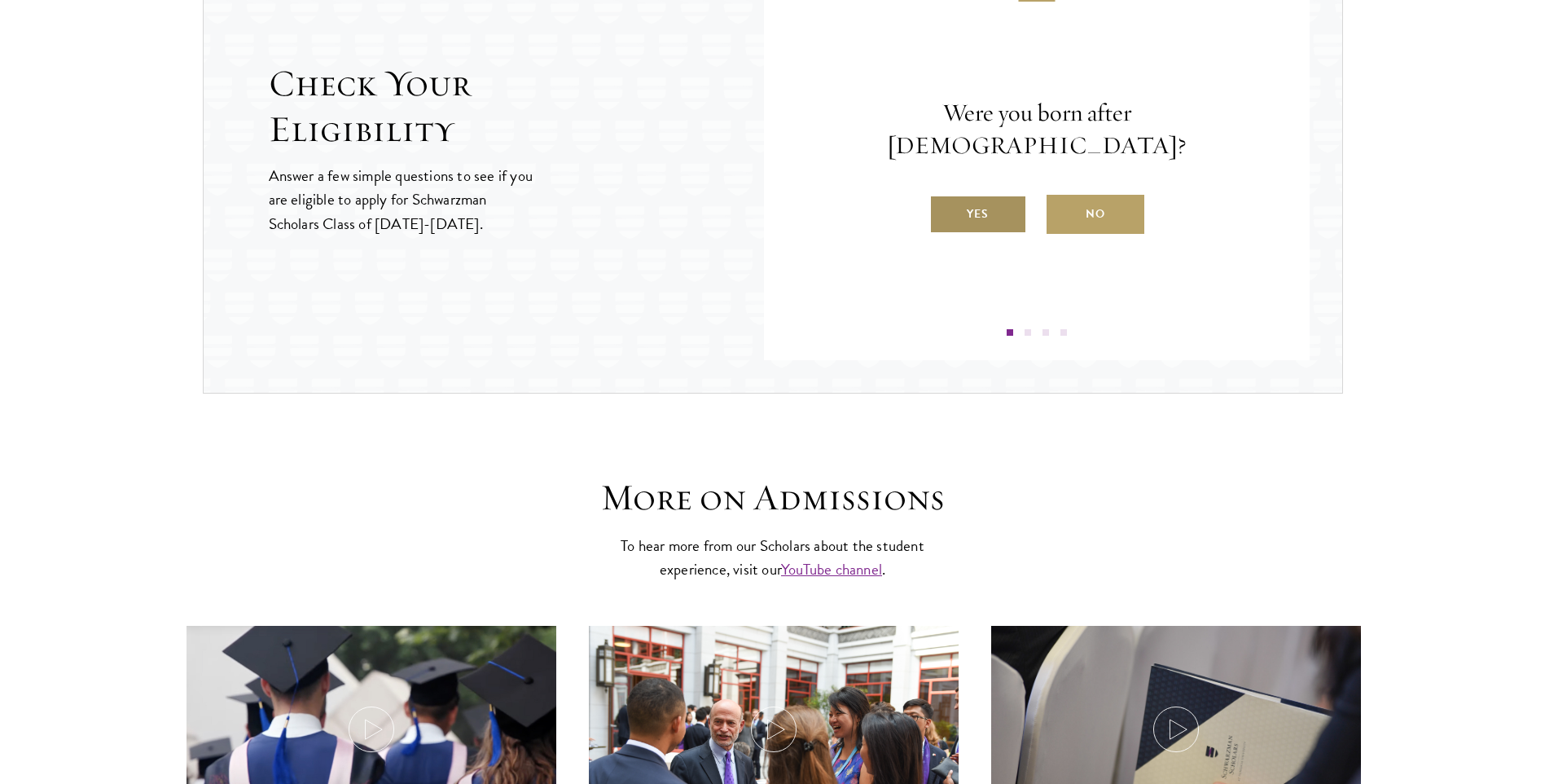
click at [974, 206] on label "Yes" at bounding box center [978, 214] width 98 height 39
click at [944, 206] on input "Yes" at bounding box center [937, 204] width 15 height 15
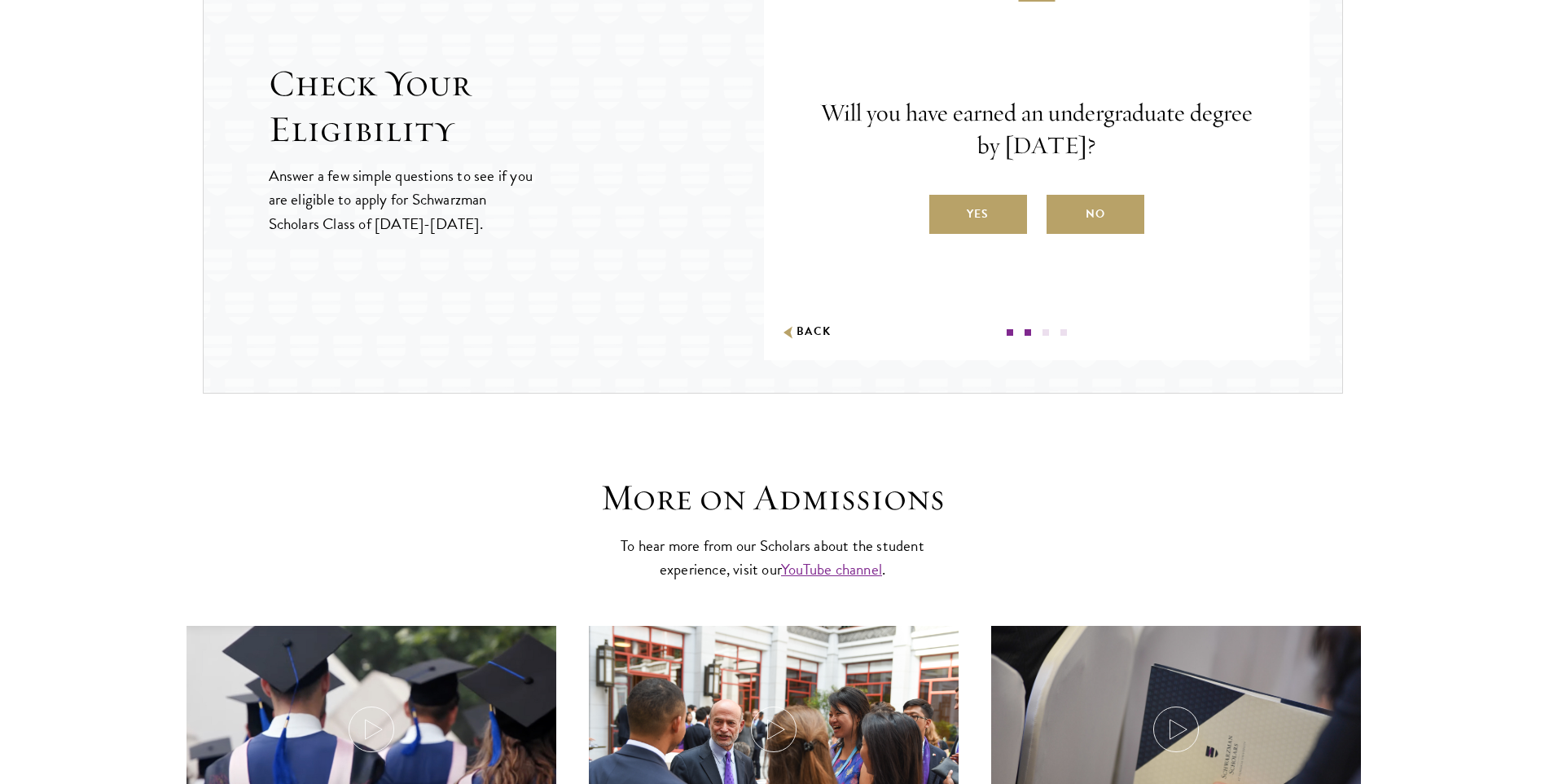
click at [974, 206] on label "Yes" at bounding box center [978, 214] width 98 height 39
click at [944, 206] on input "Yes" at bounding box center [937, 204] width 15 height 15
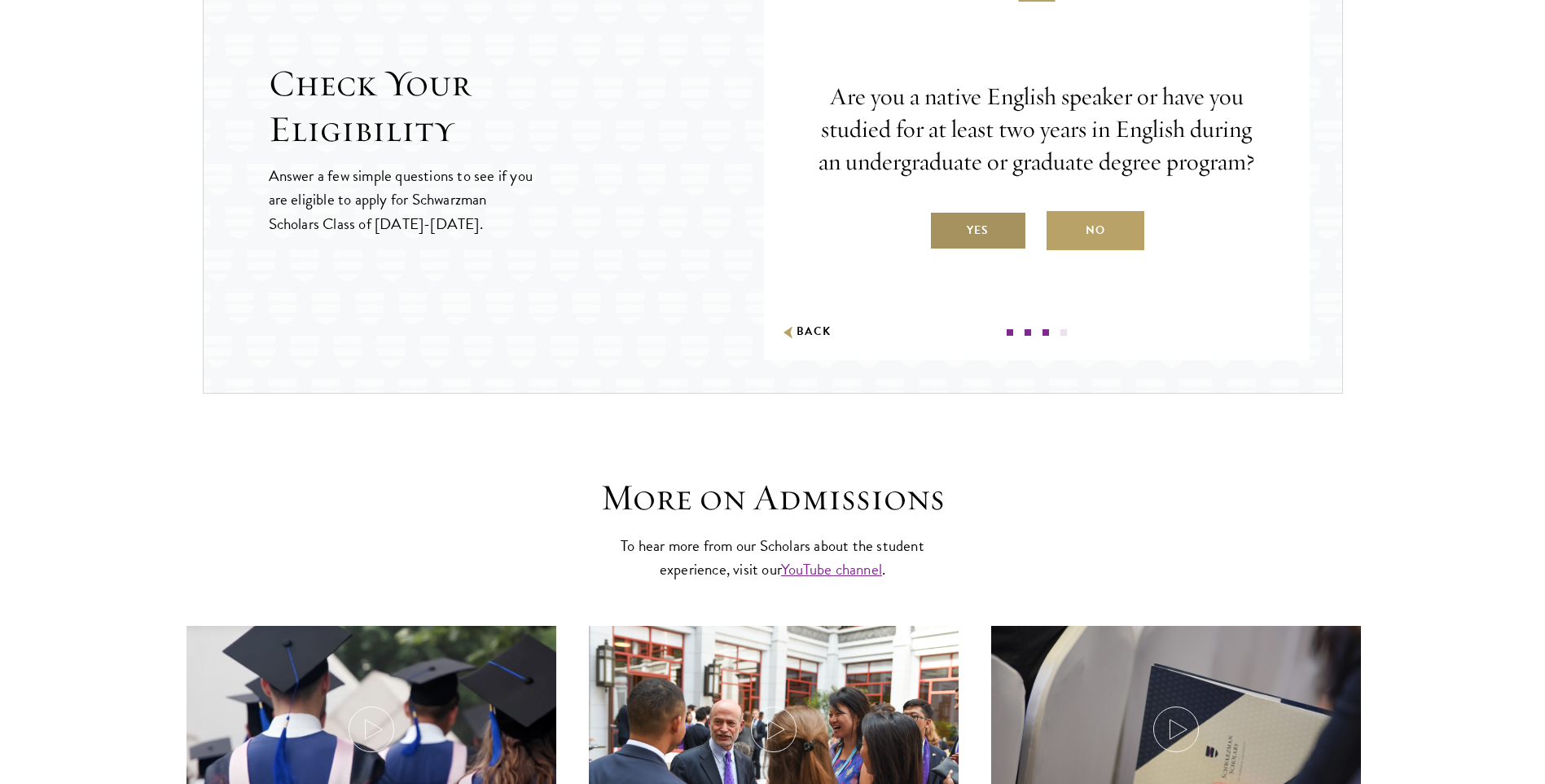
click at [966, 235] on label "Yes" at bounding box center [978, 231] width 98 height 39
click at [944, 227] on input "Yes" at bounding box center [937, 220] width 15 height 15
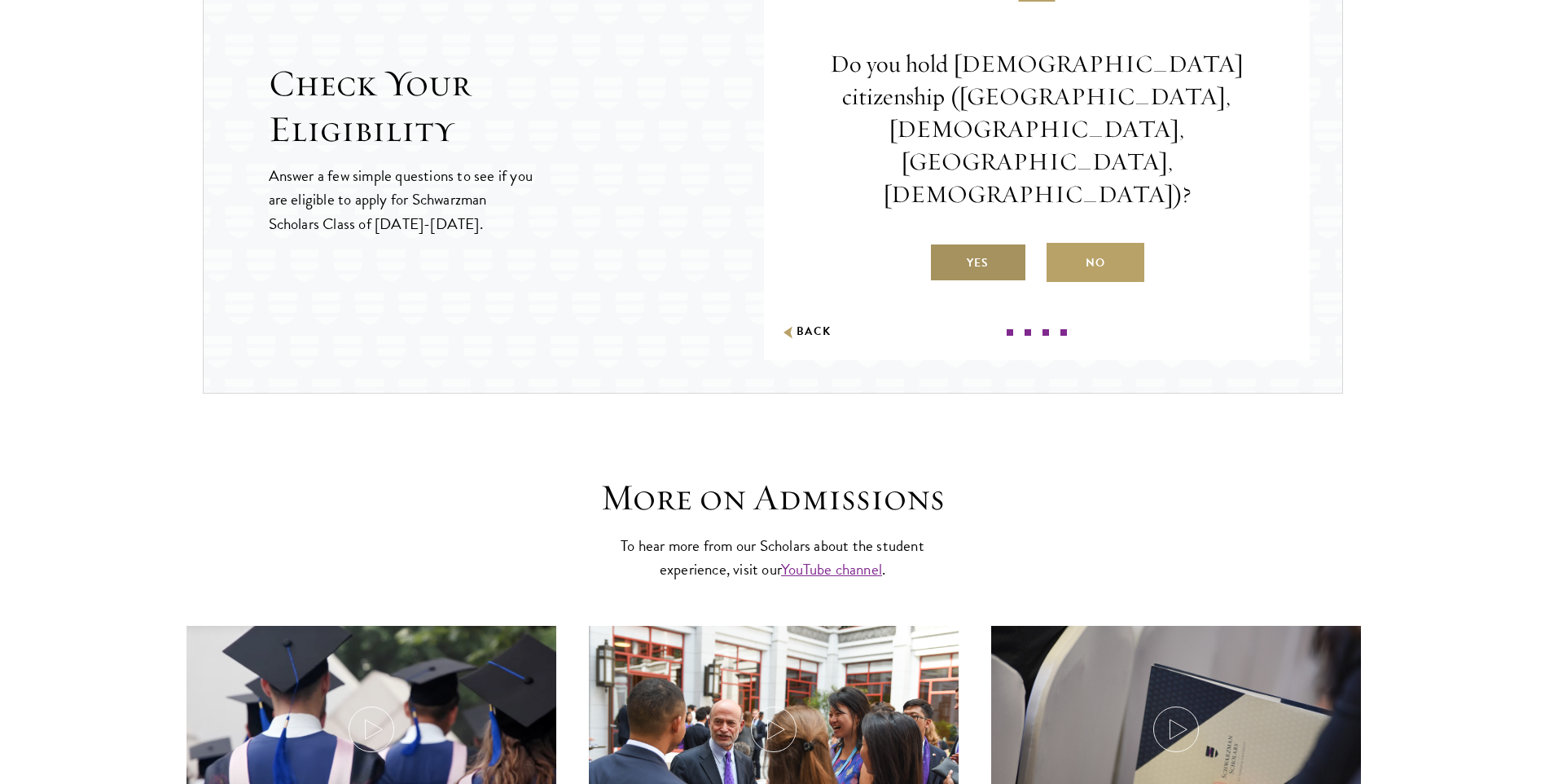
click at [974, 243] on label "Yes" at bounding box center [978, 262] width 98 height 39
click at [944, 246] on input "Yes" at bounding box center [937, 253] width 15 height 15
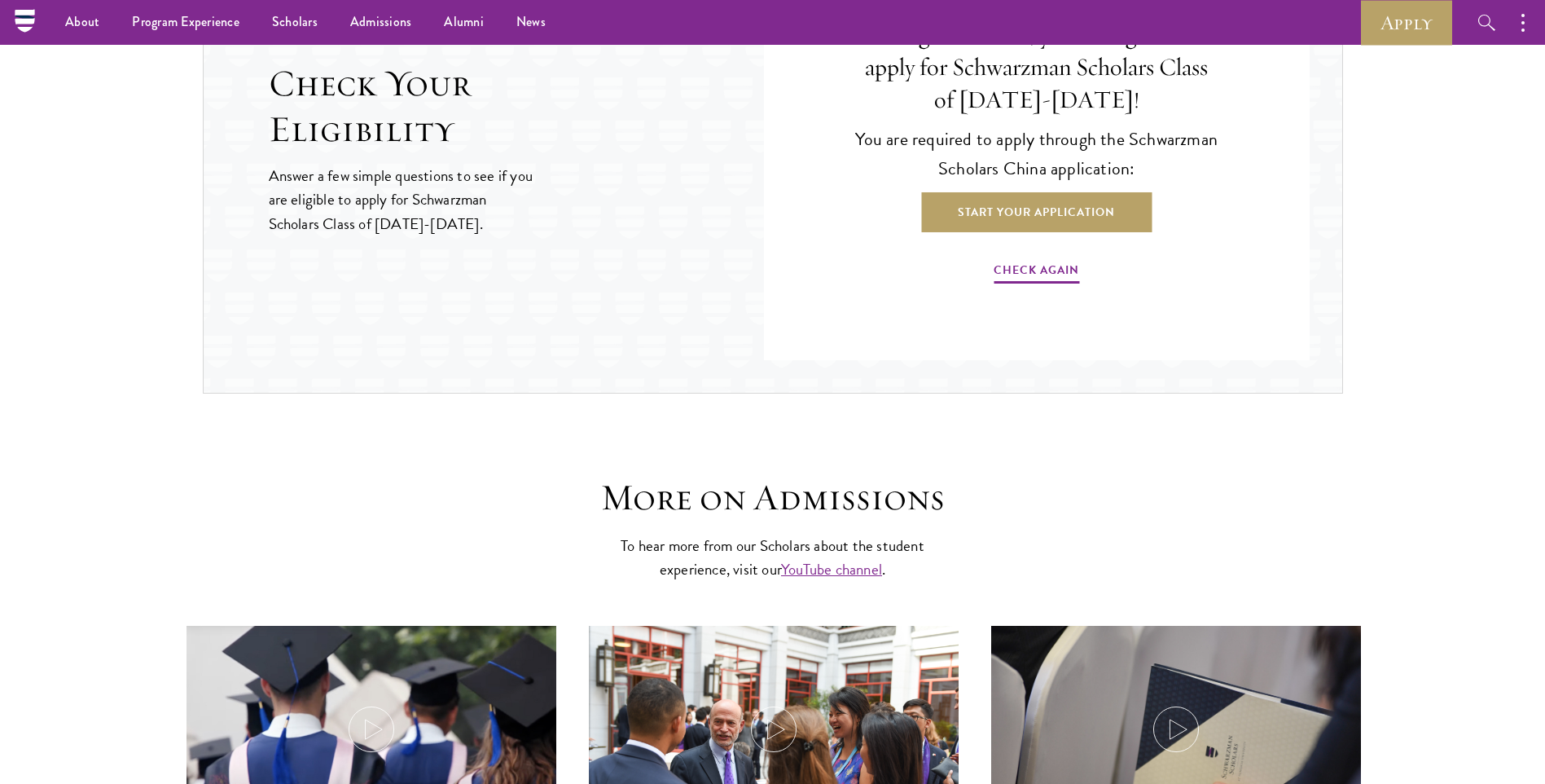
scroll to position [1873, 0]
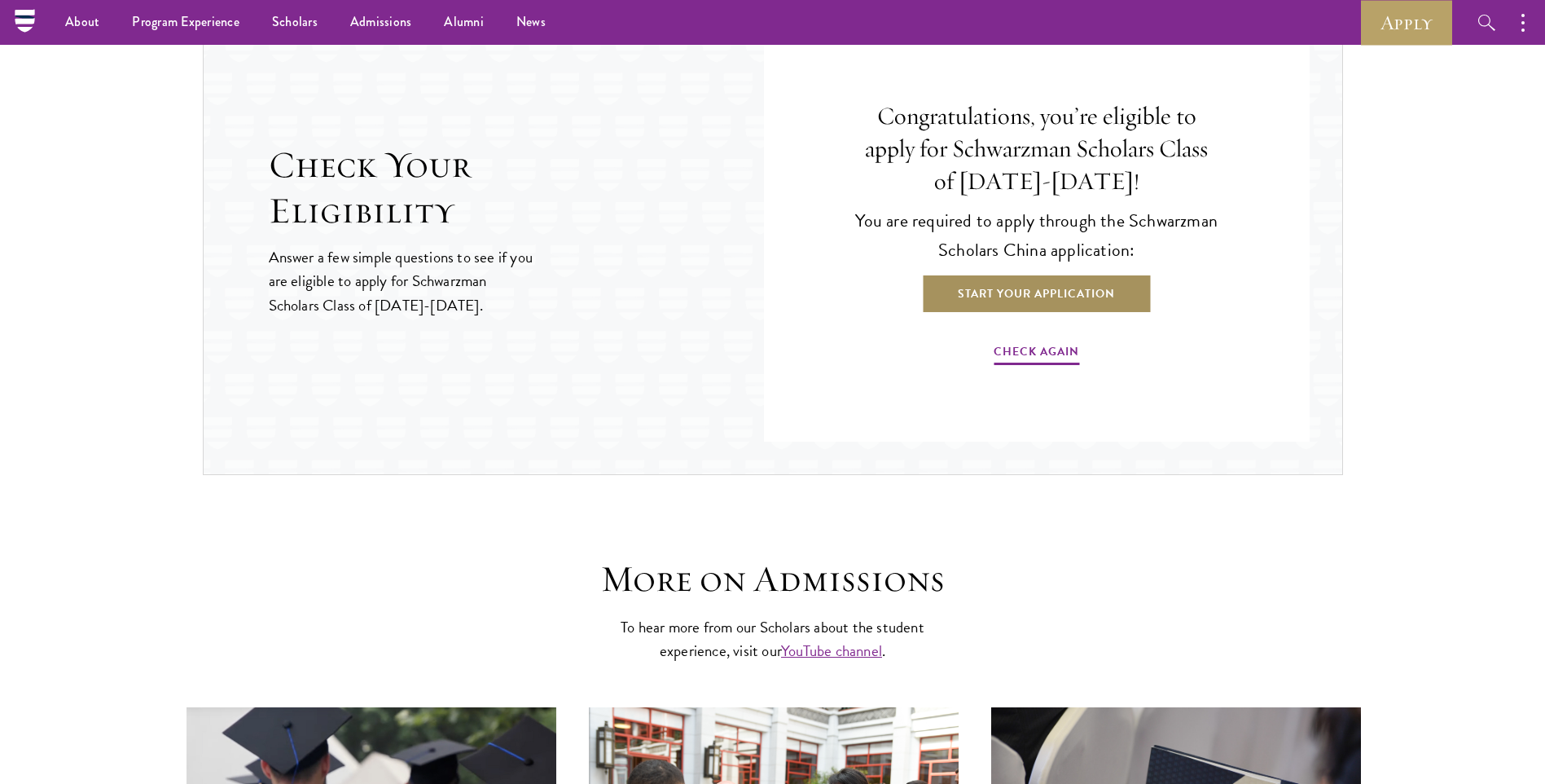
click at [1006, 291] on link "Start Your Application" at bounding box center [1037, 293] width 231 height 39
